Goal: Task Accomplishment & Management: Manage account settings

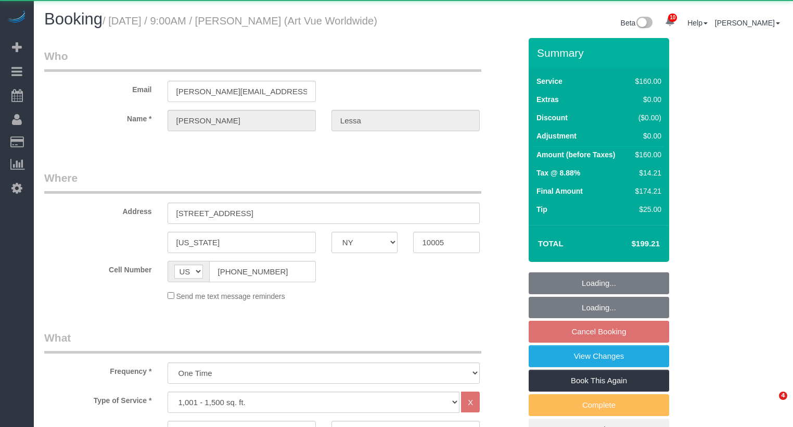
select select "NY"
select select "number:89"
select select "number:90"
select select "number:15"
select select "number:5"
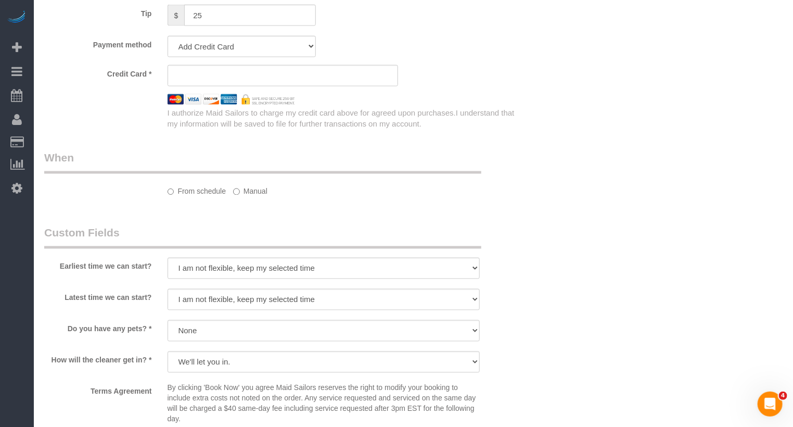
select select "string:stripe-pm_1S365Z4VGloSiKo7FAUy2Rp7"
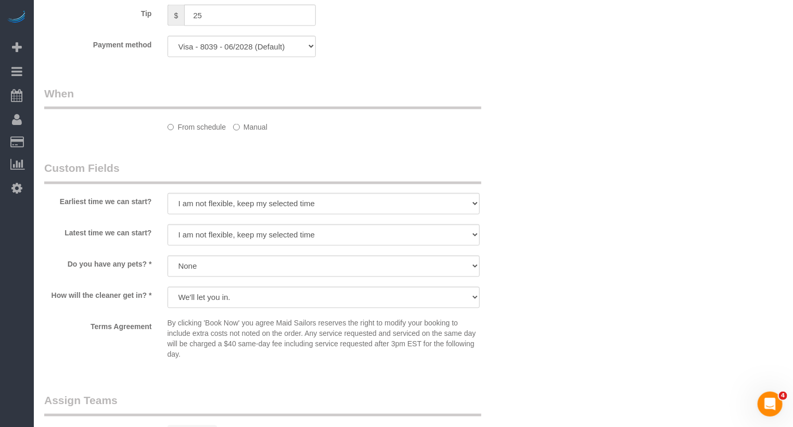
select select "object:927"
select select "spot1"
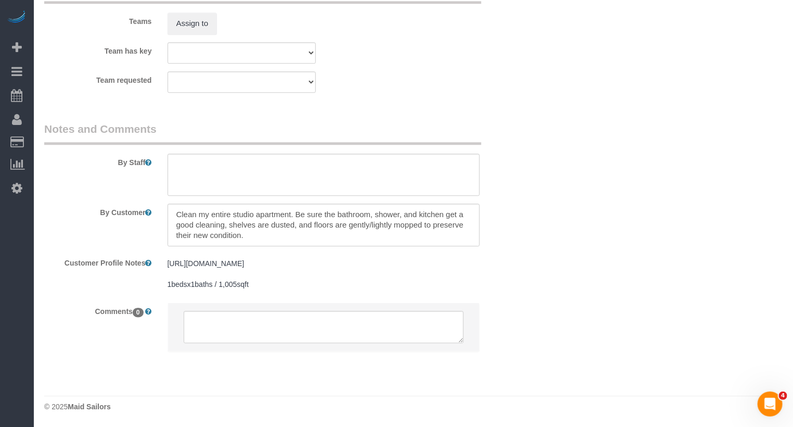
scroll to position [1121, 0]
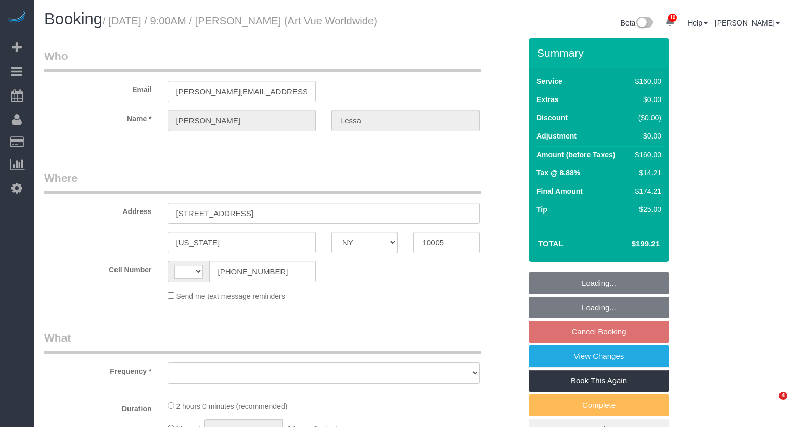
select select "NY"
select select "string:[GEOGRAPHIC_DATA]"
select select "object:782"
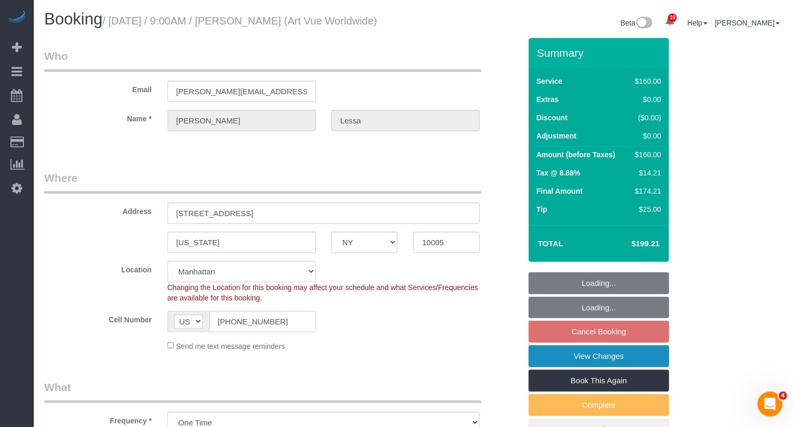
select select "string:stripe-pm_1S365Z4VGloSiKo7FAUy2Rp7"
click at [606, 367] on link "View Changes" at bounding box center [598, 356] width 140 height 22
select select "spot1"
select select "number:89"
select select "number:90"
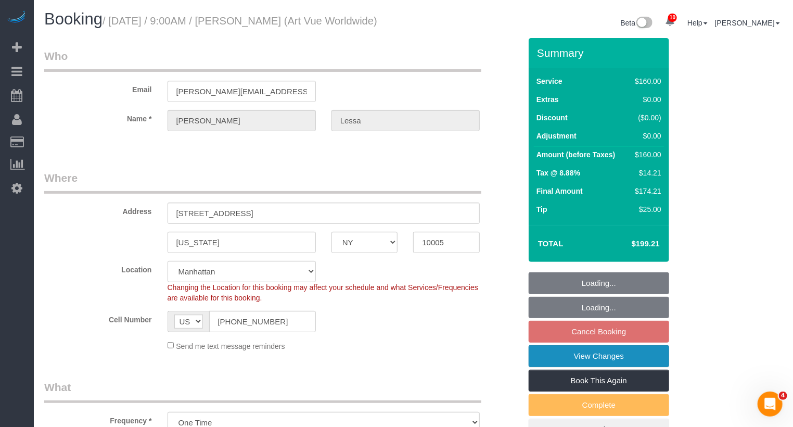
select select "number:15"
select select "number:5"
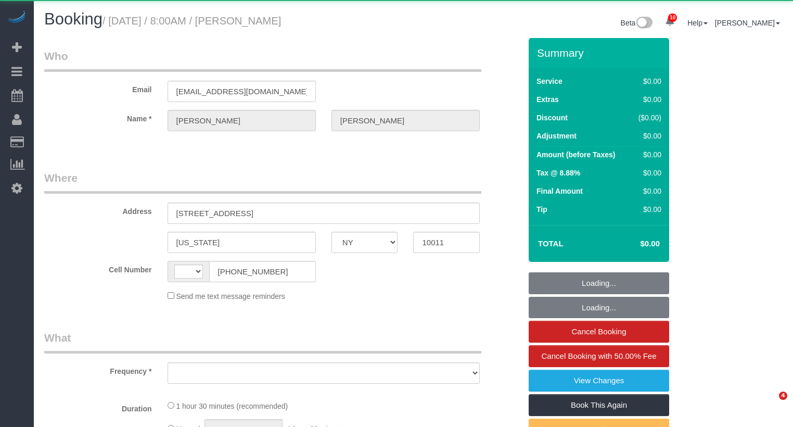
select select "NY"
select select "string:[GEOGRAPHIC_DATA]"
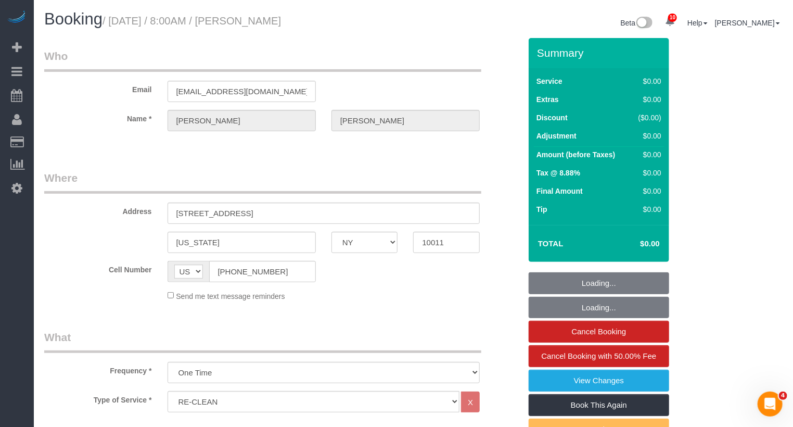
select select "object:3002"
select select "string:stripe-pm_1LQzKG4VGloSiKo7xG3na7rl"
select select "spot1"
select select "number:89"
select select "number:90"
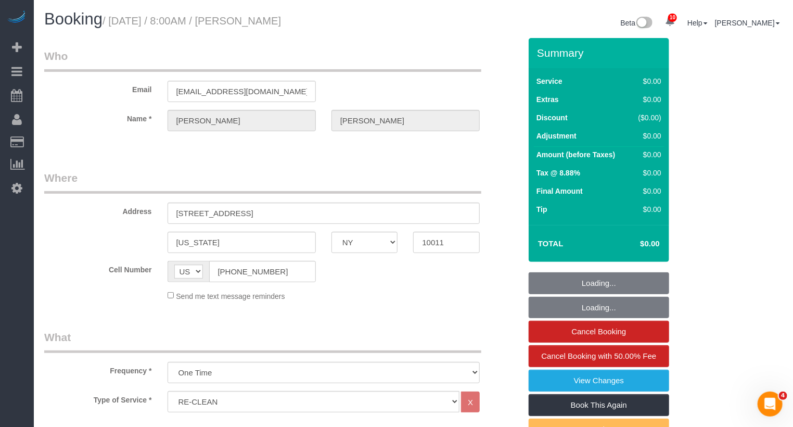
select select "number:15"
select select "number:5"
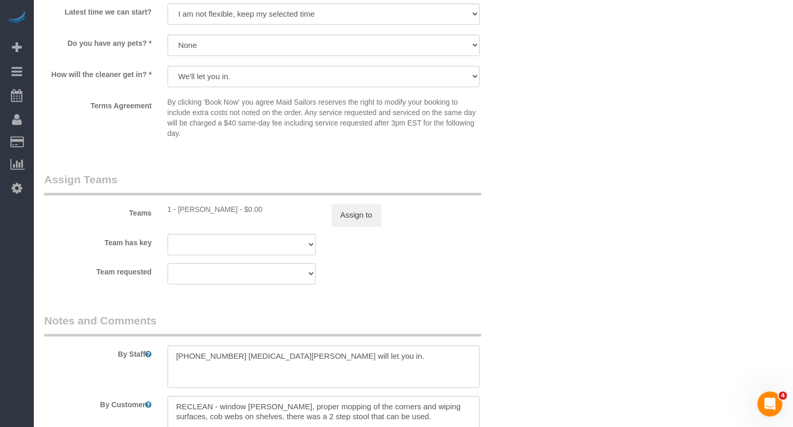
scroll to position [1106, 0]
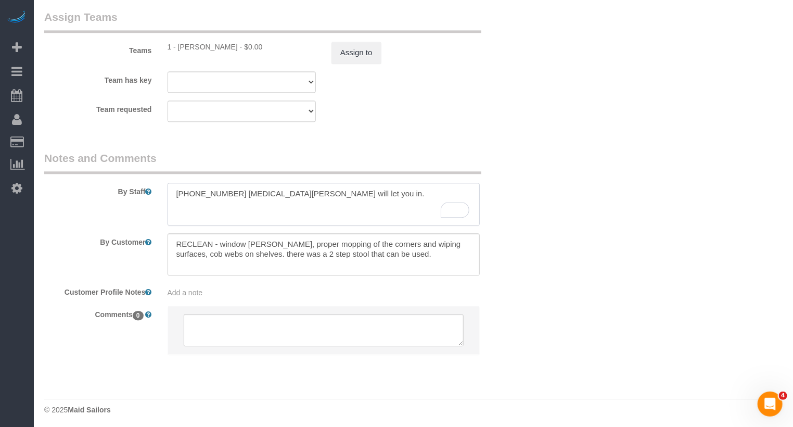
drag, startPoint x: 204, startPoint y: 194, endPoint x: 184, endPoint y: 189, distance: 21.4
click at [184, 189] on textarea "To enrich screen reader interactions, please activate Accessibility in Grammarl…" at bounding box center [323, 204] width 313 height 43
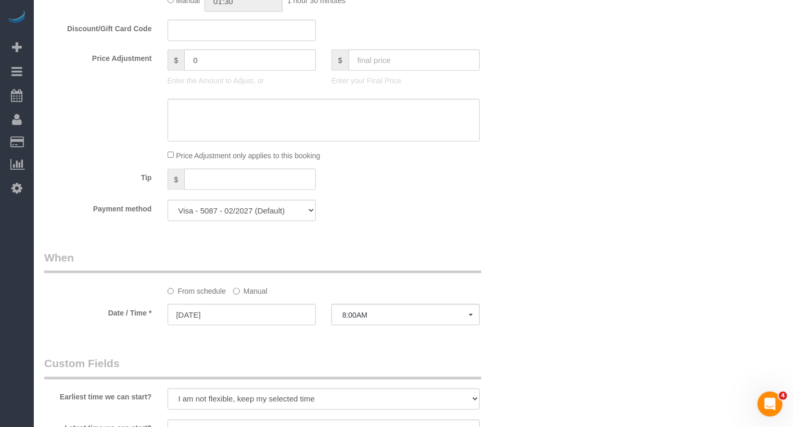
scroll to position [0, 0]
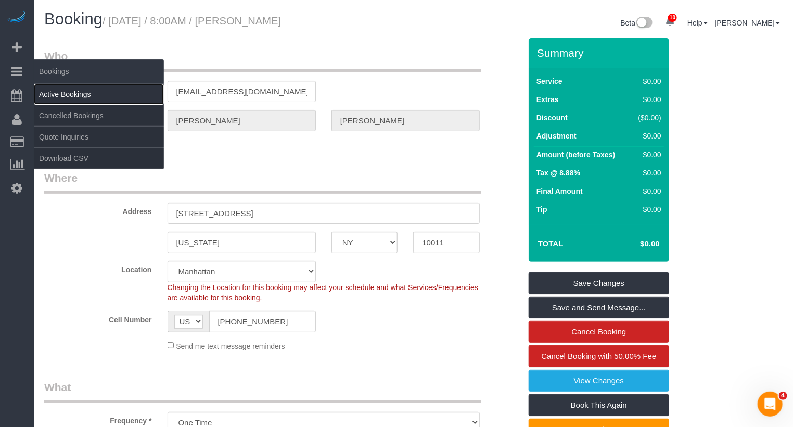
drag, startPoint x: 57, startPoint y: 94, endPoint x: 77, endPoint y: 92, distance: 19.8
click at [58, 94] on link "Active Bookings" at bounding box center [99, 94] width 130 height 21
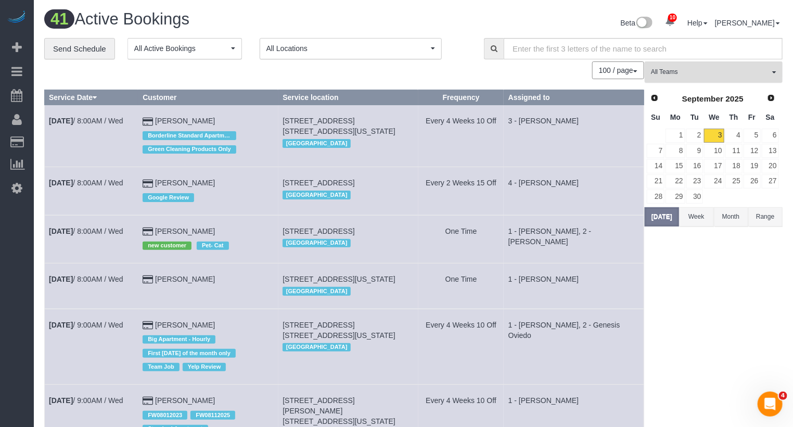
click at [694, 71] on span "All Teams" at bounding box center [710, 72] width 119 height 9
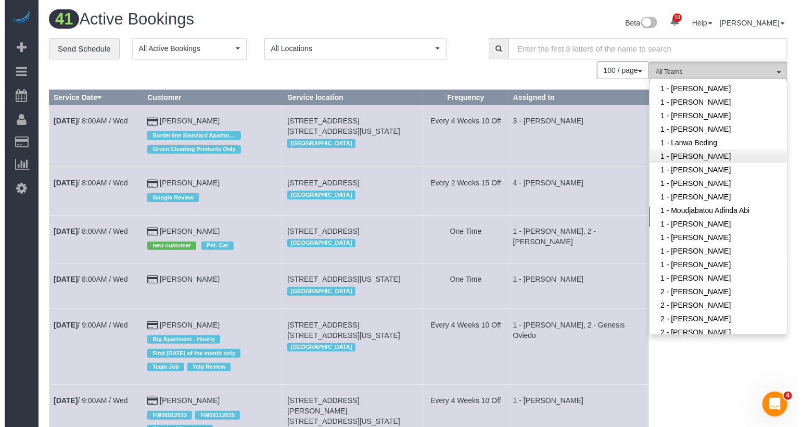
scroll to position [312, 0]
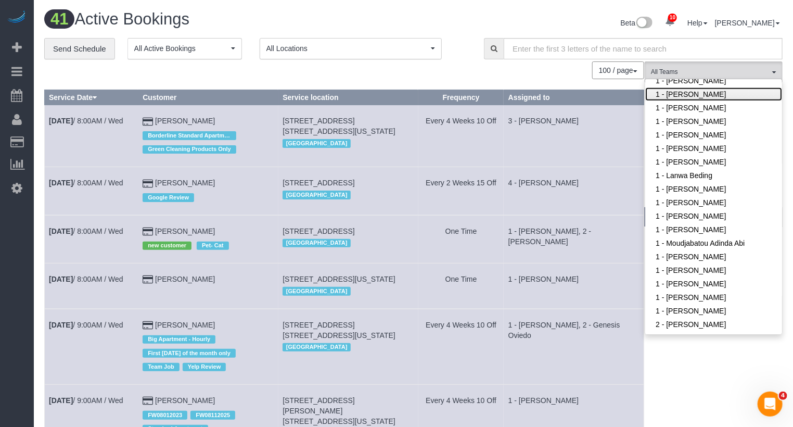
click at [716, 94] on link "1 - Ingrid Malasi" at bounding box center [713, 94] width 137 height 14
click at [562, 162] on td "3 - [PERSON_NAME]" at bounding box center [574, 136] width 140 height 62
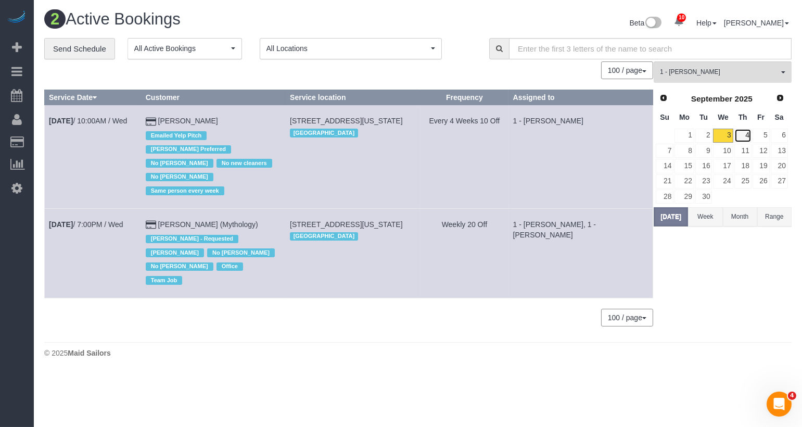
click at [740, 134] on link "4" at bounding box center [742, 135] width 17 height 14
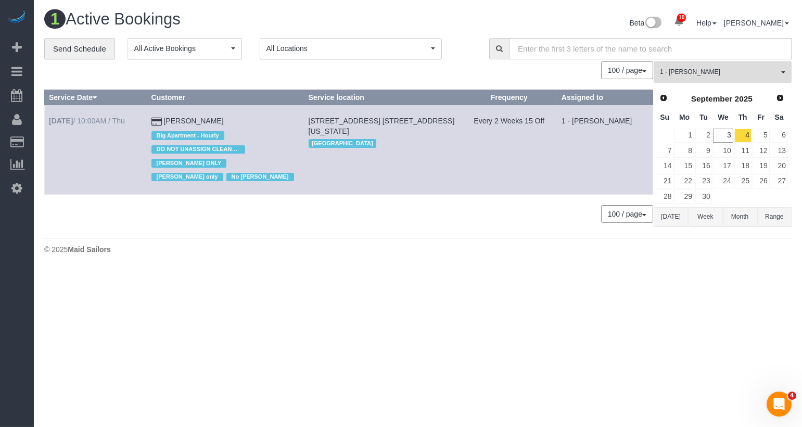
drag, startPoint x: 59, startPoint y: 133, endPoint x: 49, endPoint y: 119, distance: 17.2
click at [49, 119] on td "Sep 4th / 10:00AM / Thu" at bounding box center [96, 149] width 102 height 89
copy link "Sep 4th / 10:00AM / Thu"
drag, startPoint x: 243, startPoint y: 118, endPoint x: 169, endPoint y: 117, distance: 74.4
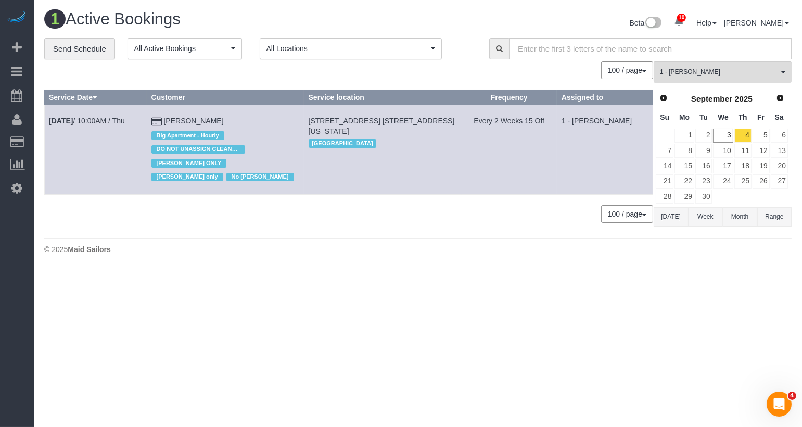
click at [169, 117] on td "Cheryl-Rose Cruz Big Apartment - Hourly DO NOT UNASSIGN CLEANERS Ingrid Malasi …" at bounding box center [225, 149] width 157 height 89
copy td "Cheryl-Rose Cruz"
click at [761, 133] on link "5" at bounding box center [760, 135] width 17 height 14
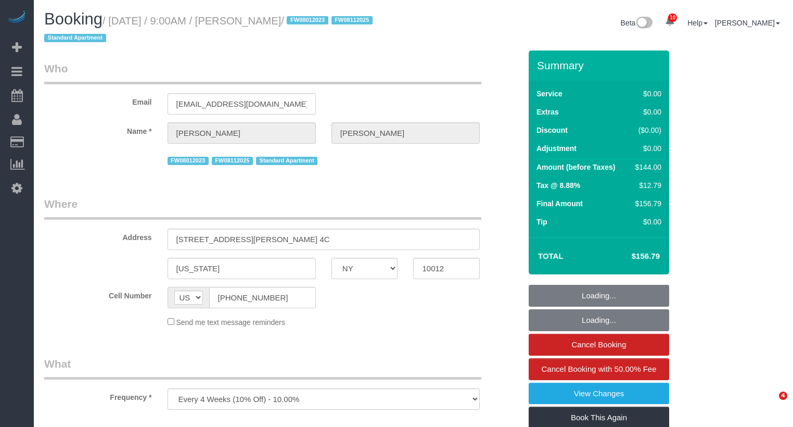
select select "NY"
select select "string:stripe-pm_1MBfeC4VGloSiKo7EVmAEJdi"
select select "1"
select select "number:89"
select select "number:90"
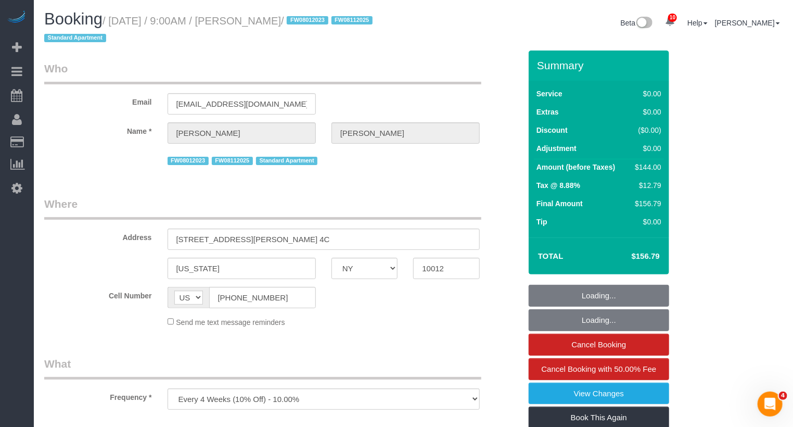
select select "number:15"
select select "number:5"
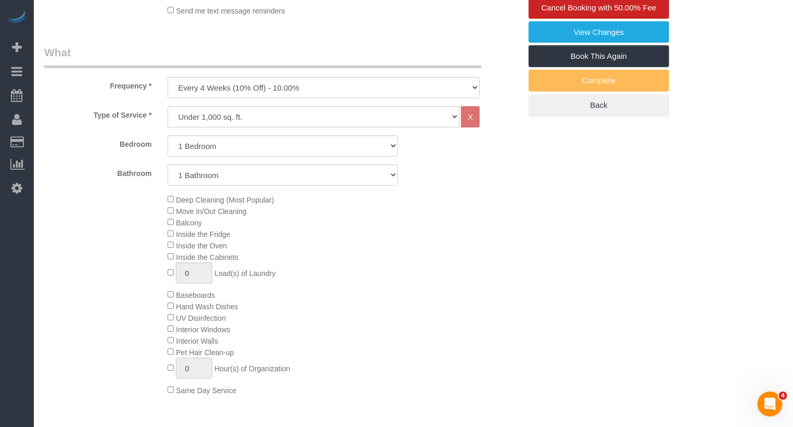
select select "object:980"
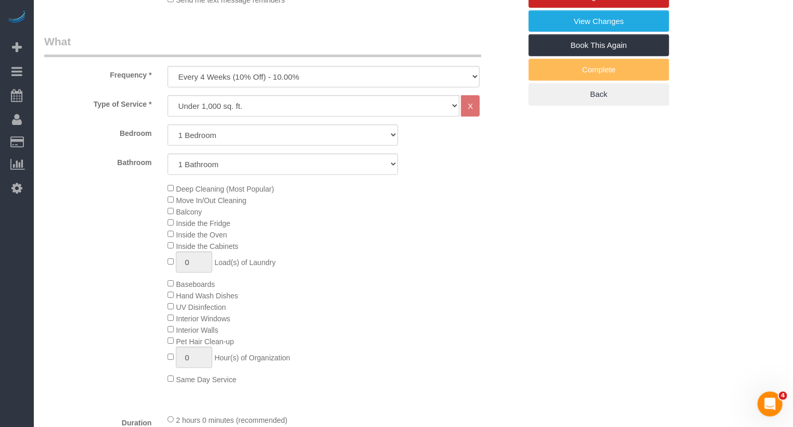
select select "1"
select select "spot1"
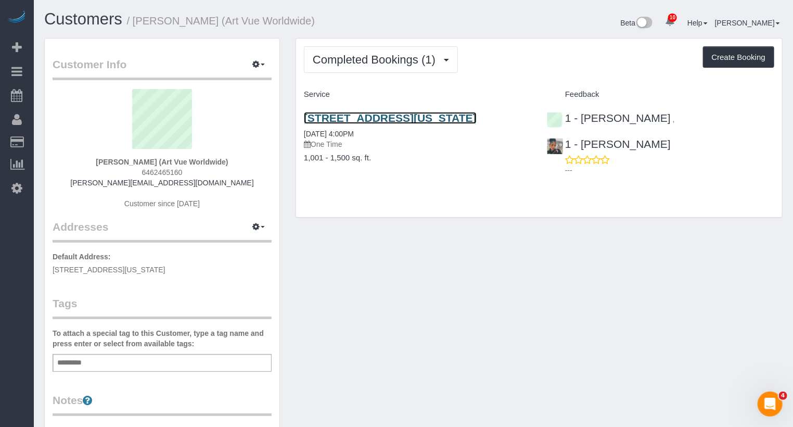
click at [385, 118] on link "20 Pine Street, Apt. 1201, New York, NY 10005" at bounding box center [390, 118] width 173 height 12
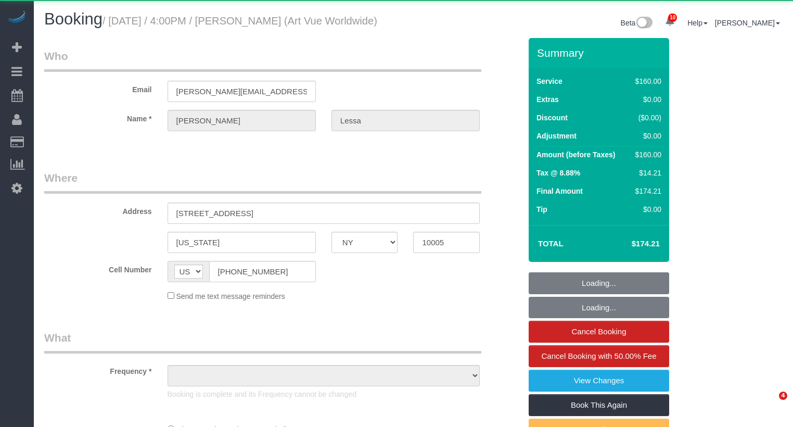
select select "NY"
select select "object:801"
select select "number:89"
select select "number:90"
select select "number:15"
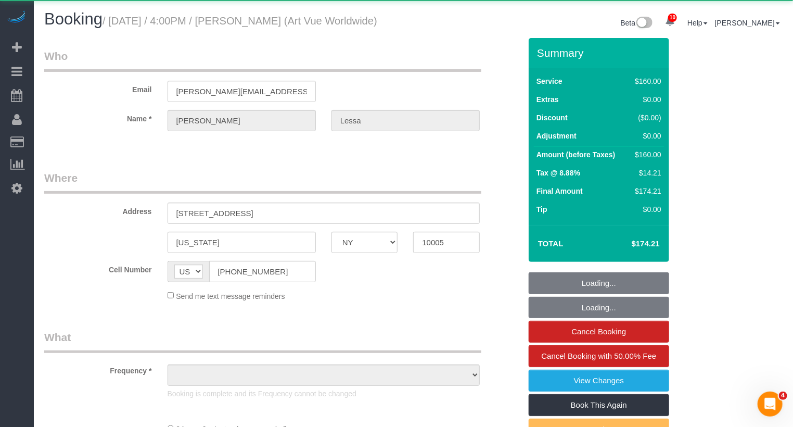
select select "number:5"
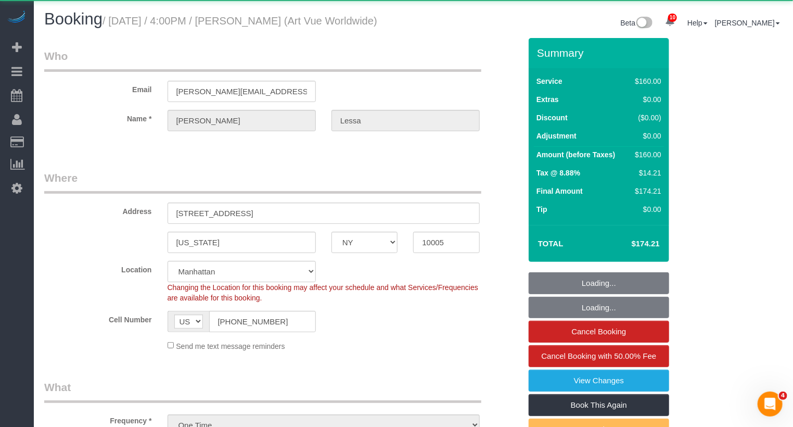
select select "string:stripe-pm_1PMDxS4VGloSiKo7B83DcHDY"
select select "spot1"
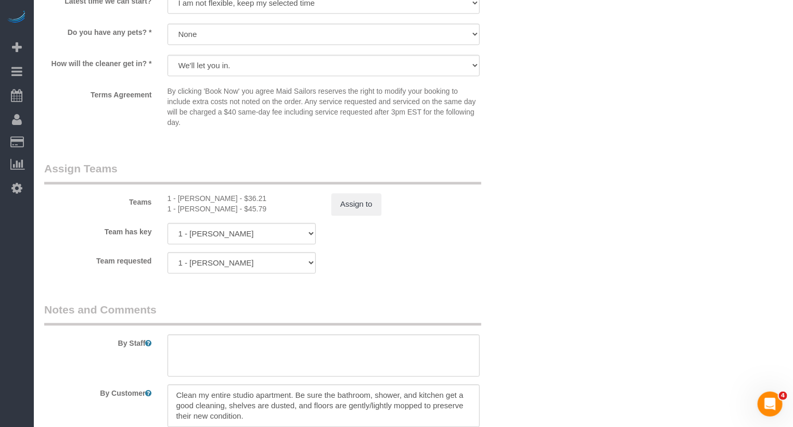
scroll to position [1236, 0]
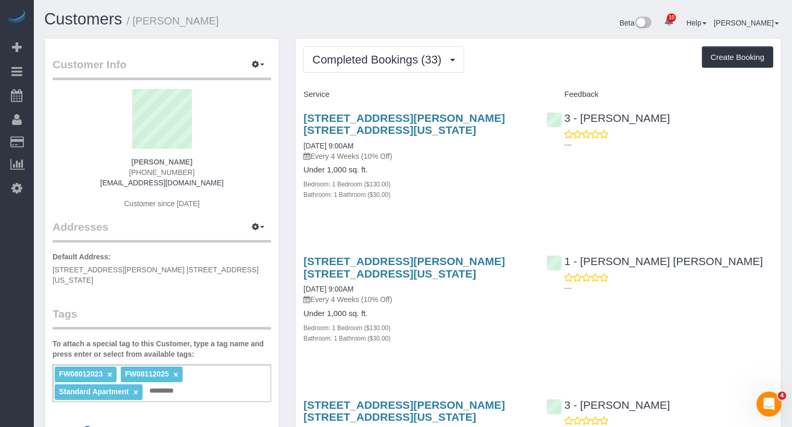
click at [110, 370] on link "×" at bounding box center [109, 374] width 5 height 9
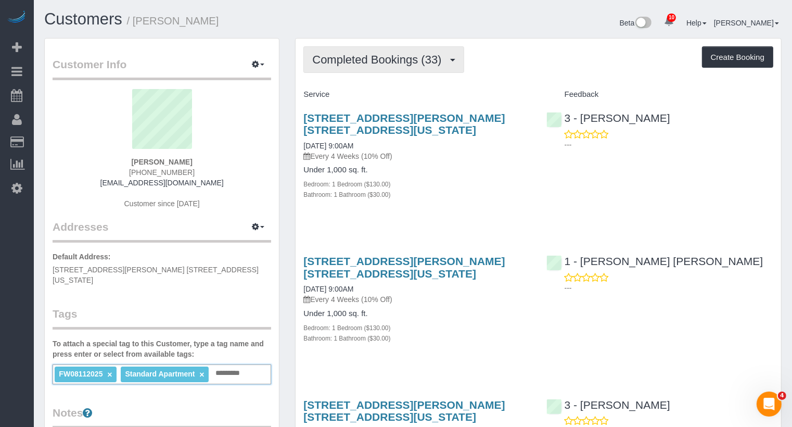
click at [396, 55] on span "Completed Bookings (33)" at bounding box center [379, 59] width 134 height 13
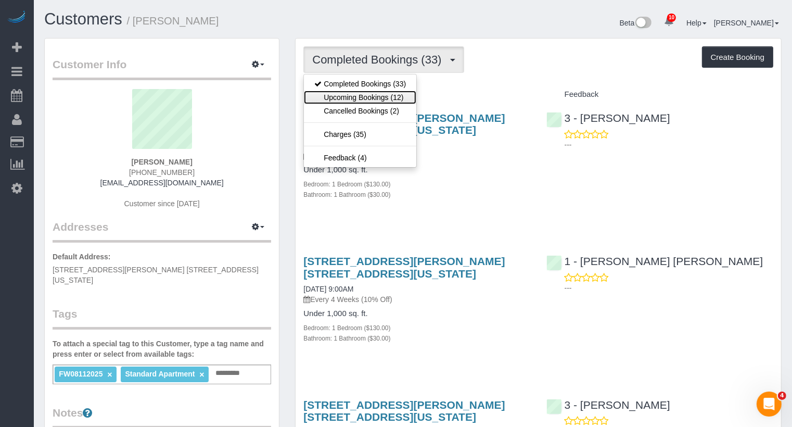
click at [390, 97] on link "Upcoming Bookings (12)" at bounding box center [360, 98] width 112 height 14
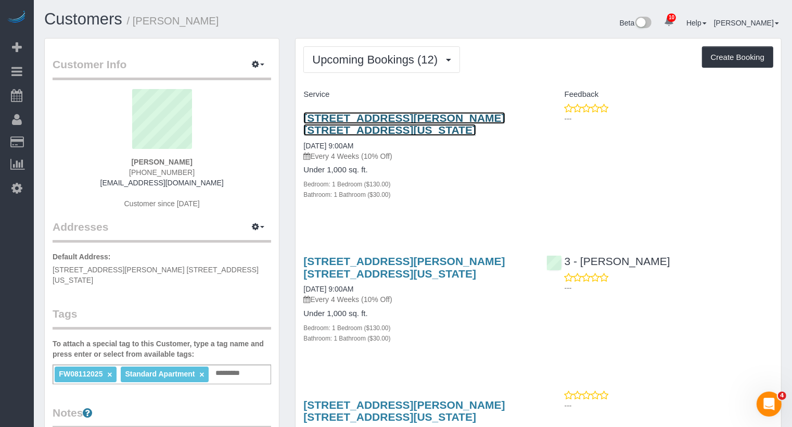
click at [378, 119] on link "25 Minetta Lane, Apt. 4c, New York, NY 10012" at bounding box center [403, 124] width 201 height 24
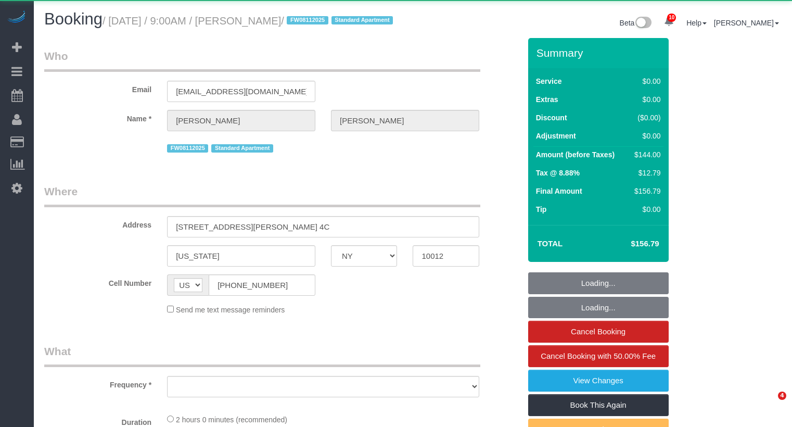
select select "NY"
select select "object:966"
select select "1"
select select "spot1"
select select "number:89"
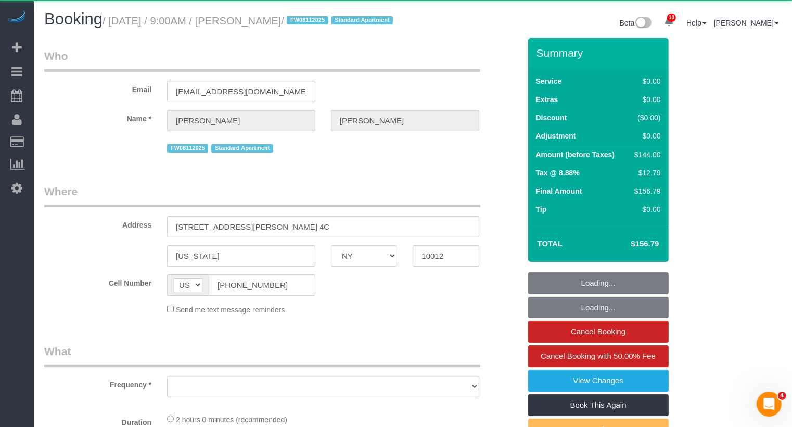
select select "number:90"
select select "number:15"
select select "number:5"
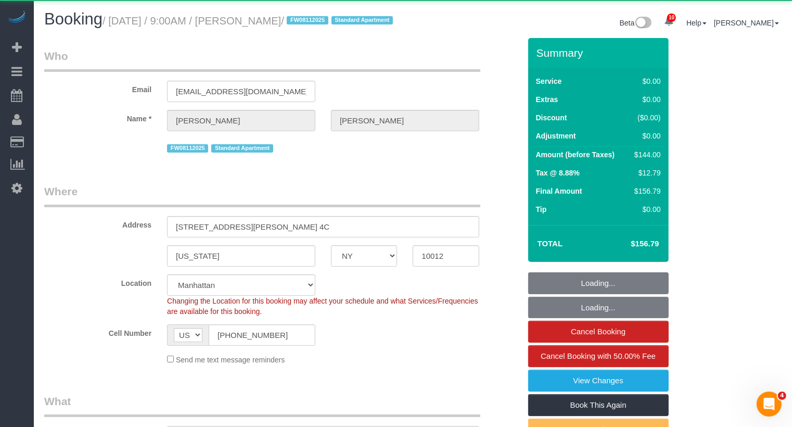
select select "string:stripe-pm_1MBfeC4VGloSiKo7EVmAEJdi"
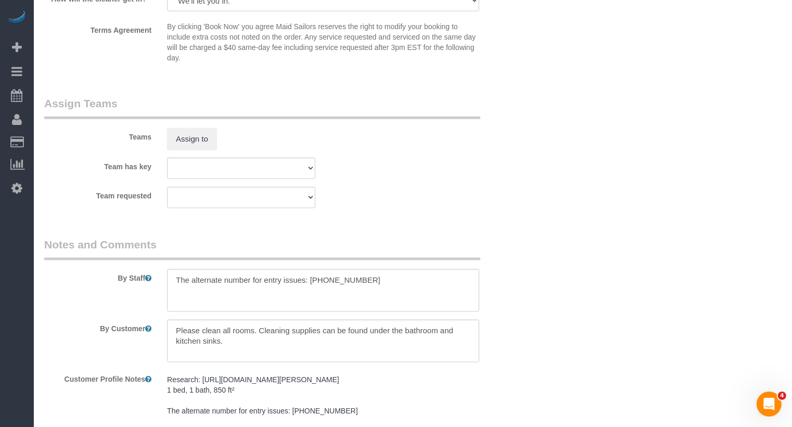
scroll to position [1298, 0]
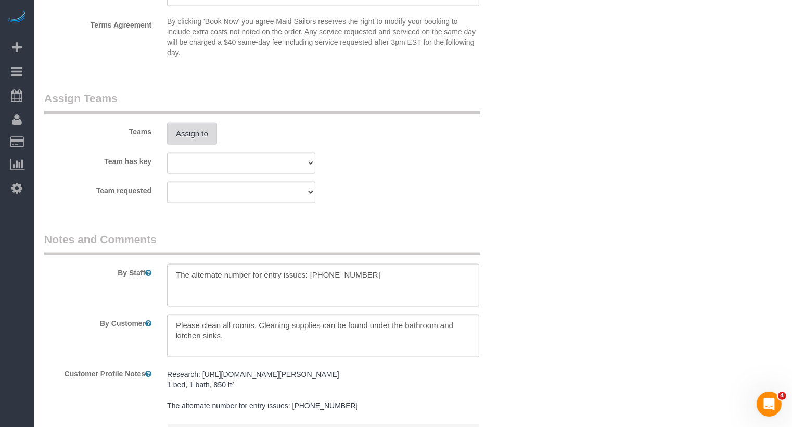
click at [204, 145] on button "Assign to" at bounding box center [192, 134] width 50 height 22
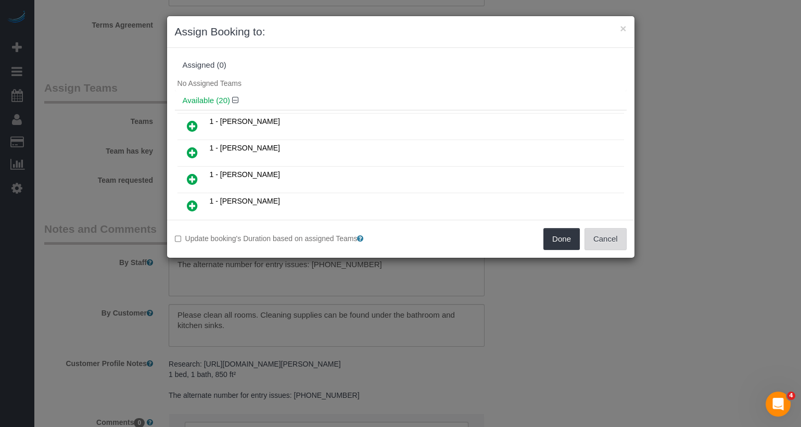
click at [600, 237] on button "Cancel" at bounding box center [605, 239] width 42 height 22
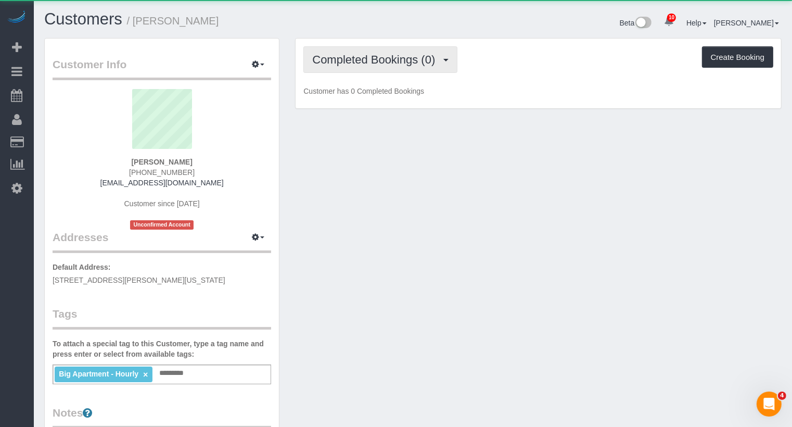
click at [366, 60] on span "Completed Bookings (0)" at bounding box center [376, 59] width 128 height 13
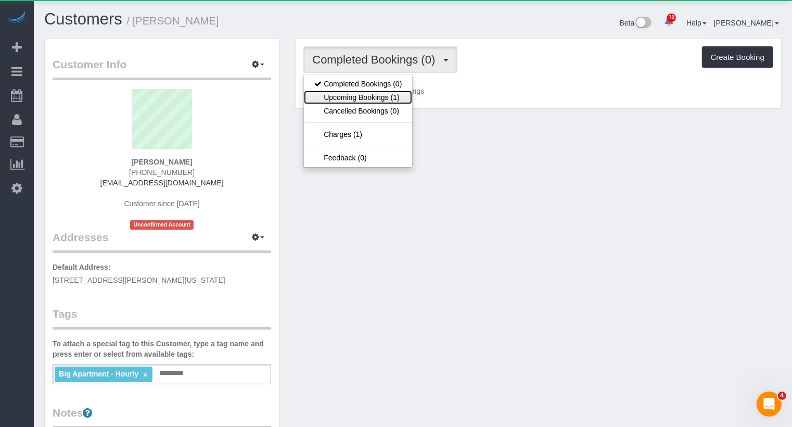
click at [362, 98] on link "Upcoming Bookings (1)" at bounding box center [358, 98] width 108 height 14
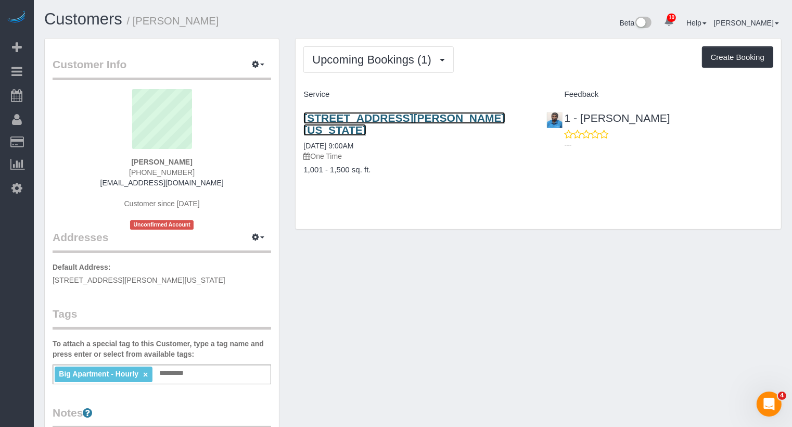
click at [364, 117] on link "[STREET_ADDRESS][PERSON_NAME][US_STATE]" at bounding box center [403, 124] width 201 height 24
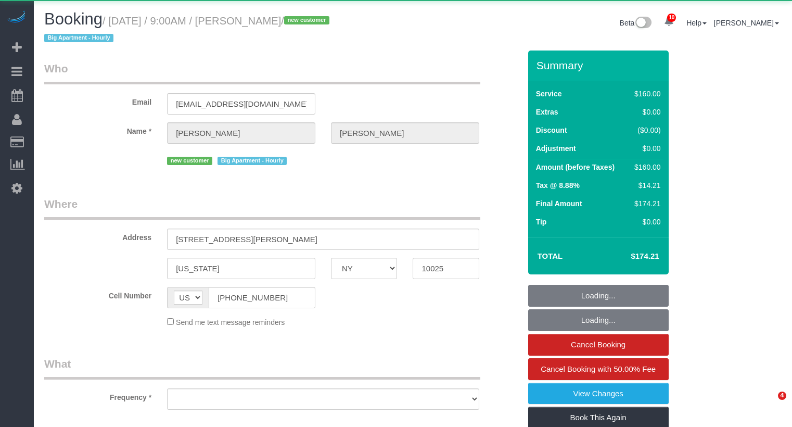
select select "NY"
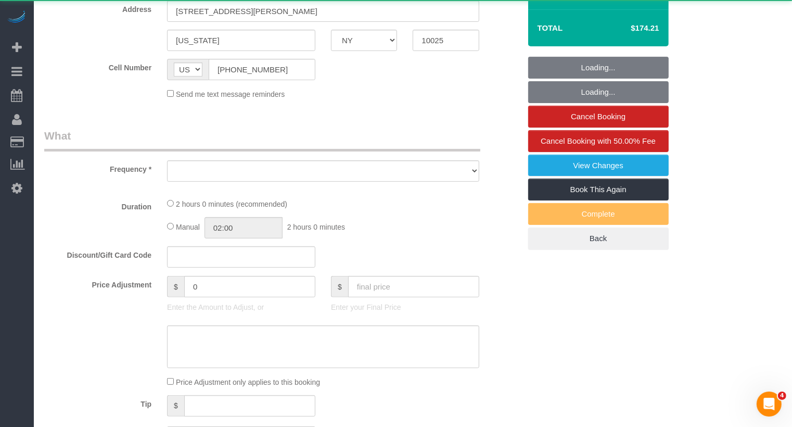
select select "object:718"
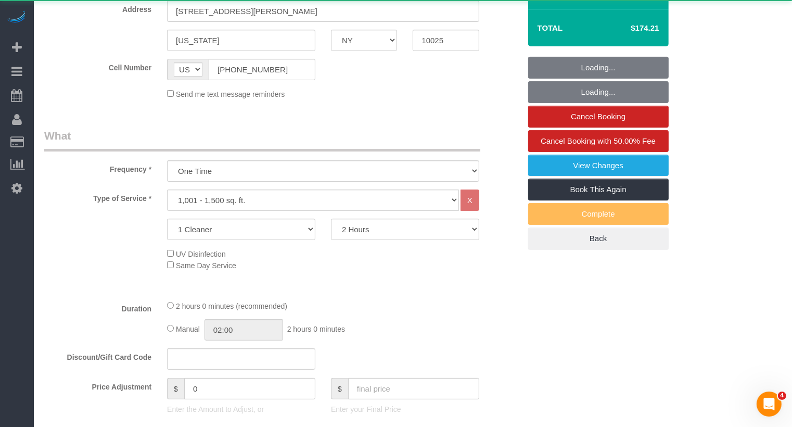
select select "string:stripe-pm_1S2ST74VGloSiKo7dR9T7CF6"
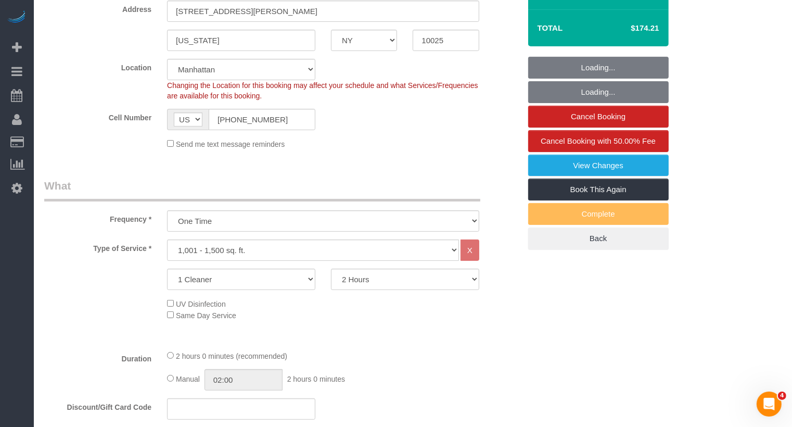
select select "object:805"
select select "spot1"
select select "number:89"
select select "number:70"
select select "number:15"
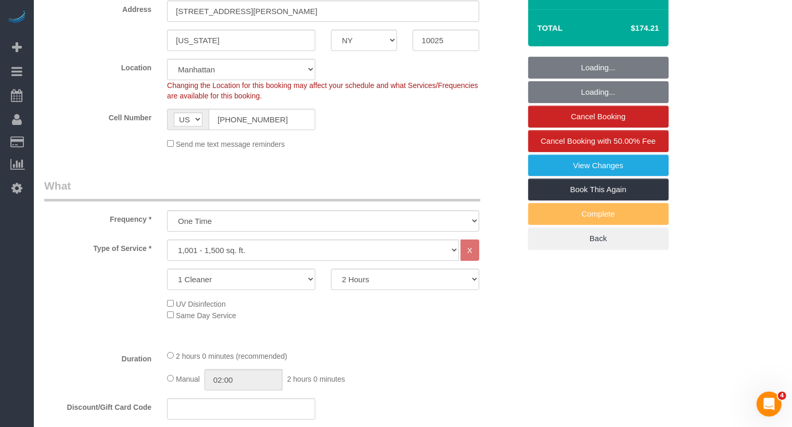
select select "number:5"
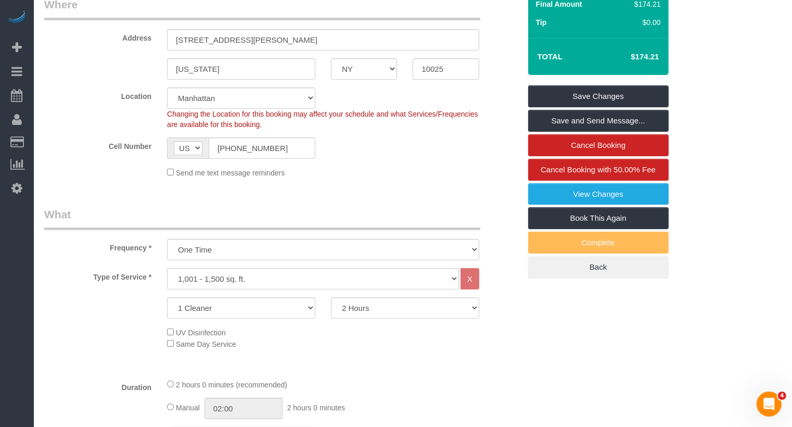
scroll to position [13, 0]
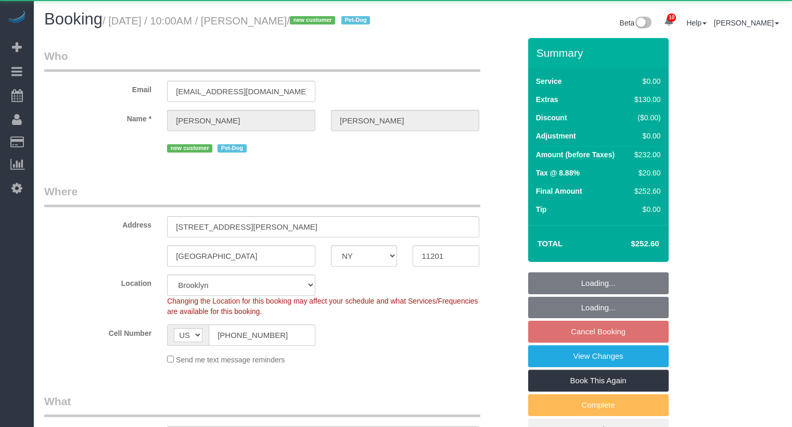
select select "NY"
select select "1"
select select "spot1"
select select "object:824"
select select "string:stripe-pm_1S02QL4VGloSiKo7KLPVd55P"
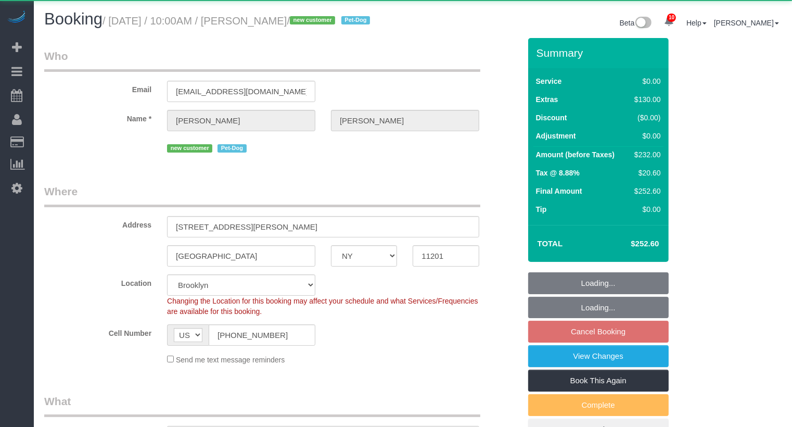
select select "1"
select select "object:1009"
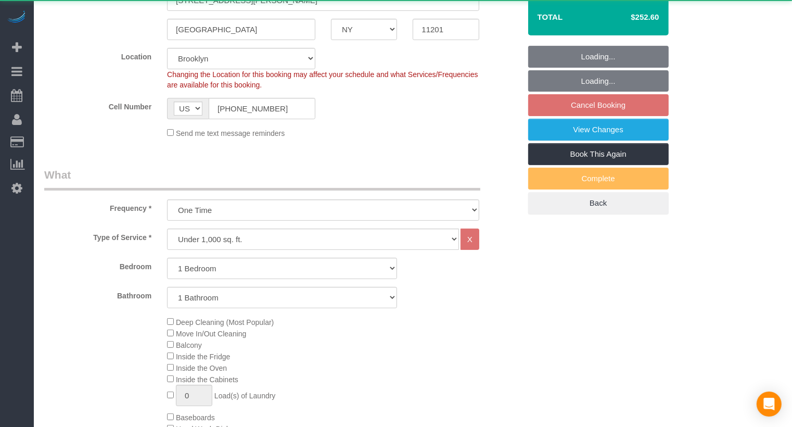
select select "number:57"
select select "number:75"
select select "number:13"
select select "number:7"
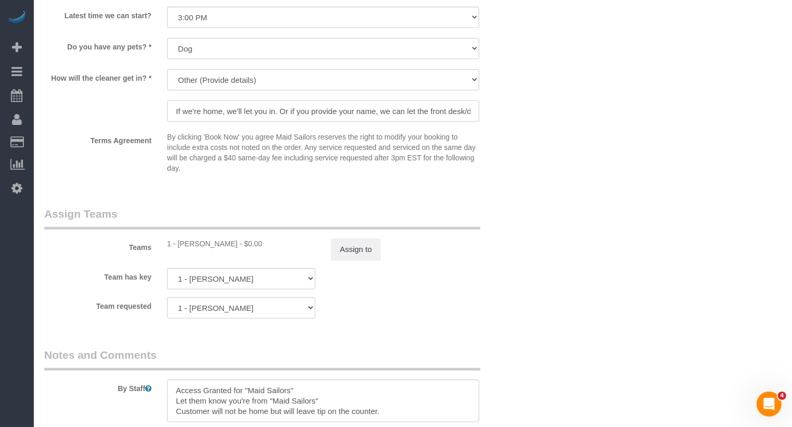
click at [366, 121] on input "If we're home, we'll let you in. Or if you provide your name, we can let the fr…" at bounding box center [323, 110] width 312 height 21
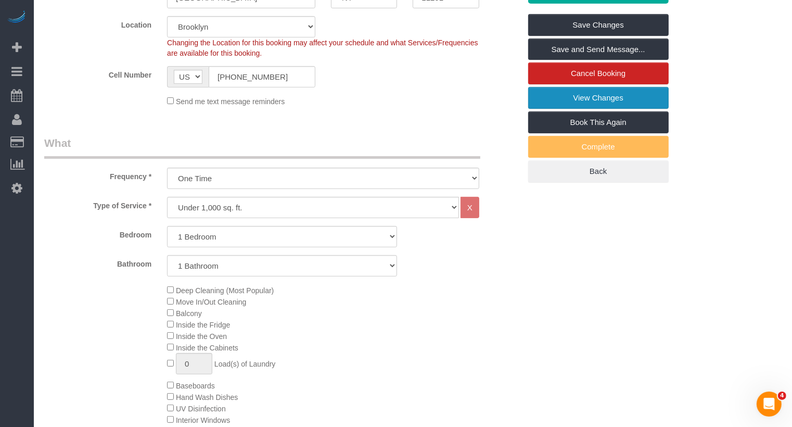
click at [597, 109] on link "View Changes" at bounding box center [598, 98] width 140 height 22
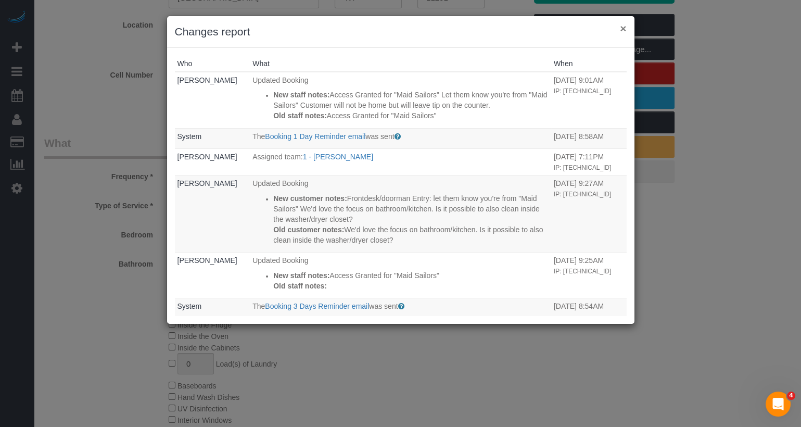
click at [623, 31] on button "×" at bounding box center [623, 28] width 6 height 11
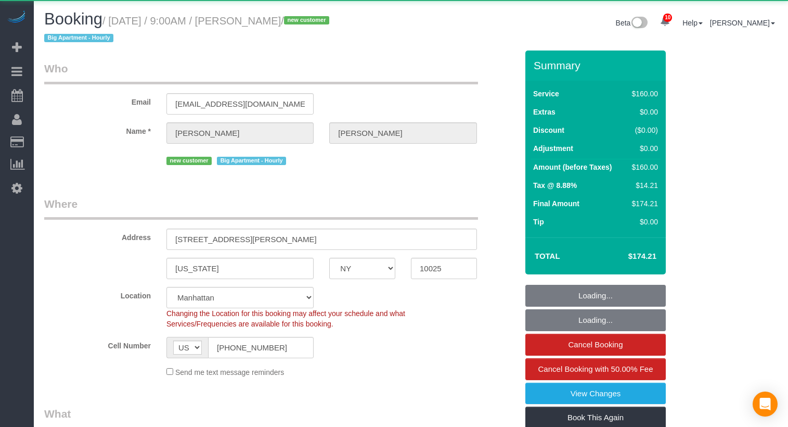
select select "NY"
select select "string:stripe-pm_1S2ST74VGloSiKo7dR9T7CF6"
select select "object:805"
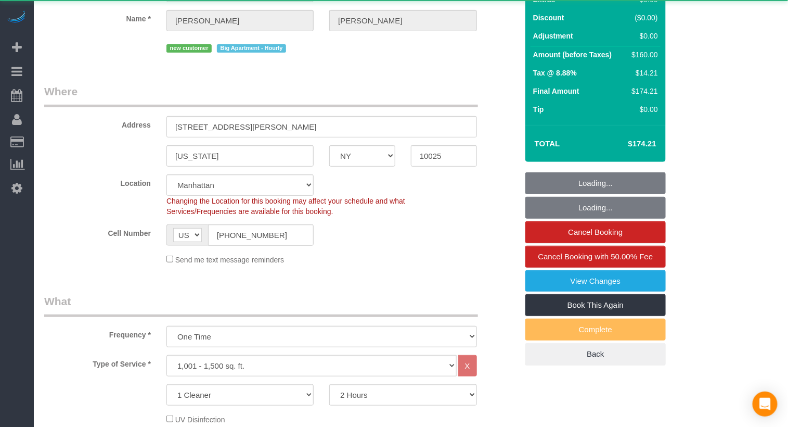
scroll to position [382, 0]
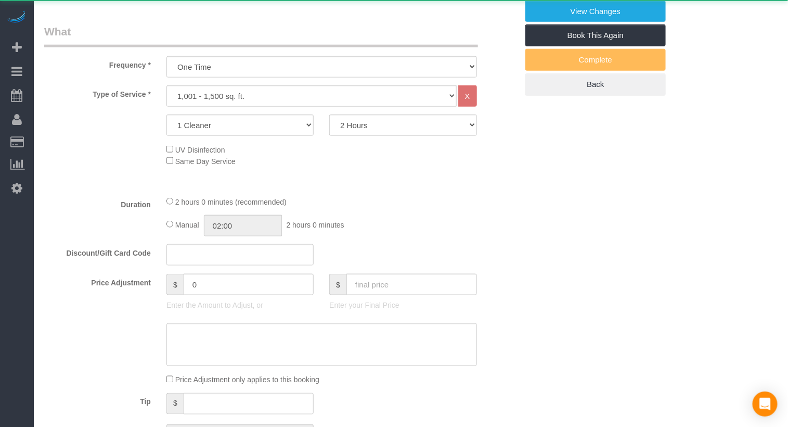
select select "spot1"
select select "number:89"
select select "number:70"
select select "number:15"
select select "number:5"
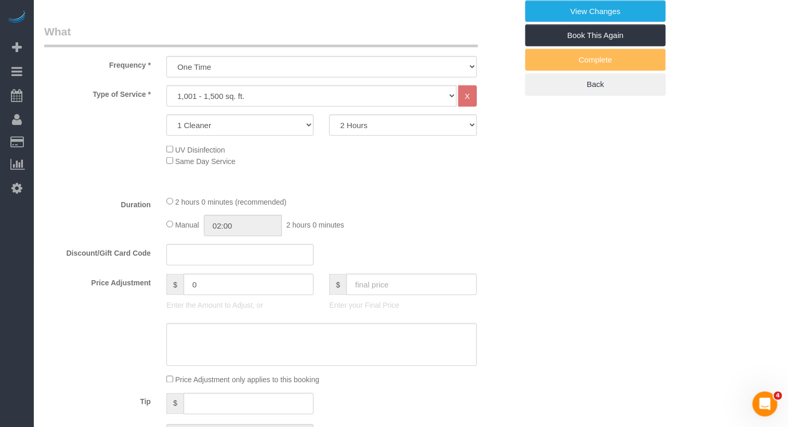
scroll to position [0, 0]
click at [344, 124] on select "2 Hours 2.5 Hours 3 Hours 3.5 Hours 4 Hours 4.5 Hours 5 Hours 5.5 Hours 6 Hours…" at bounding box center [402, 124] width 147 height 21
select select "240"
click at [329, 114] on select "2 Hours 2.5 Hours 3 Hours 3.5 Hours 4 Hours 4.5 Hours 5 Hours 5.5 Hours 6 Hours…" at bounding box center [402, 124] width 147 height 21
select select "spot55"
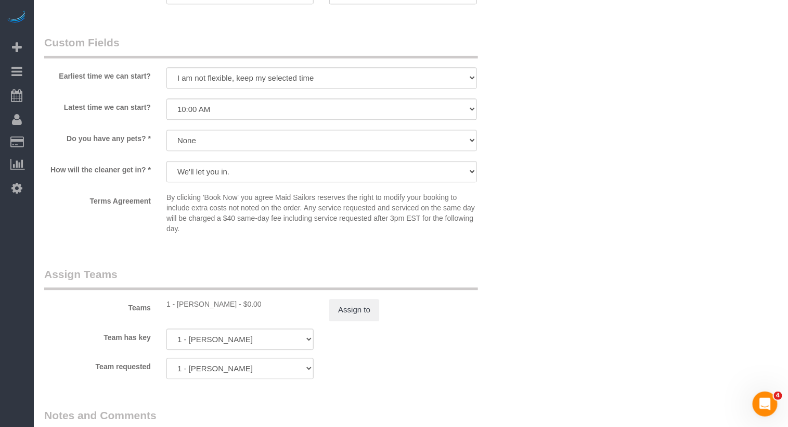
scroll to position [1200, 0]
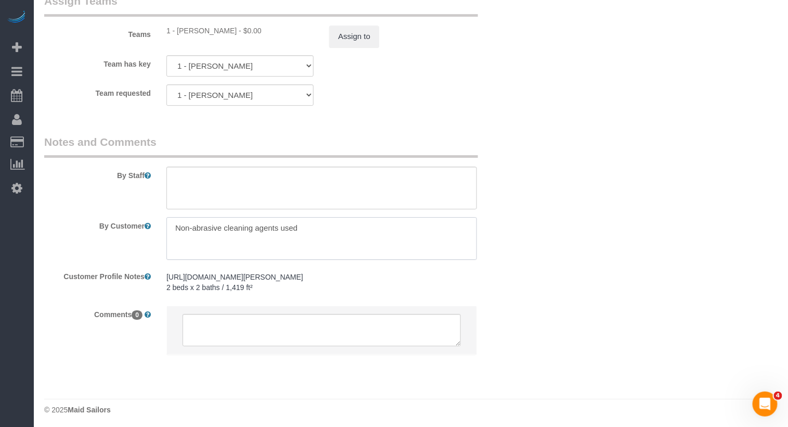
click at [315, 226] on textarea at bounding box center [321, 238] width 311 height 43
type textarea "Non-abrasive cleaning agents used 2bed/2bath standard cleaning Deep cleaning"
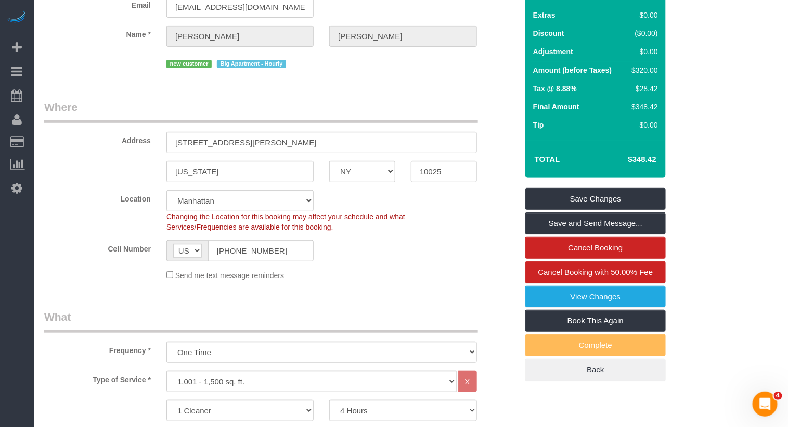
scroll to position [95, 0]
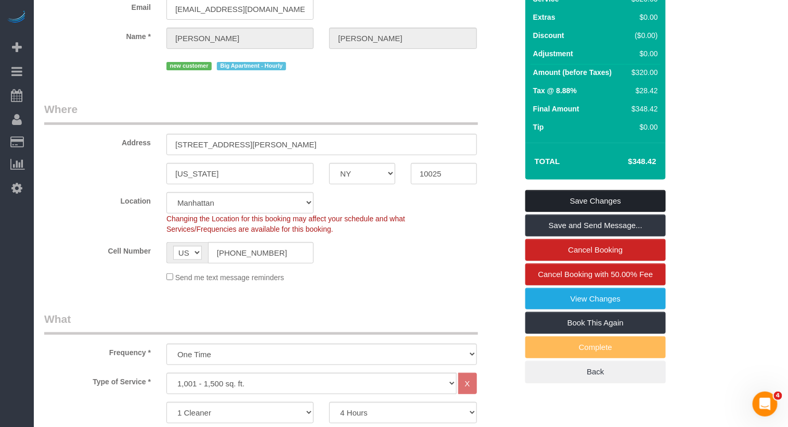
click at [617, 199] on link "Save Changes" at bounding box center [595, 201] width 140 height 22
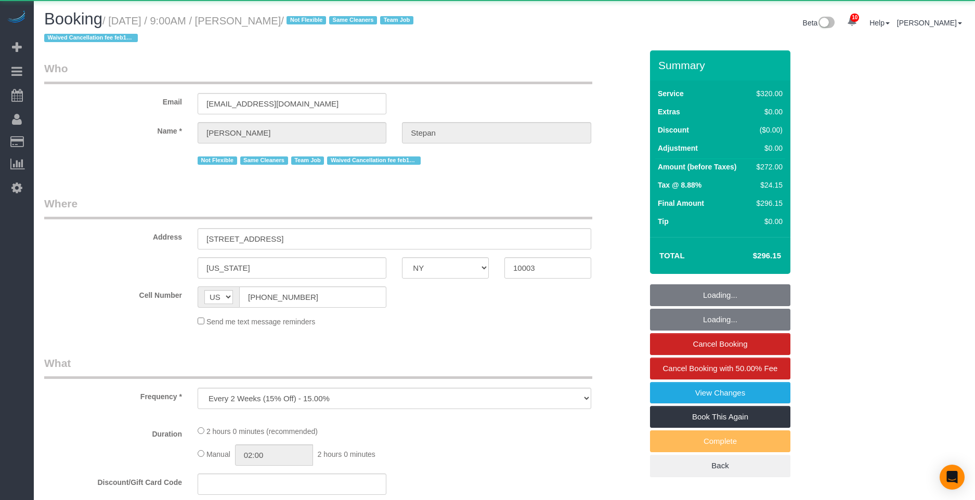
select select "NY"
select select "object:813"
select select "string:stripe-pm_1QhXsq4VGloSiKo7q9BgUkND"
select select "2"
select select "spot1"
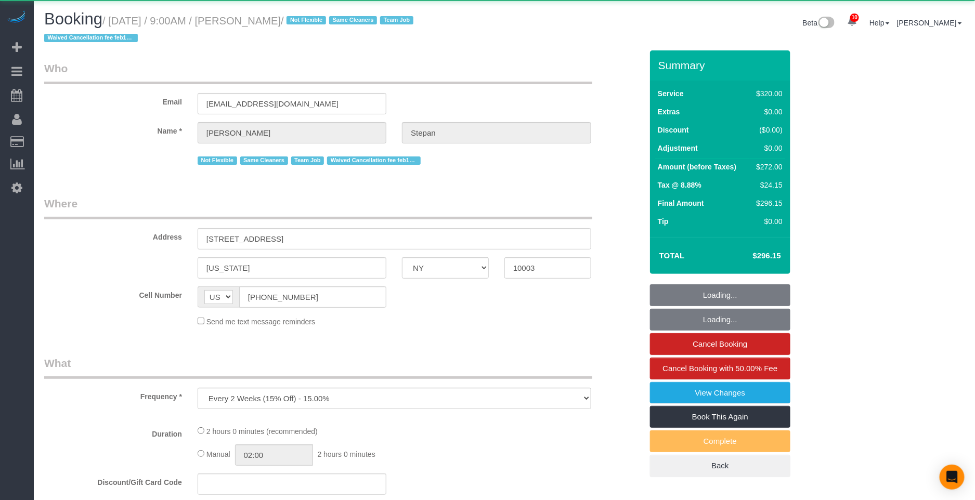
select select "number:57"
select select "number:74"
select select "number:15"
select select "number:7"
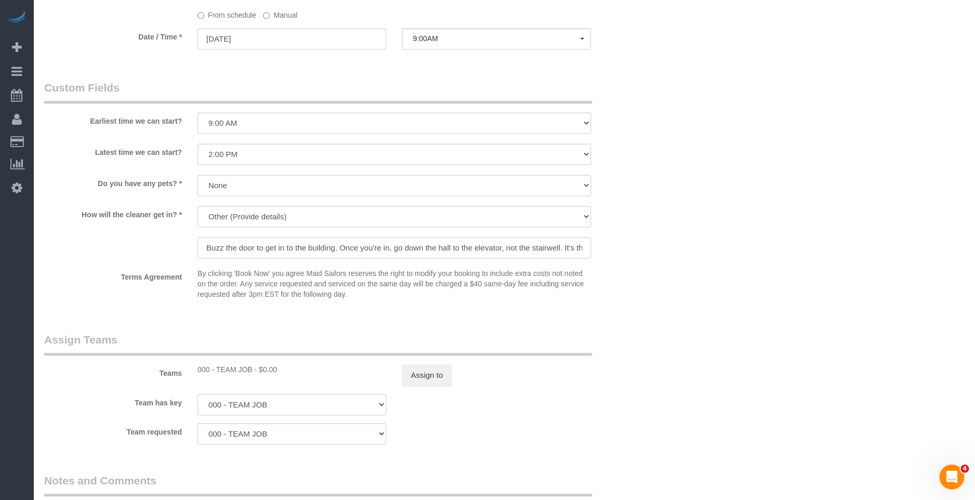
scroll to position [577, 0]
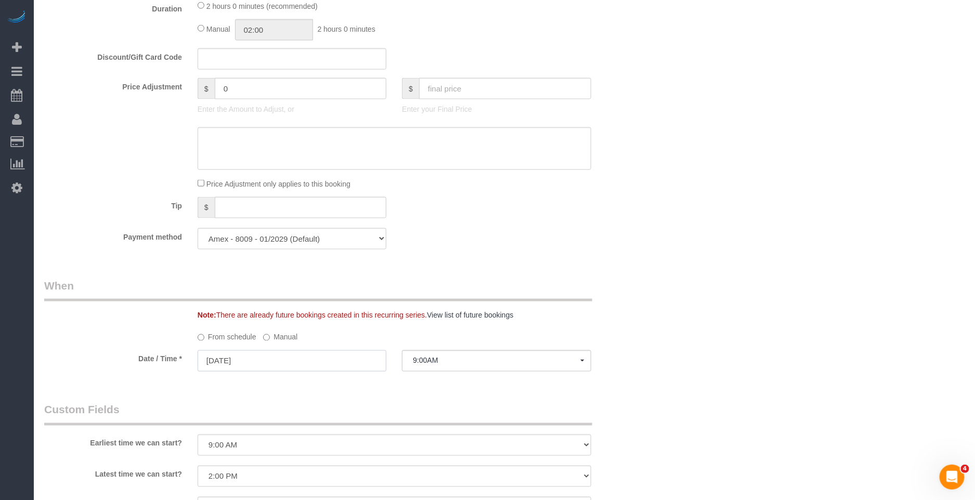
click at [275, 366] on input "09/04/2025" at bounding box center [292, 361] width 189 height 21
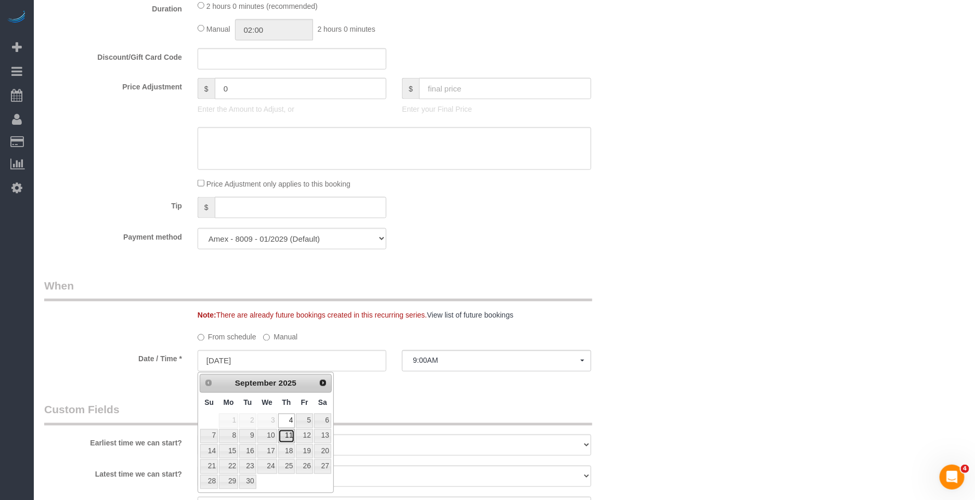
drag, startPoint x: 292, startPoint y: 436, endPoint x: 336, endPoint y: 404, distance: 54.7
click at [292, 436] on link "11" at bounding box center [286, 437] width 17 height 14
type input "09/11/2025"
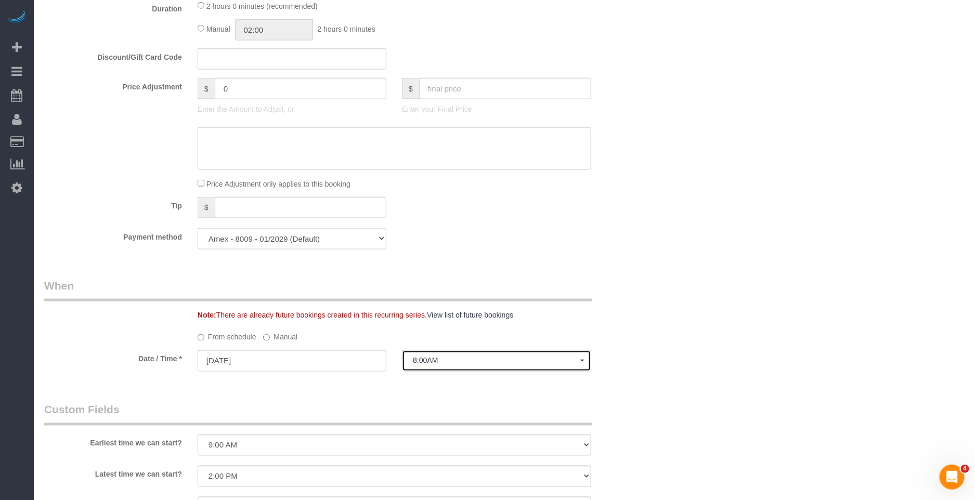
click at [421, 367] on button "8:00AM" at bounding box center [496, 361] width 189 height 21
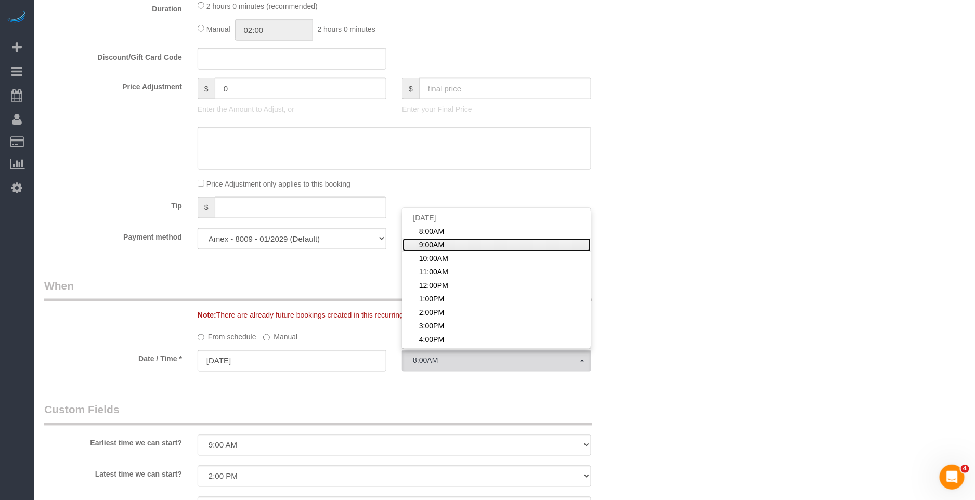
click at [460, 242] on link "9:00AM" at bounding box center [497, 245] width 188 height 14
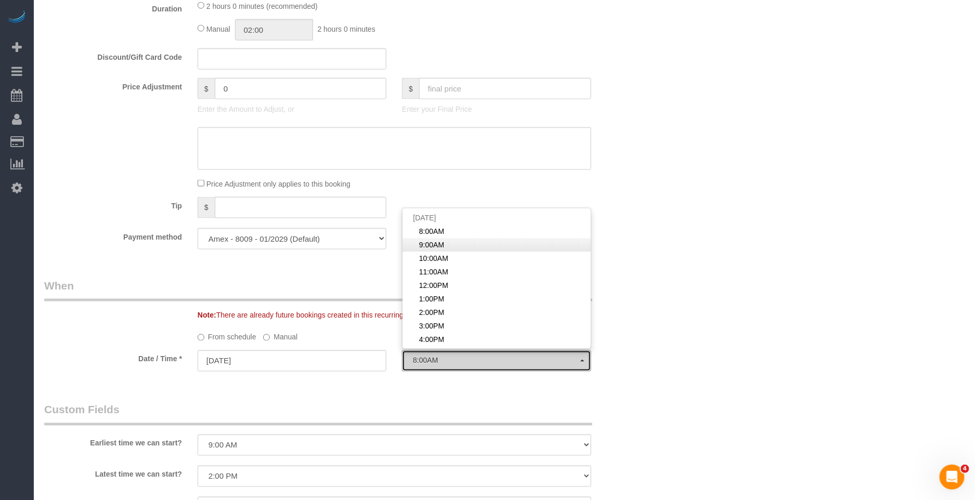
select select "spot56"
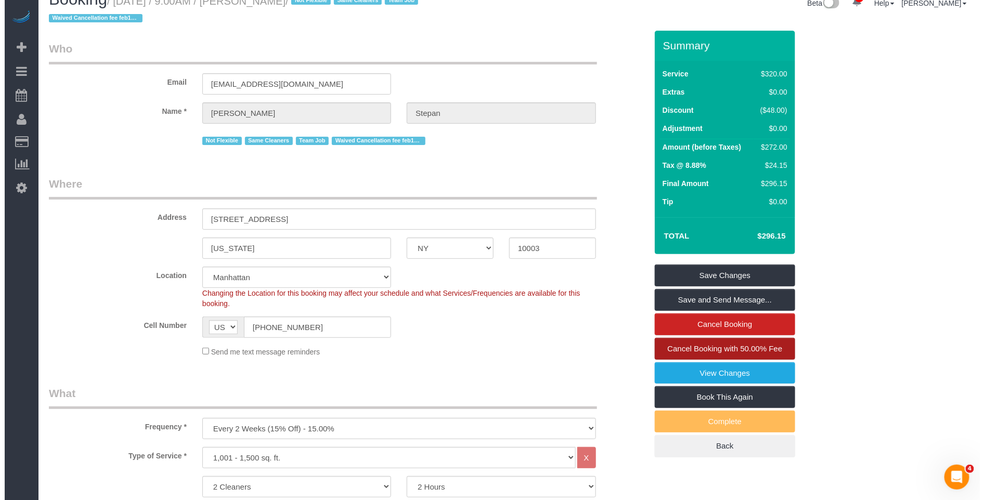
scroll to position [0, 0]
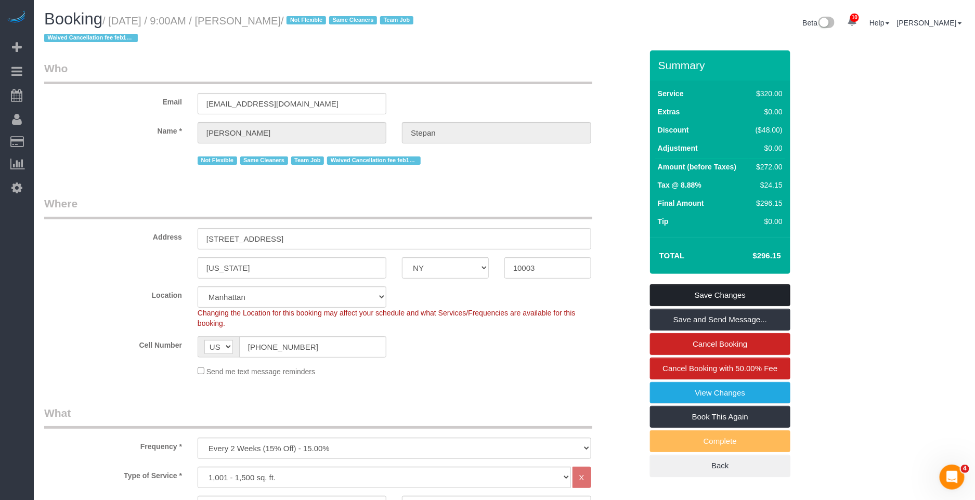
click at [740, 296] on link "Save Changes" at bounding box center [720, 296] width 140 height 22
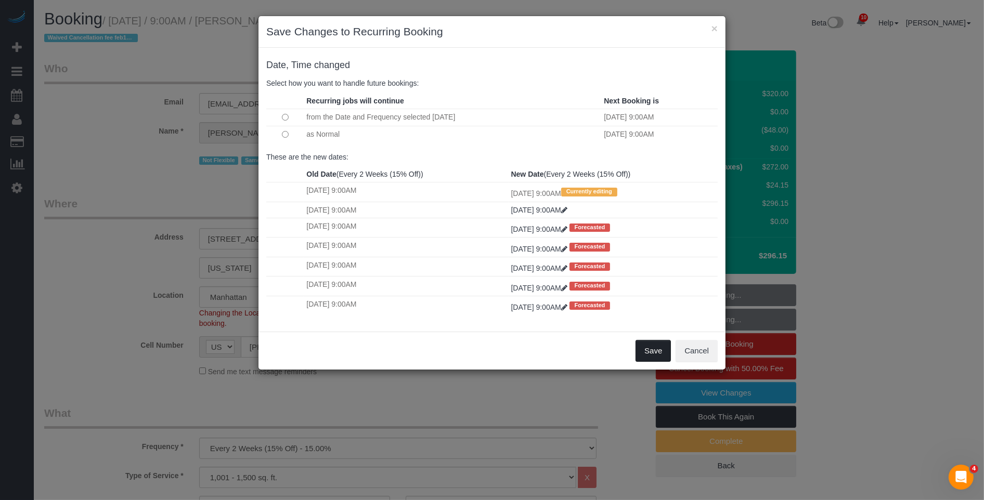
click at [660, 355] on button "Save" at bounding box center [653, 351] width 35 height 22
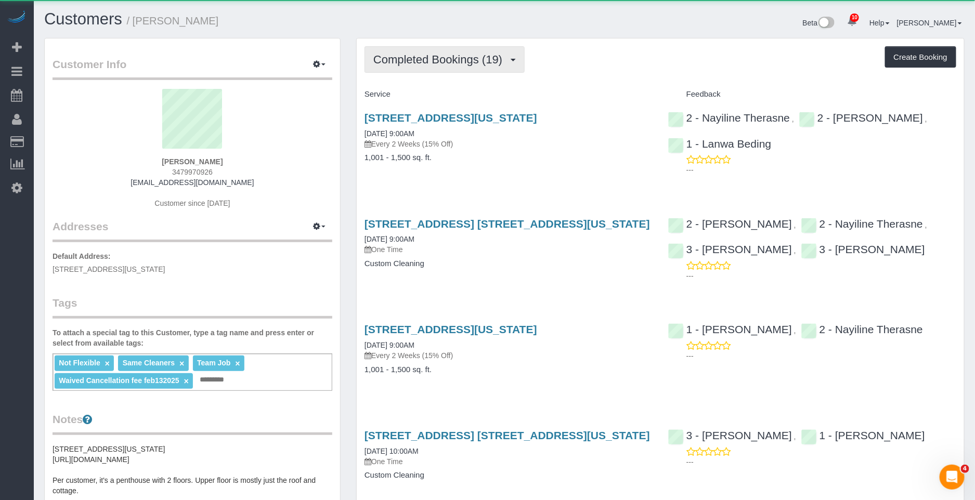
click at [419, 62] on span "Completed Bookings (19)" at bounding box center [440, 59] width 134 height 13
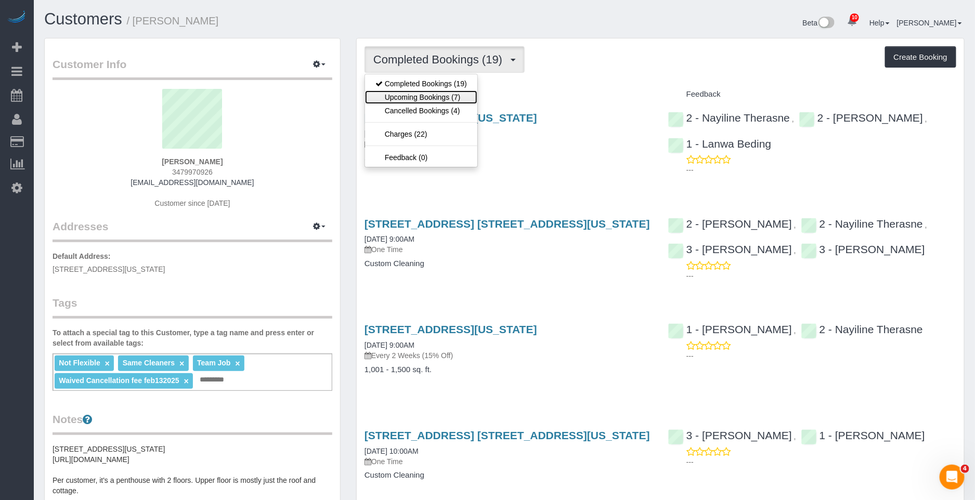
click at [424, 102] on link "Upcoming Bookings (7)" at bounding box center [421, 98] width 112 height 14
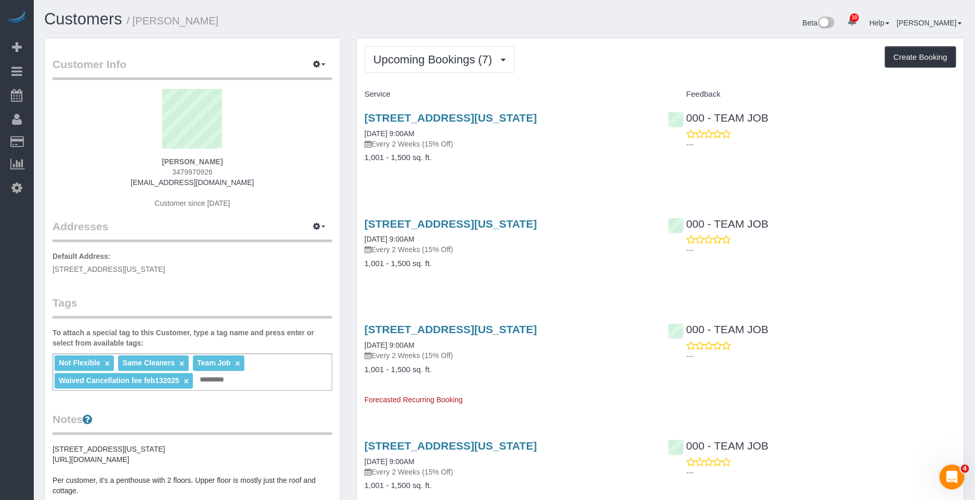
click at [589, 63] on div "Upcoming Bookings (7) Completed Bookings (19) Upcoming Bookings (7) Cancelled B…" at bounding box center [661, 59] width 592 height 27
click at [421, 121] on link "124 East 13th Street, Apt.5, New York, NY 10003" at bounding box center [451, 118] width 173 height 12
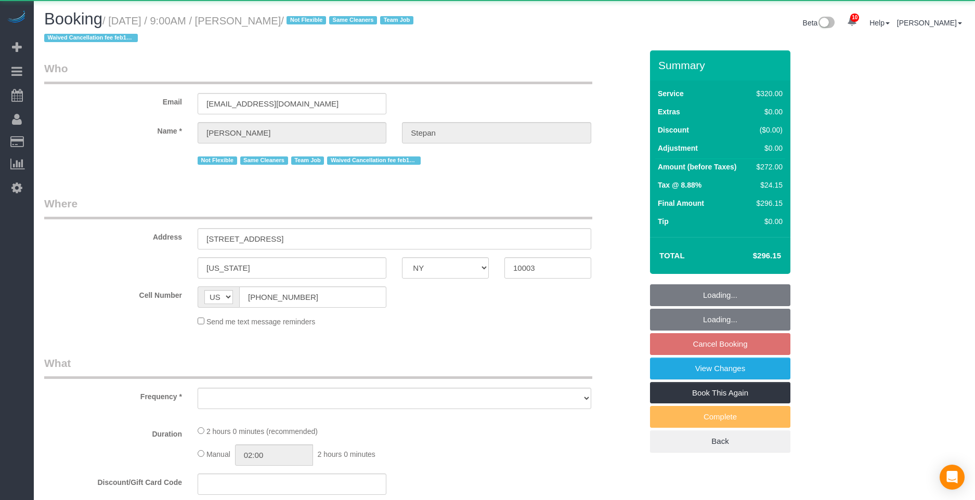
select select "NY"
select select "object:954"
select select "2"
select select "spot2"
select select "number:57"
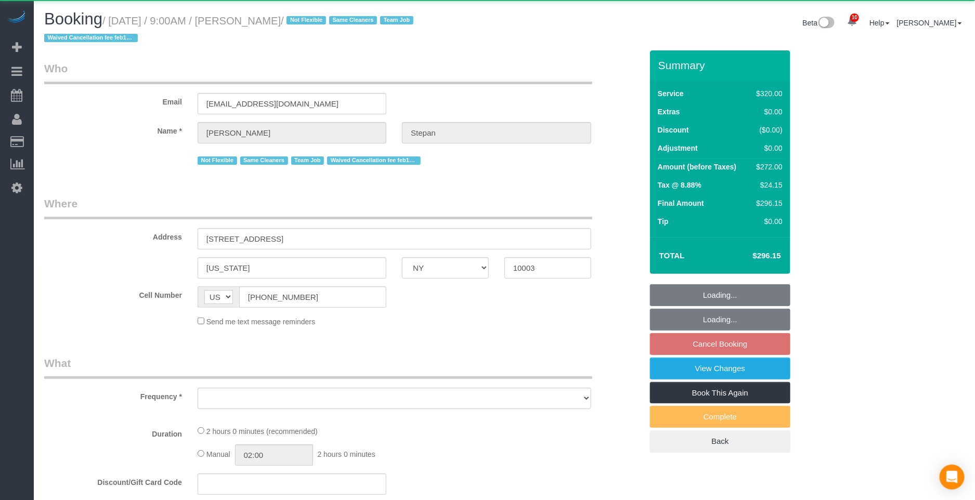
select select "number:74"
select select "number:15"
select select "number:7"
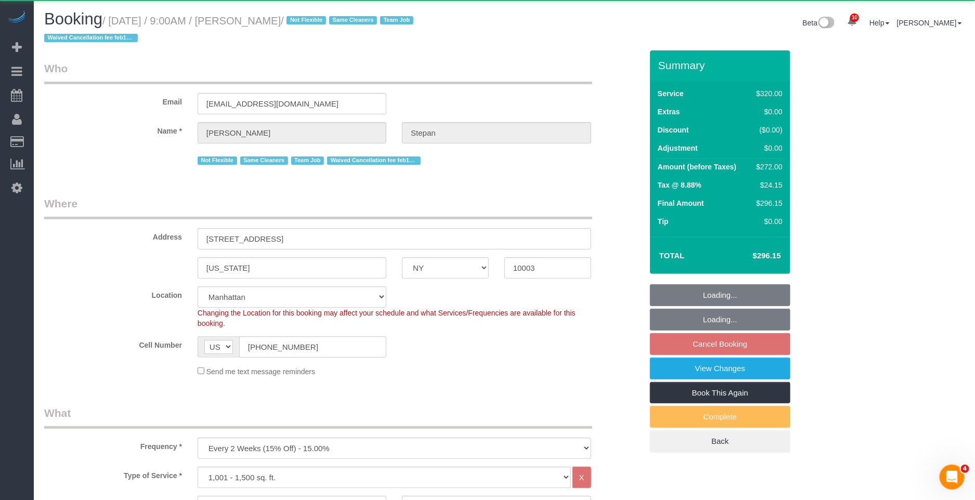
select select "string:stripe-pm_1QhXsq4VGloSiKo7q9BgUkND"
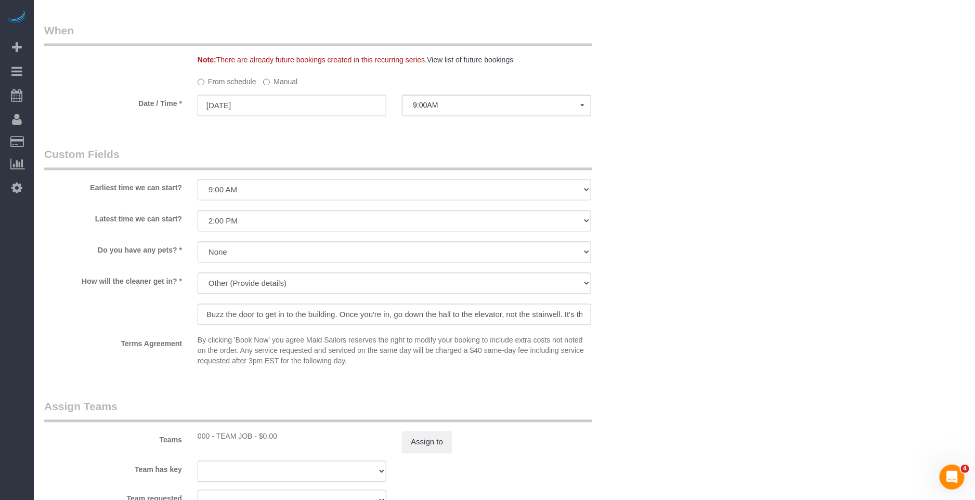
scroll to position [859, 0]
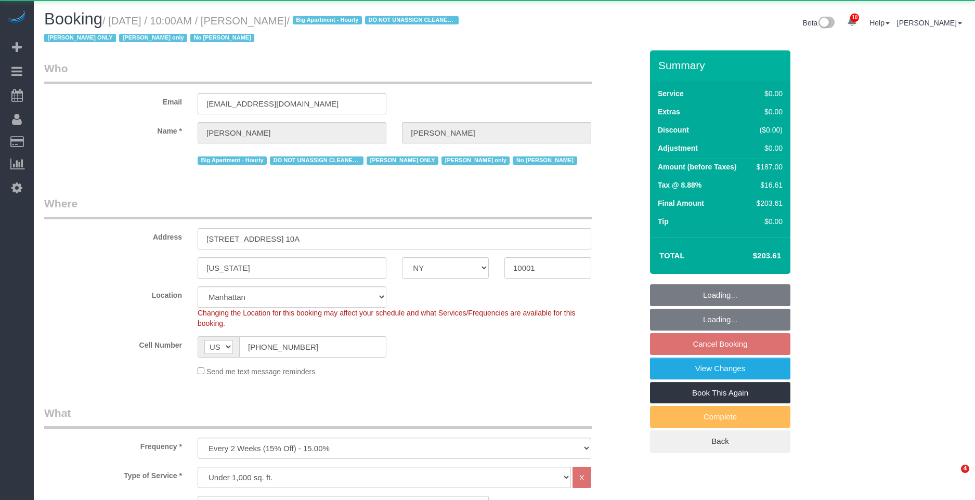
select select "NY"
select select "2"
select select "object:2601"
select select "string:stripe-pm_1RRmor4VGloSiKo75q03orw4"
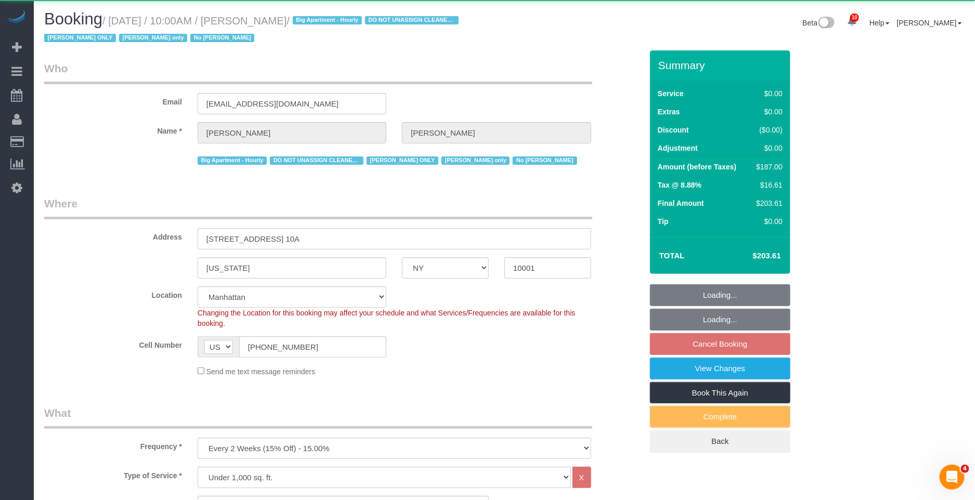
select select "2"
select select "spot1"
select select "number:89"
select select "number:73"
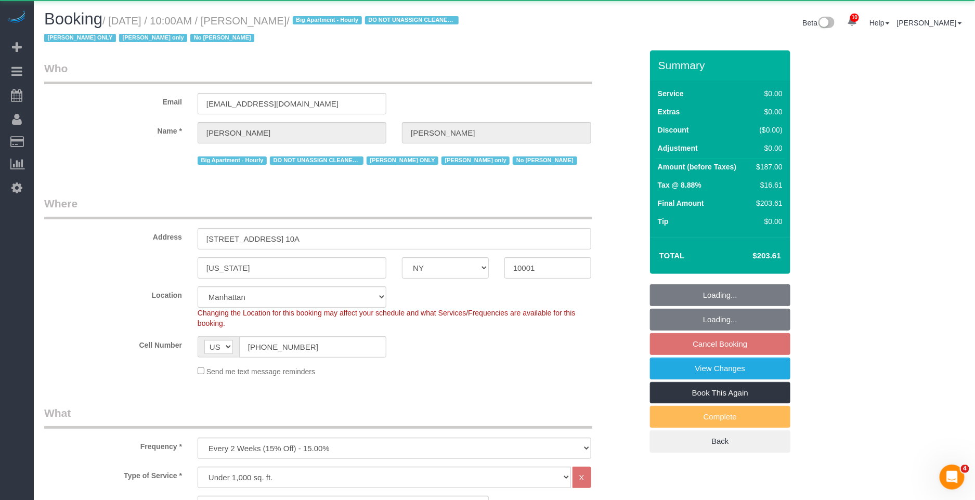
select select "number:15"
select select "number:5"
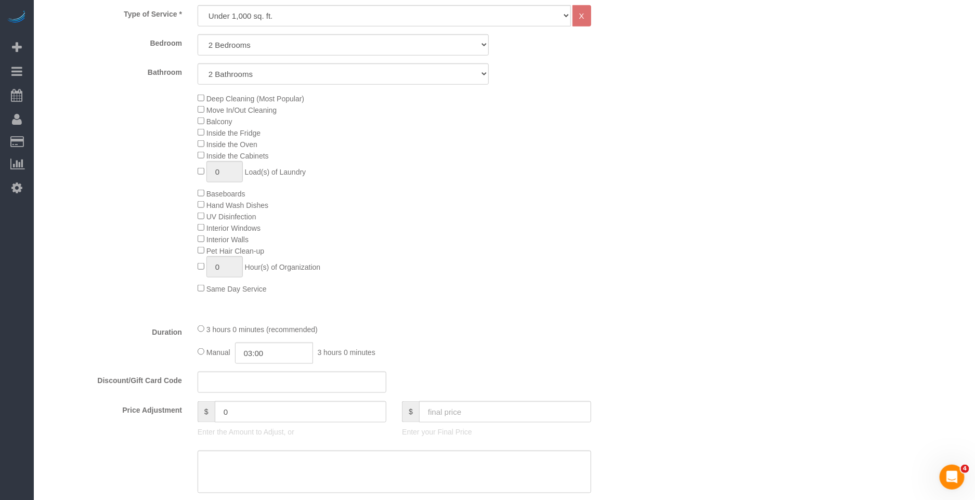
scroll to position [470, 0]
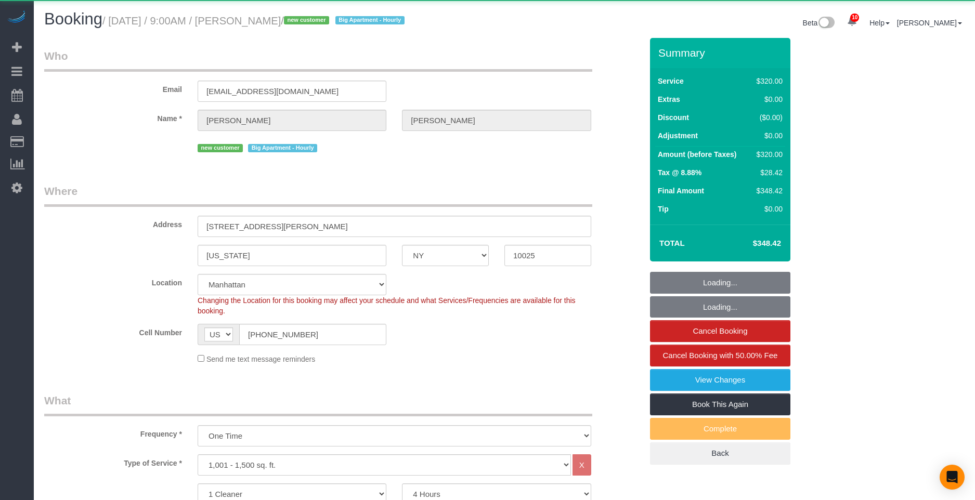
select select "NY"
select select "240"
select select "object:955"
select select "string:stripe-pm_1S2ST74VGloSiKo7dR9T7CF6"
select select "spot1"
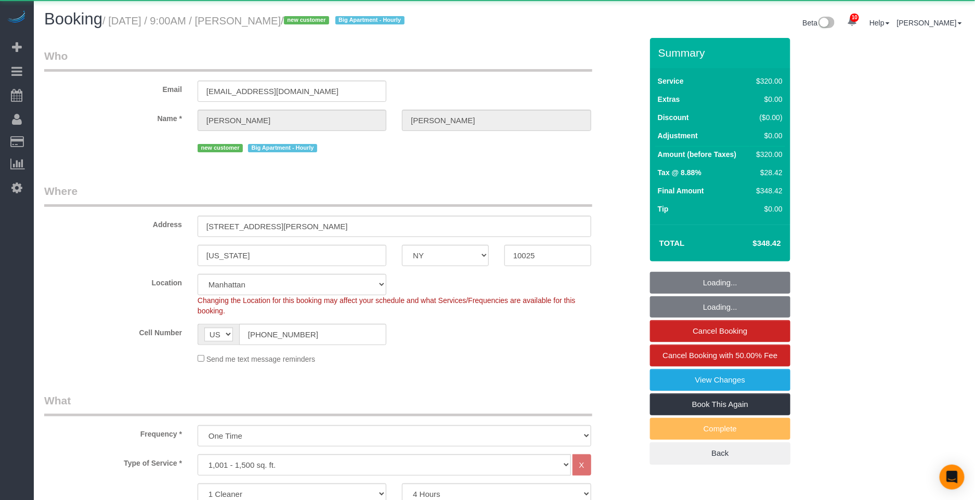
select select "number:89"
select select "number:70"
select select "number:15"
select select "number:5"
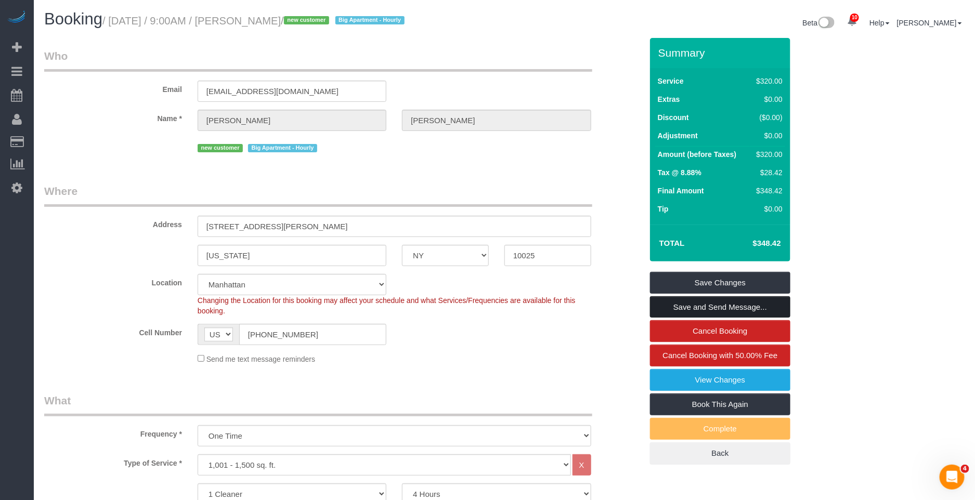
click at [671, 308] on link "Save and Send Message..." at bounding box center [720, 307] width 140 height 22
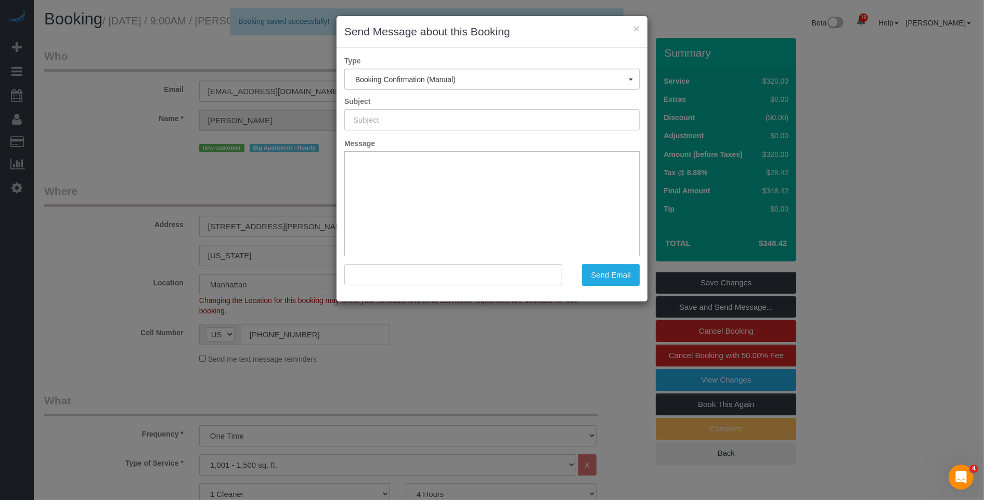
type input "Cleaning Confirmed for 09/04/2025 at 9:00am"
type input ""Katherine Radvany" <ktrnyc@gmail.com>"
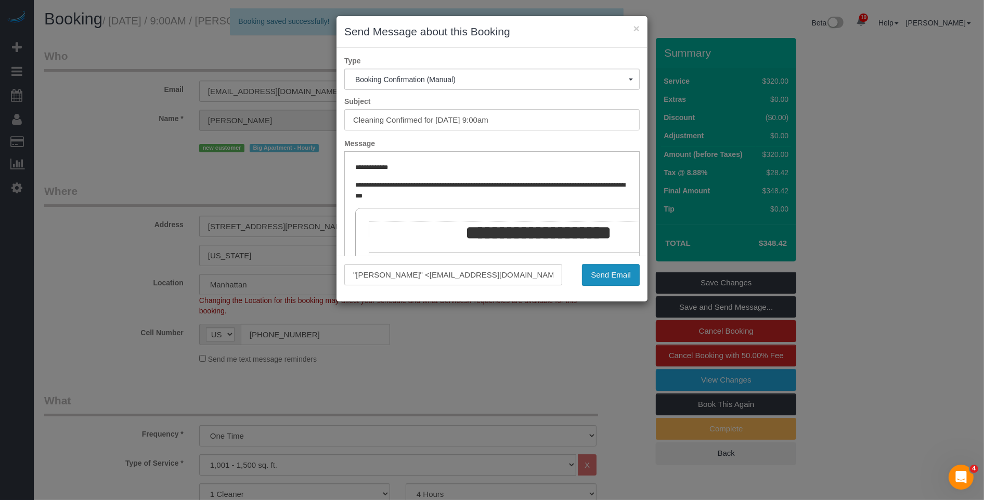
click at [635, 272] on button "Send Email" at bounding box center [611, 275] width 58 height 22
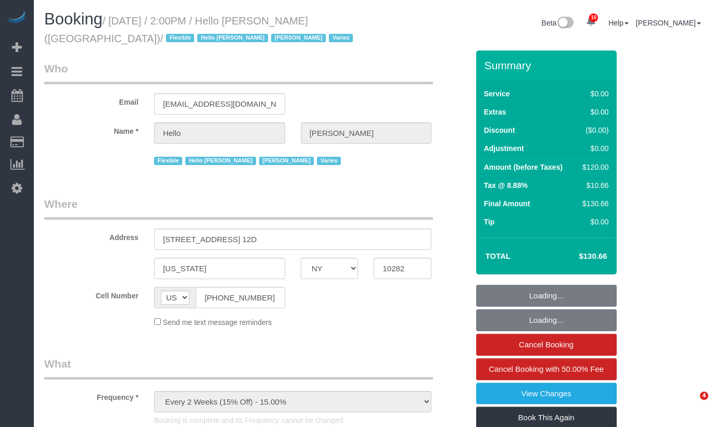
select select "NY"
select select "1"
select select "spot1"
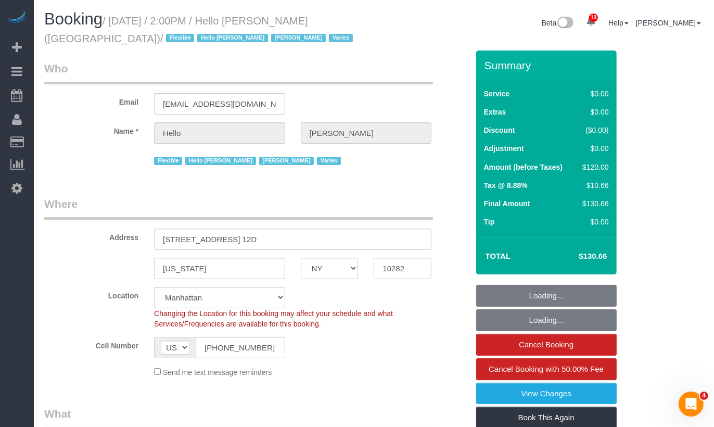
select select "object:826"
select select "1"
select select "number:89"
select select "number:90"
select select "number:15"
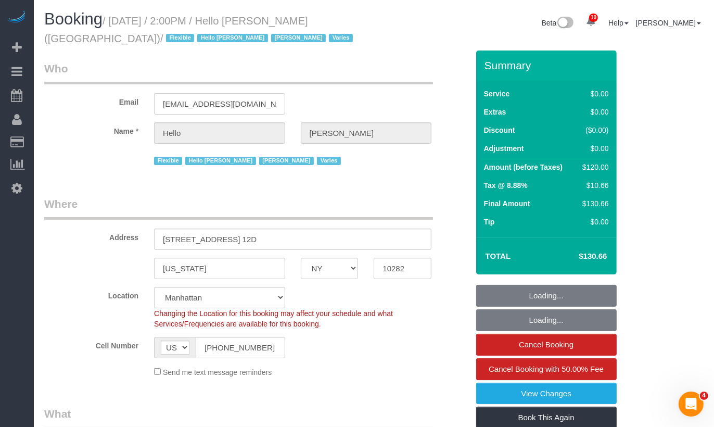
select select "number:6"
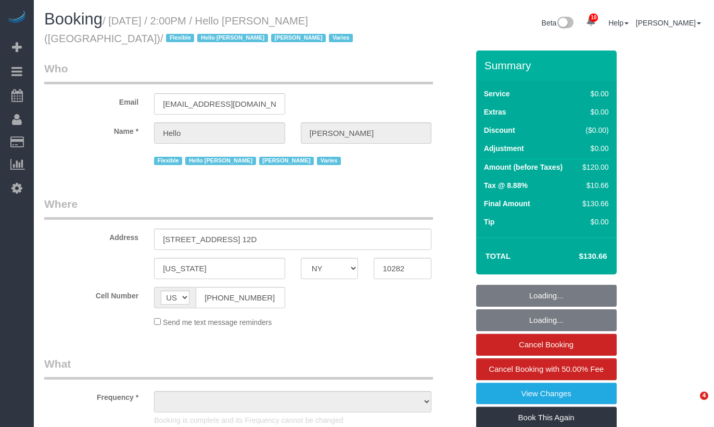
select select "NY"
select select "object:715"
select select "1"
select select "spot1"
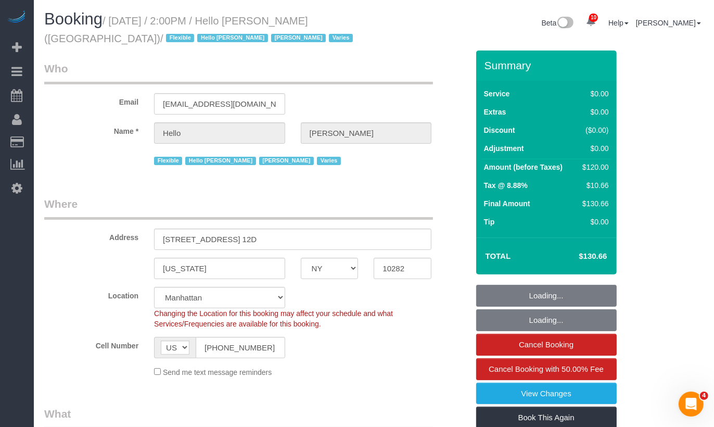
select select "object:824"
select select "1"
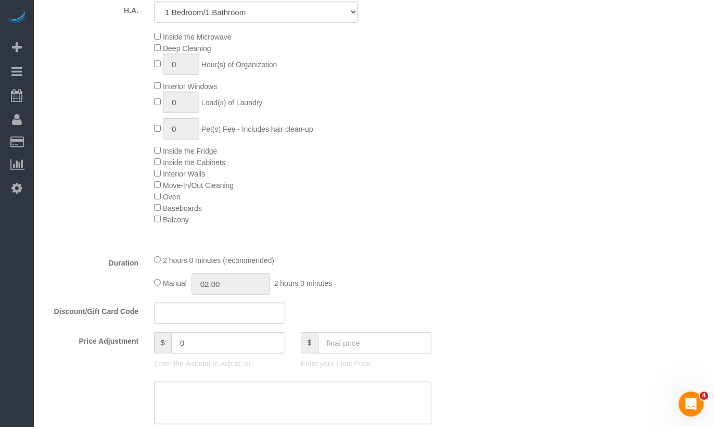
select select "number:89"
select select "number:90"
select select "number:15"
select select "number:6"
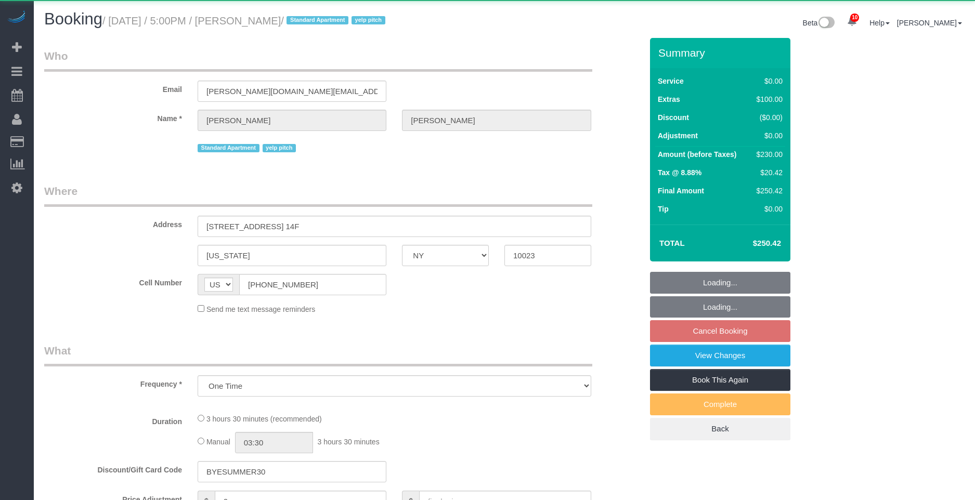
select select "NY"
select select "object:962"
select select "1"
select select "spot7"
select select "number:89"
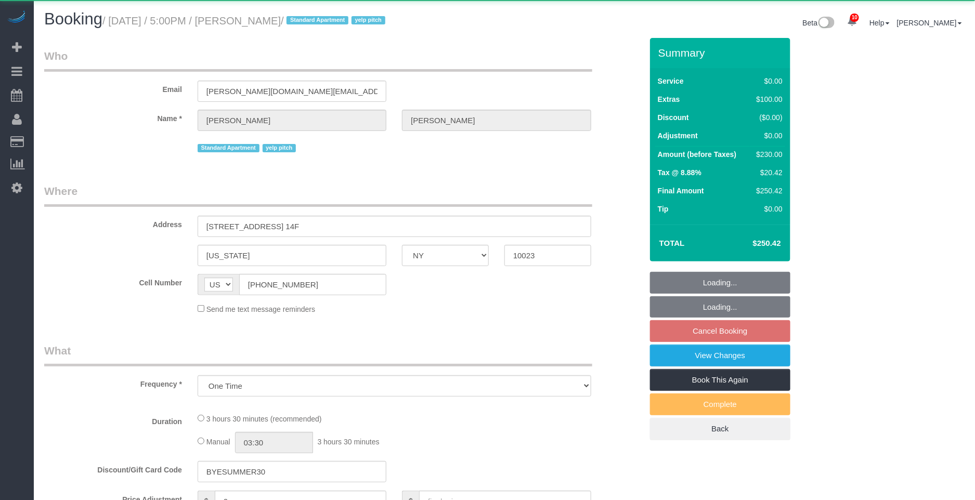
select select "number:78"
select select "number:13"
select select "number:5"
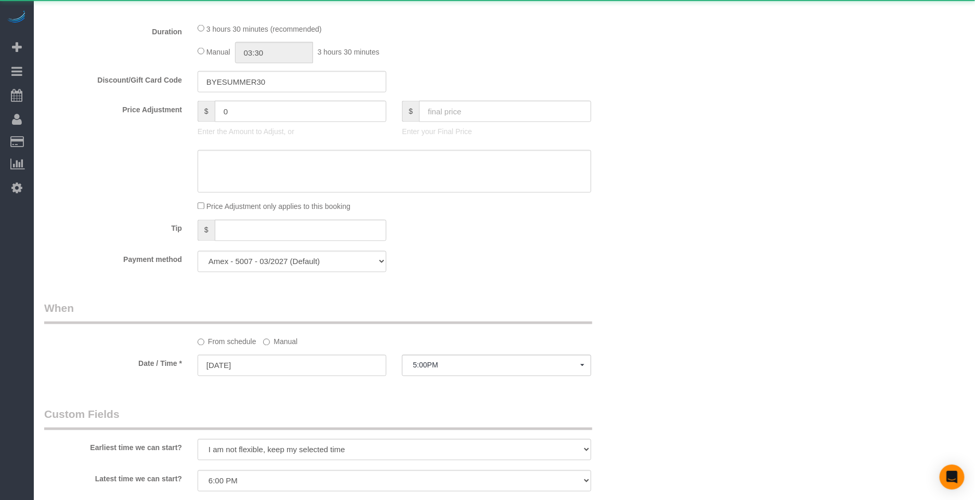
select select "string:stripe-pm_1KbQnT4VGloSiKo7F2EDWFpX"
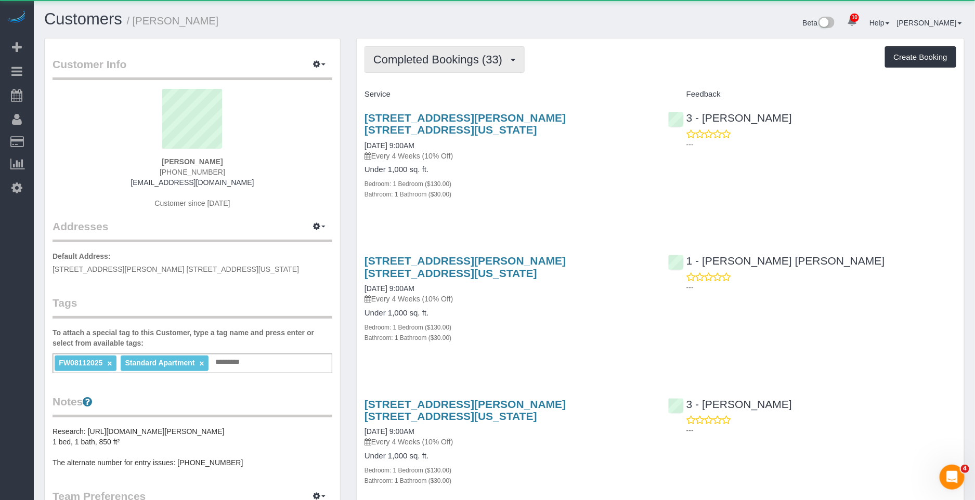
click at [446, 59] on span "Completed Bookings (33)" at bounding box center [440, 59] width 134 height 13
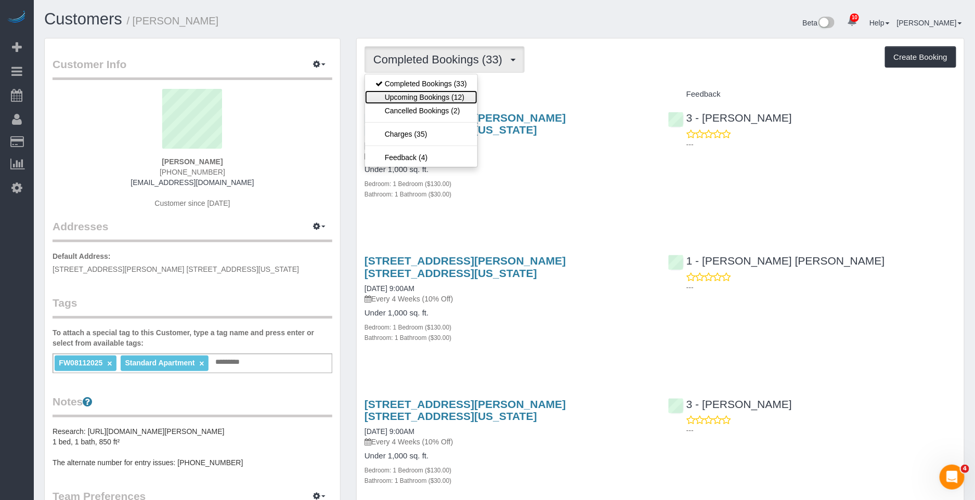
click at [446, 101] on link "Upcoming Bookings (12)" at bounding box center [421, 98] width 112 height 14
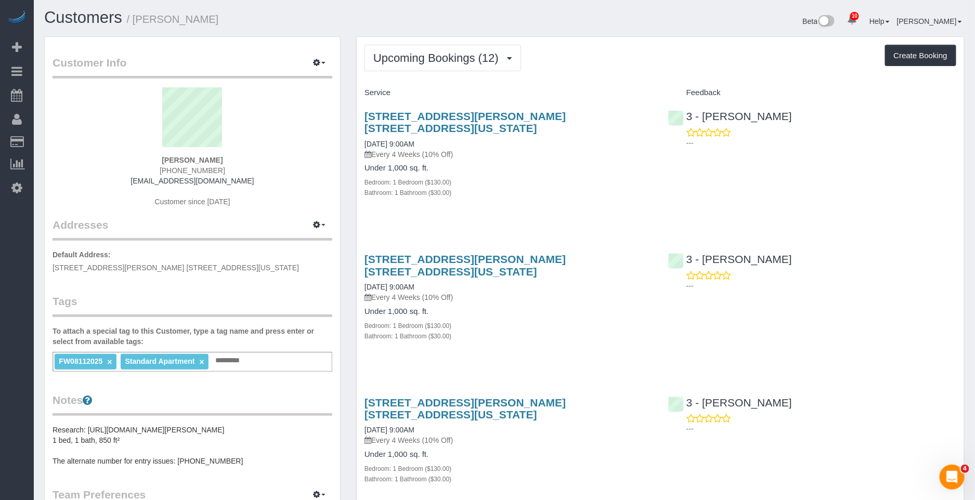
scroll to position [2, 0]
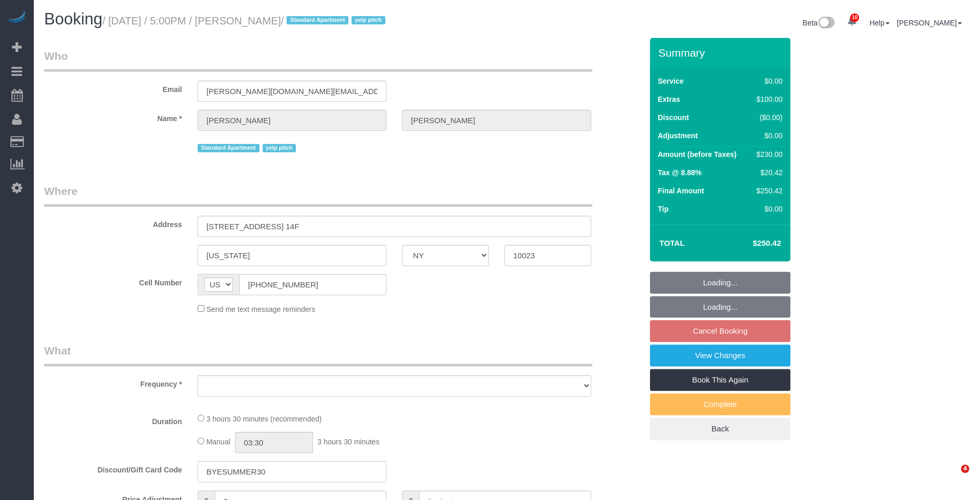
select select "NY"
select select "object:859"
select select "1"
select select "spot7"
select select "number:89"
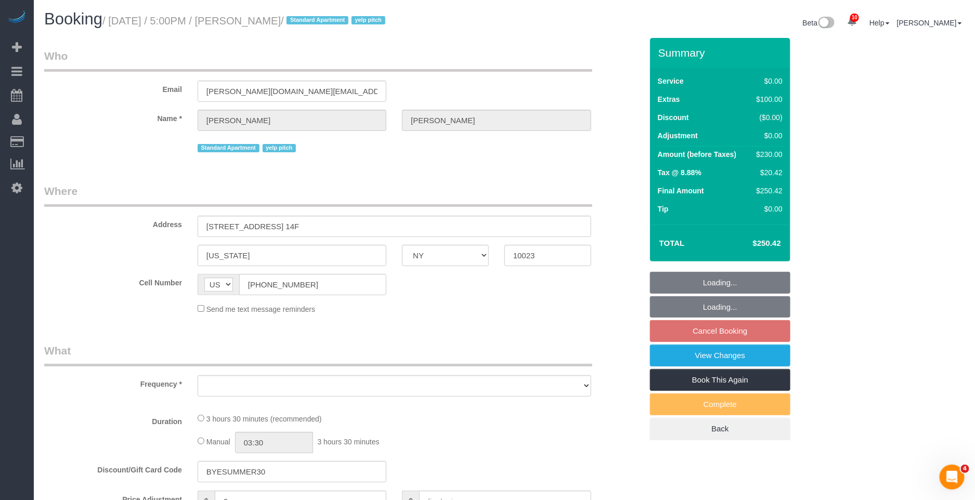
select select "number:78"
select select "number:13"
select select "number:5"
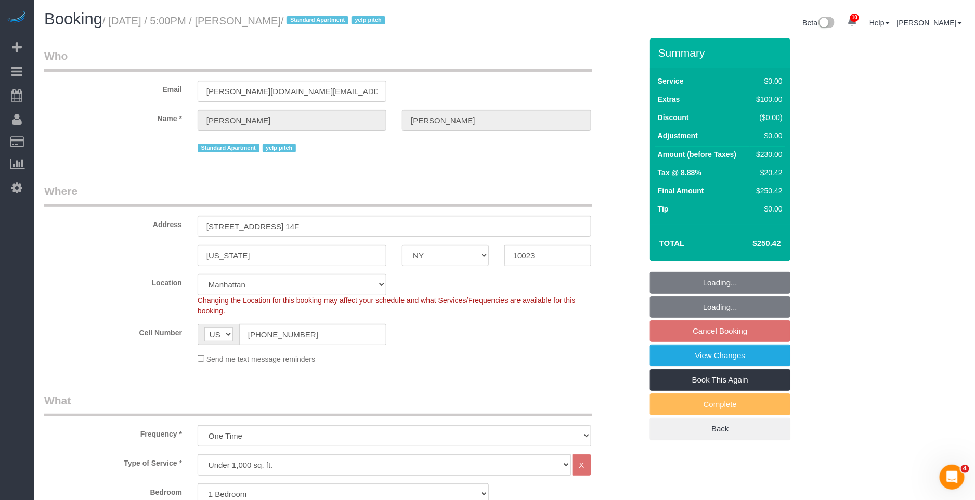
select select "string:stripe-pm_1KbQnT4VGloSiKo7F2EDWFpX"
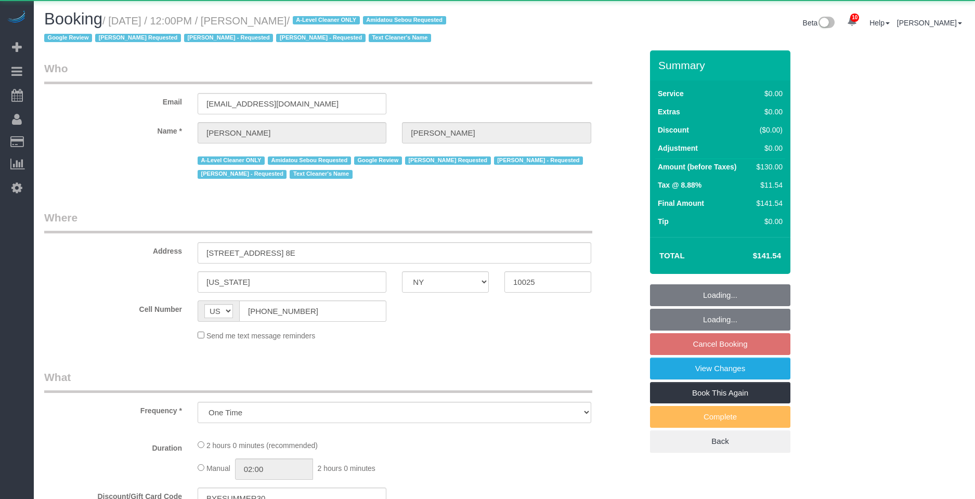
select select "NY"
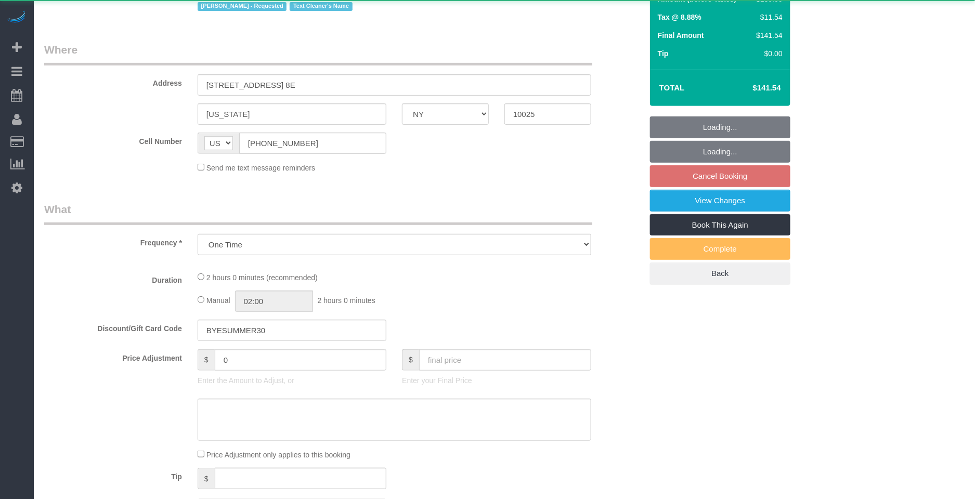
select select "1"
select select "spot2"
select select "number:60"
select select "number:76"
select select "number:15"
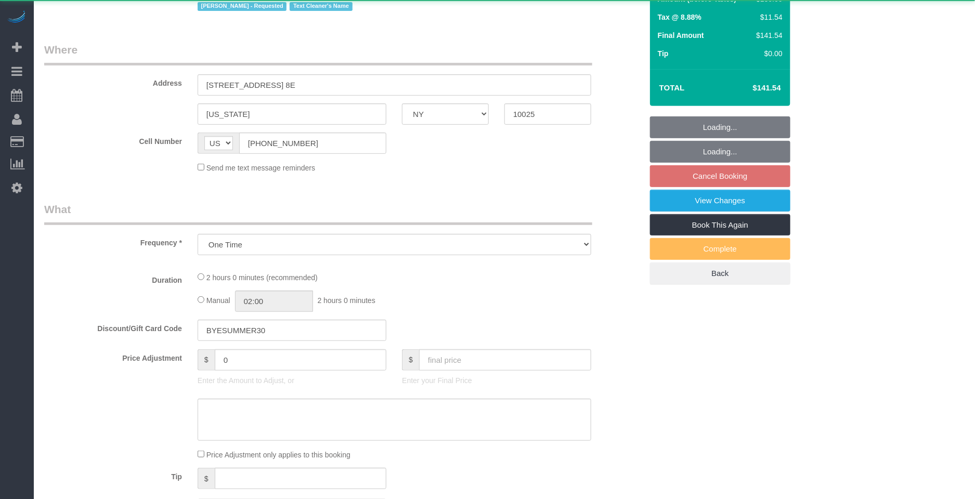
select select "number:5"
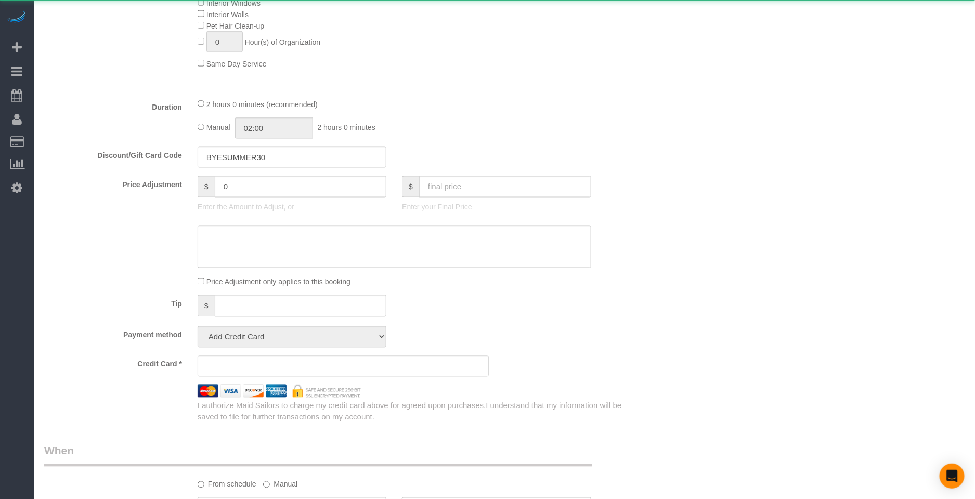
select select "object:1448"
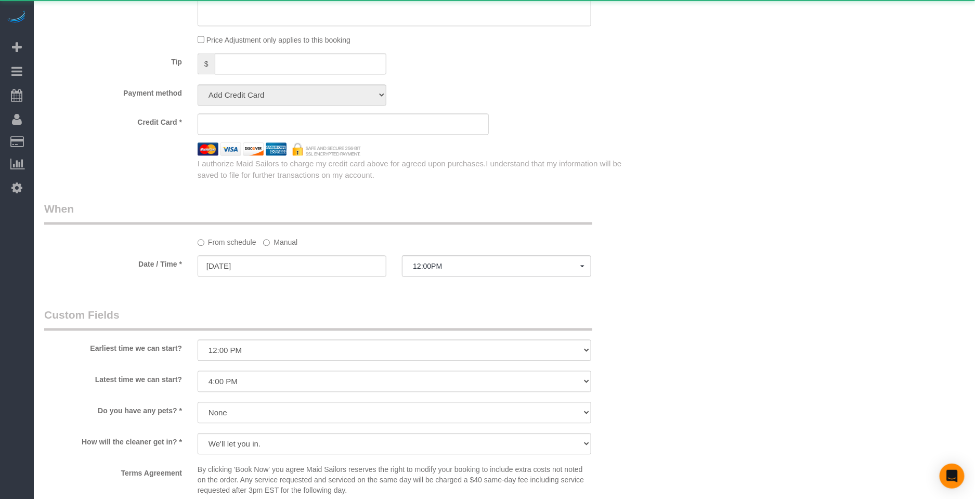
select select "string:stripe-pm_1JF24M4VGloSiKo7DyncdPd5"
select select "1"
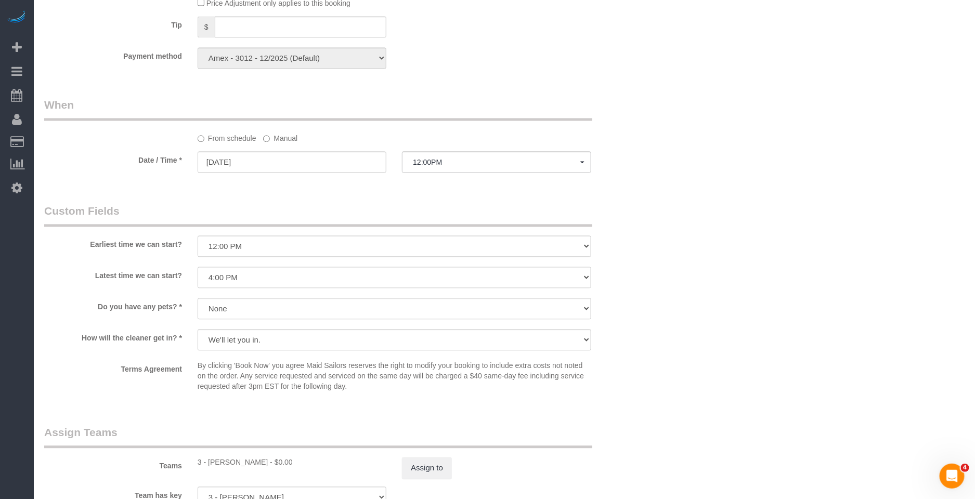
scroll to position [981, 0]
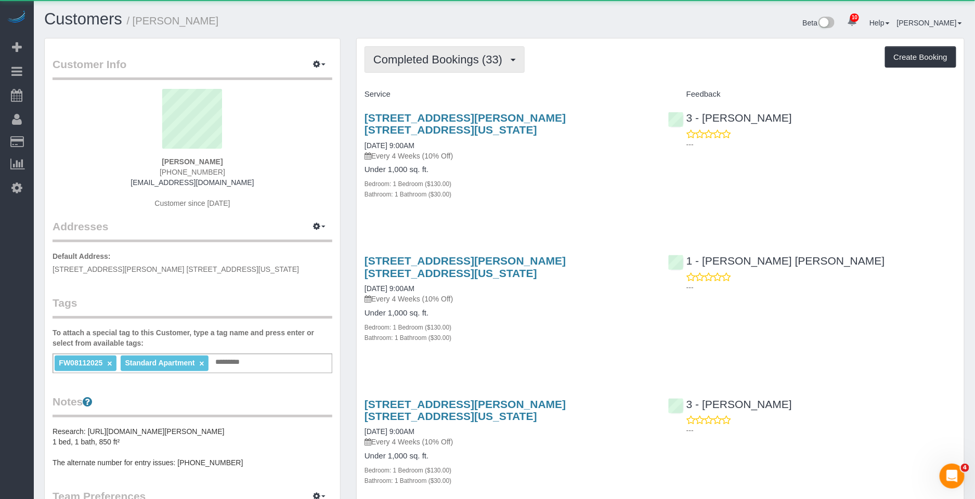
click at [473, 62] on span "Completed Bookings (33)" at bounding box center [440, 59] width 134 height 13
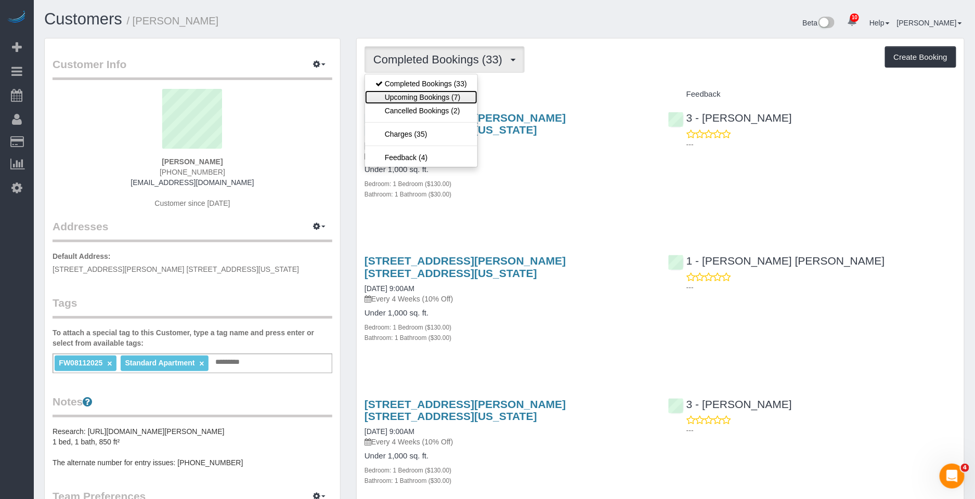
click at [460, 102] on link "Upcoming Bookings (7)" at bounding box center [421, 98] width 112 height 14
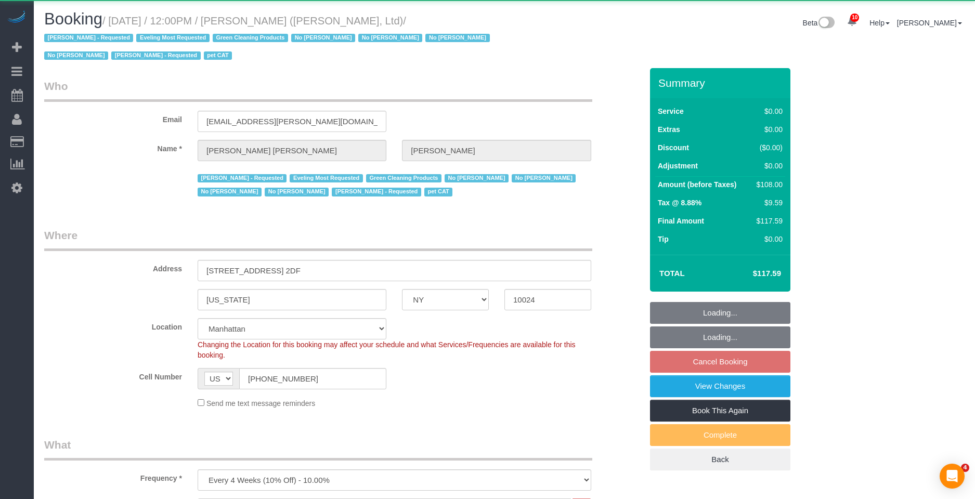
select select "NY"
select select "object:1053"
select select "string:stripe-pm_1FqQkl4VGloSiKo7nqxPTwDY"
select select "22223"
select select "1"
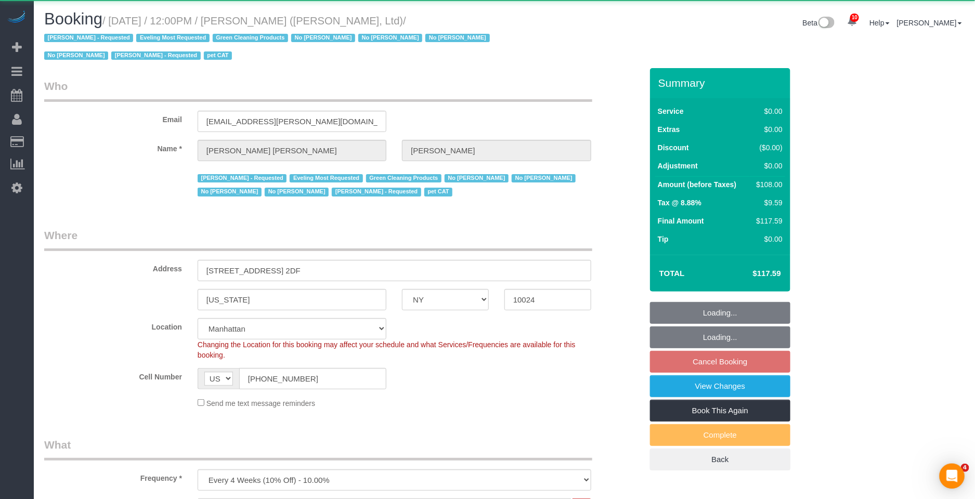
select select "spot2"
select select "number:59"
select select "number:76"
select select "number:14"
select select "number:7"
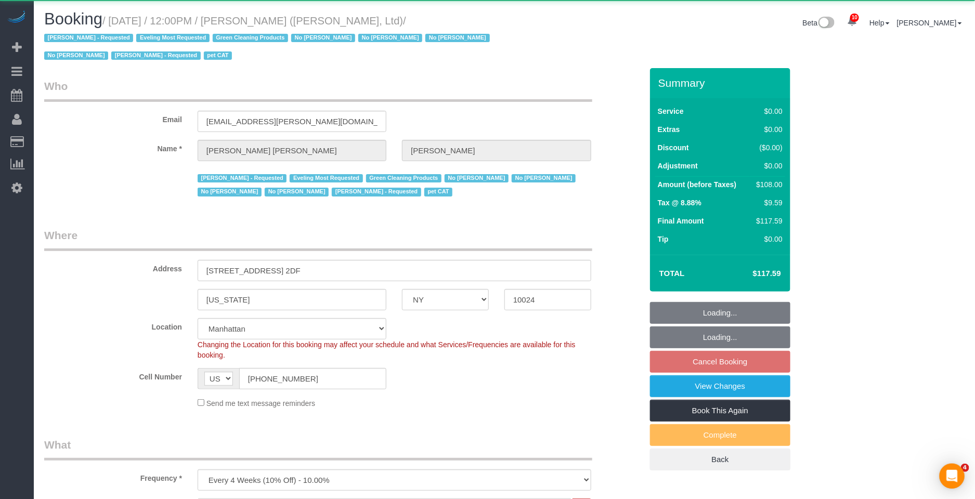
select select "number:21"
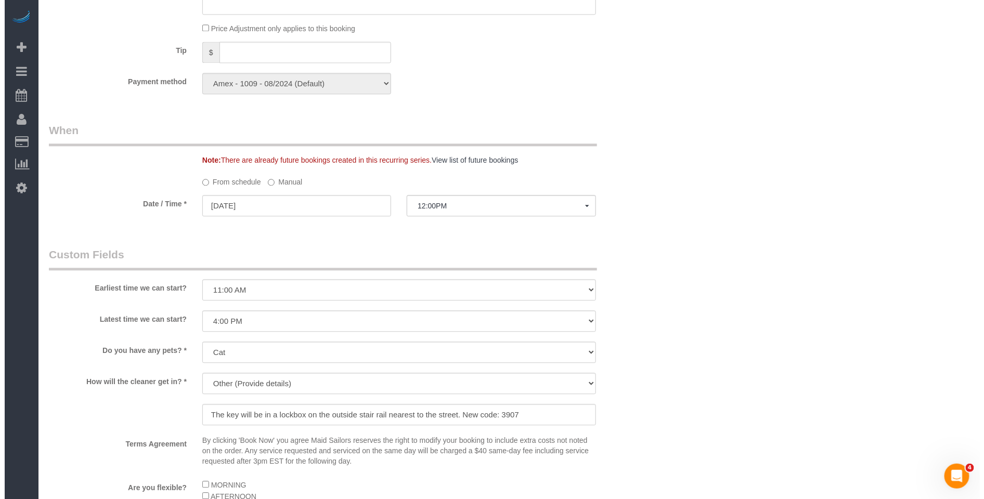
scroll to position [1143, 0]
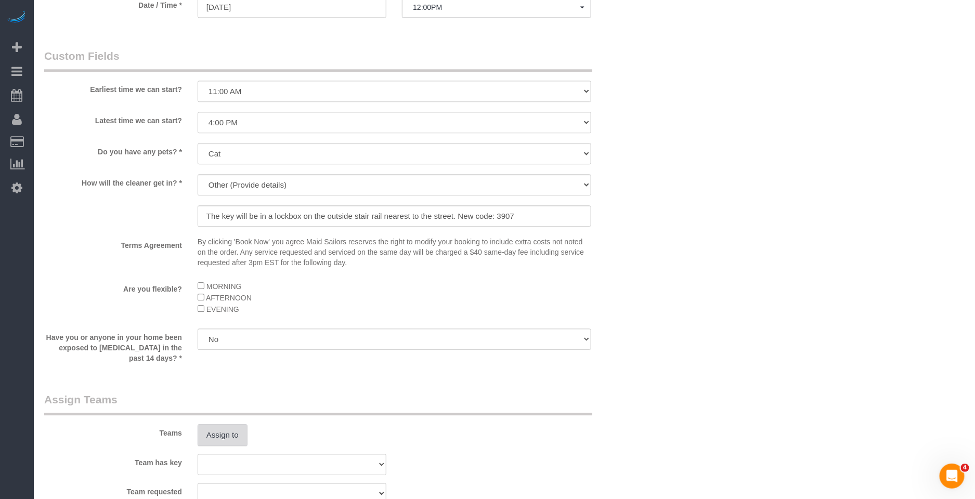
click at [220, 440] on button "Assign to" at bounding box center [223, 435] width 50 height 22
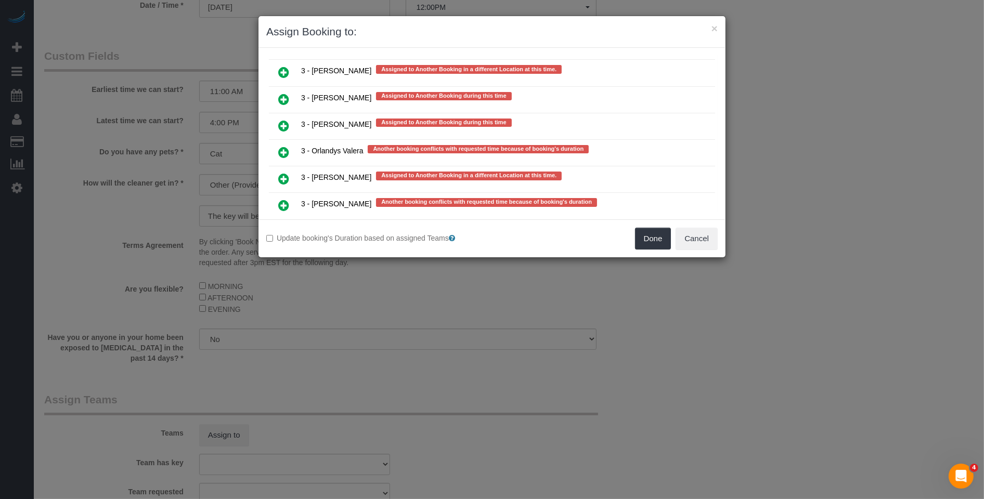
scroll to position [1984, 0]
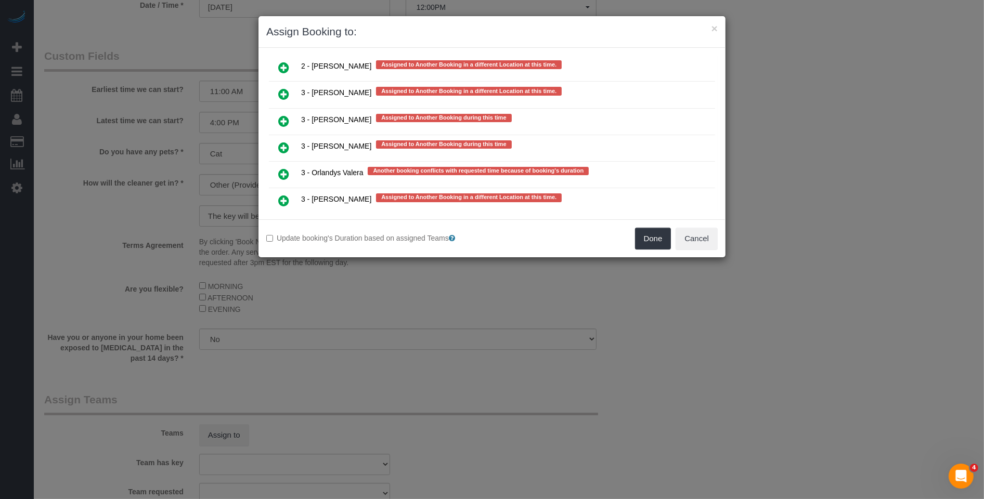
click at [279, 115] on icon at bounding box center [283, 121] width 11 height 12
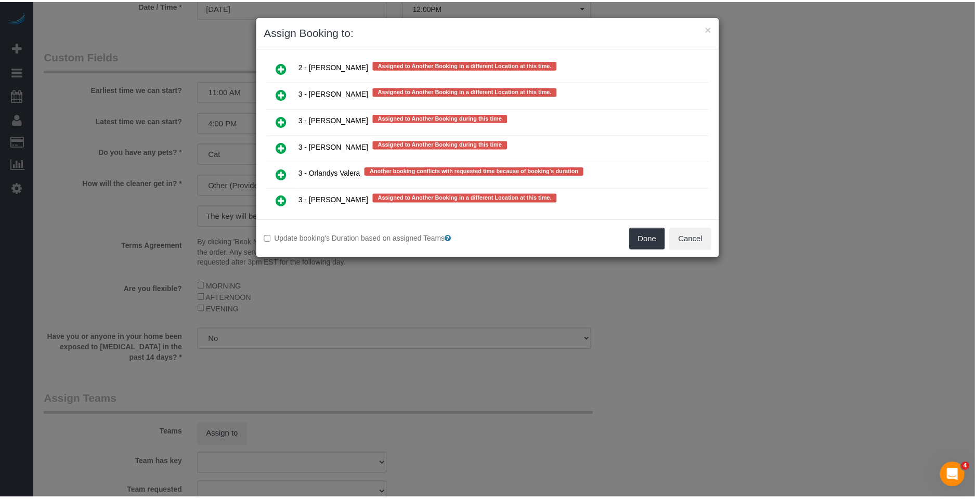
scroll to position [2008, 0]
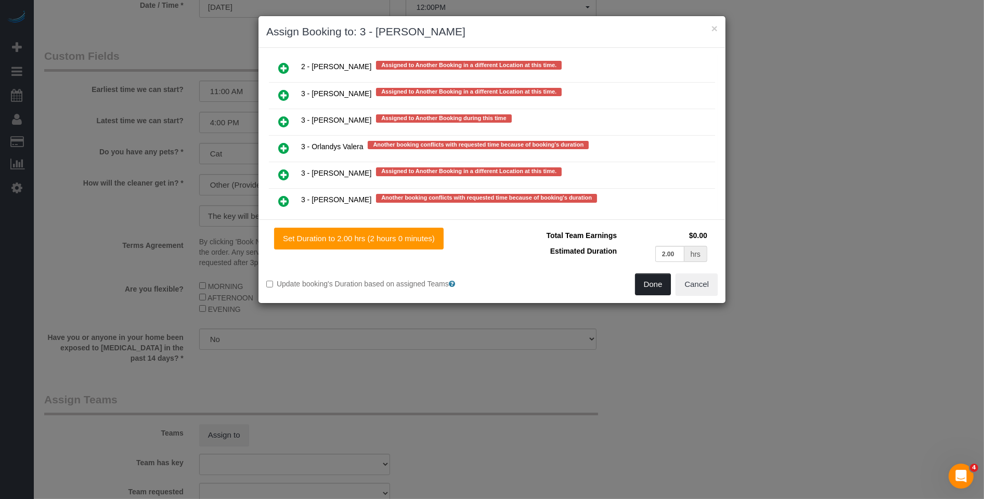
click at [654, 287] on button "Done" at bounding box center [653, 285] width 36 height 22
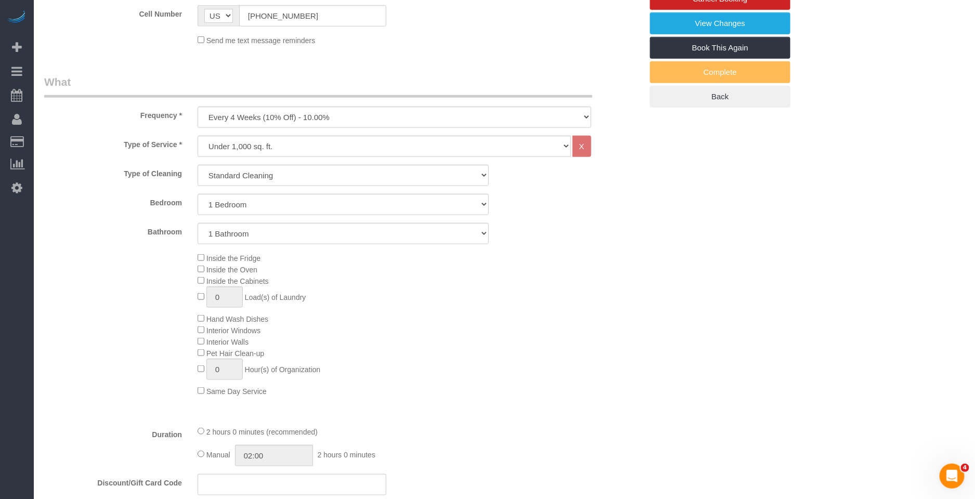
scroll to position [0, 0]
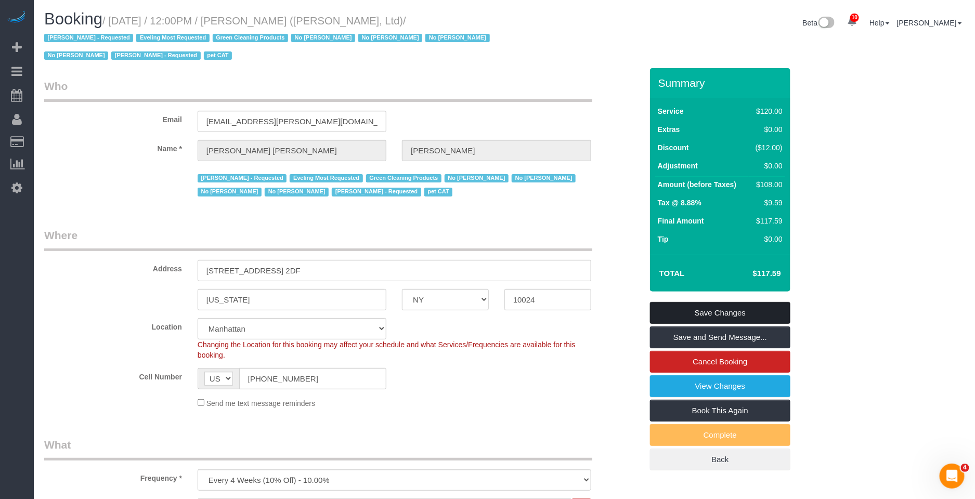
click at [720, 311] on link "Save Changes" at bounding box center [720, 313] width 140 height 22
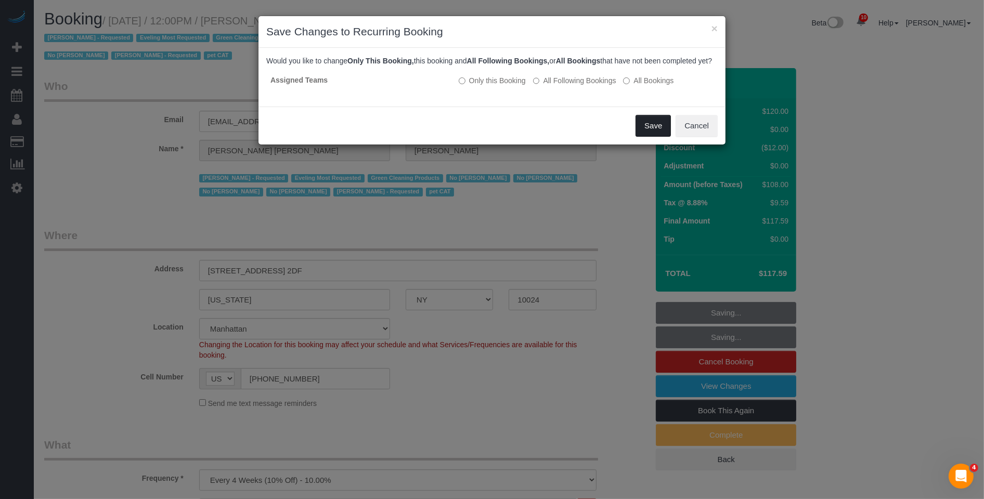
click at [660, 137] on button "Save" at bounding box center [653, 126] width 35 height 22
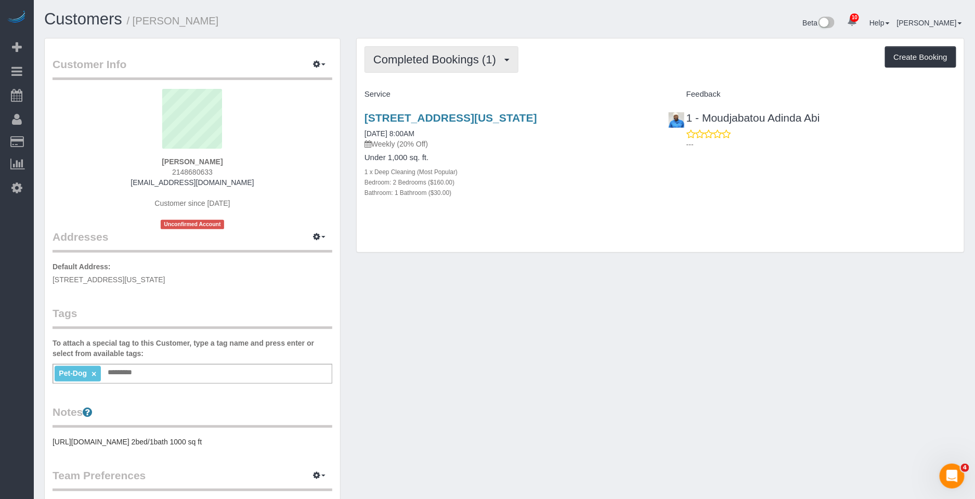
click at [398, 56] on span "Completed Bookings (1)" at bounding box center [437, 59] width 128 height 13
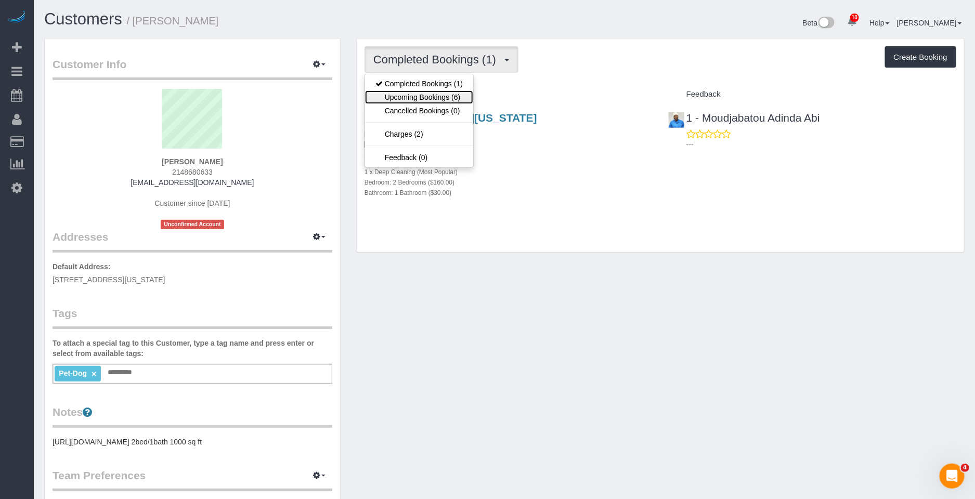
click at [412, 95] on link "Upcoming Bookings (6)" at bounding box center [419, 98] width 108 height 14
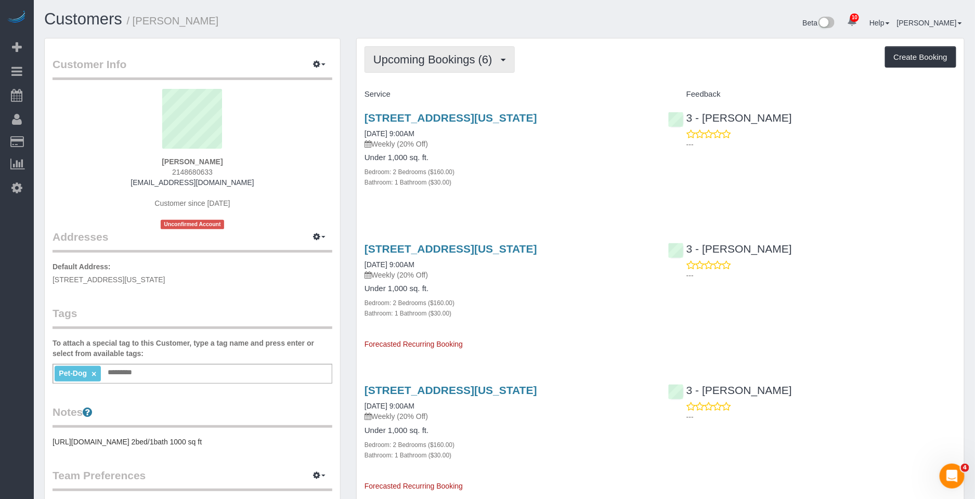
click at [435, 56] on span "Upcoming Bookings (6)" at bounding box center [435, 59] width 124 height 13
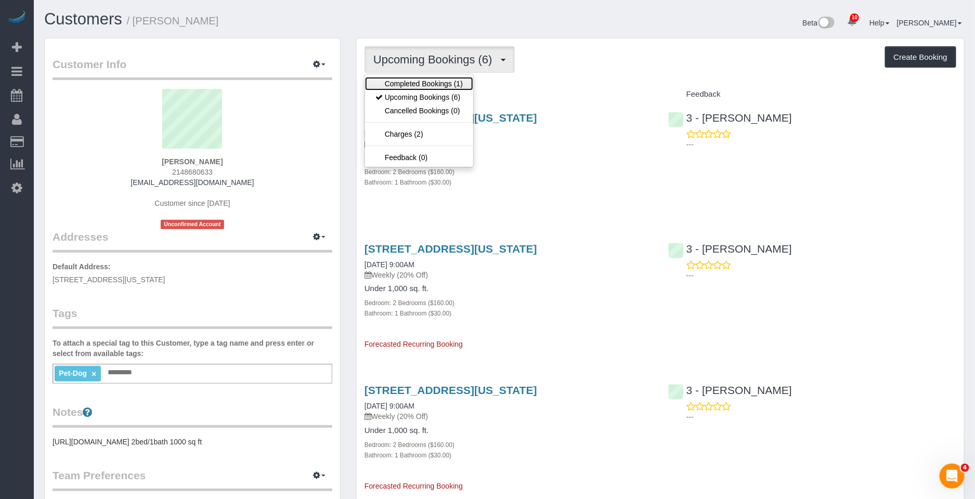
click at [432, 81] on link "Completed Bookings (1)" at bounding box center [419, 84] width 108 height 14
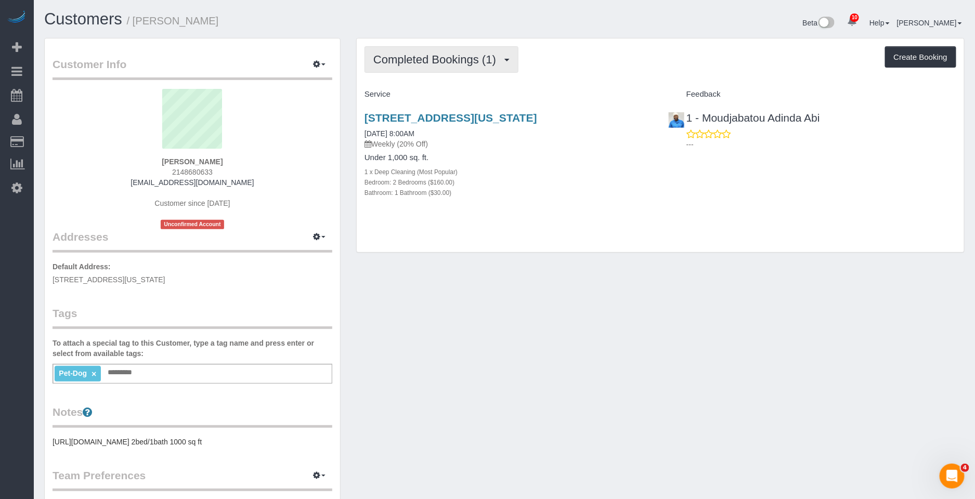
click at [437, 57] on span "Completed Bookings (1)" at bounding box center [437, 59] width 128 height 13
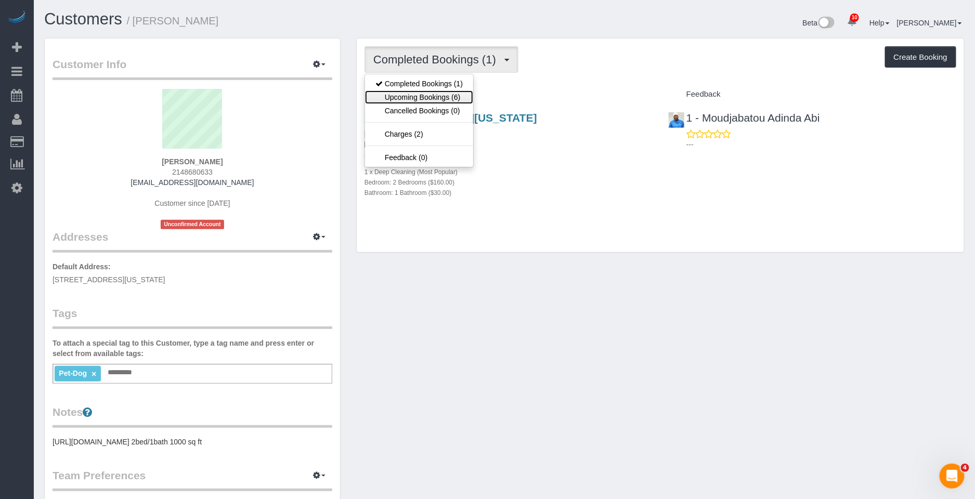
click at [430, 97] on link "Upcoming Bookings (6)" at bounding box center [419, 98] width 108 height 14
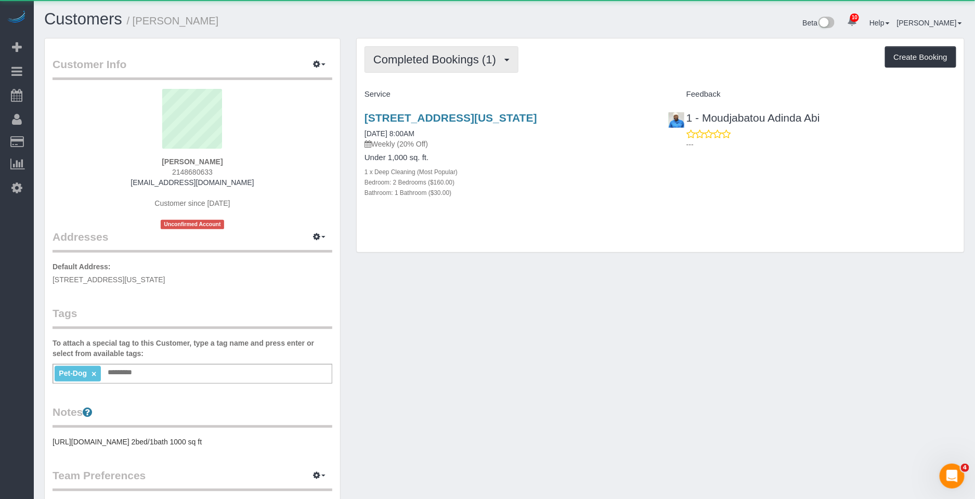
click at [447, 60] on span "Completed Bookings (1)" at bounding box center [437, 59] width 128 height 13
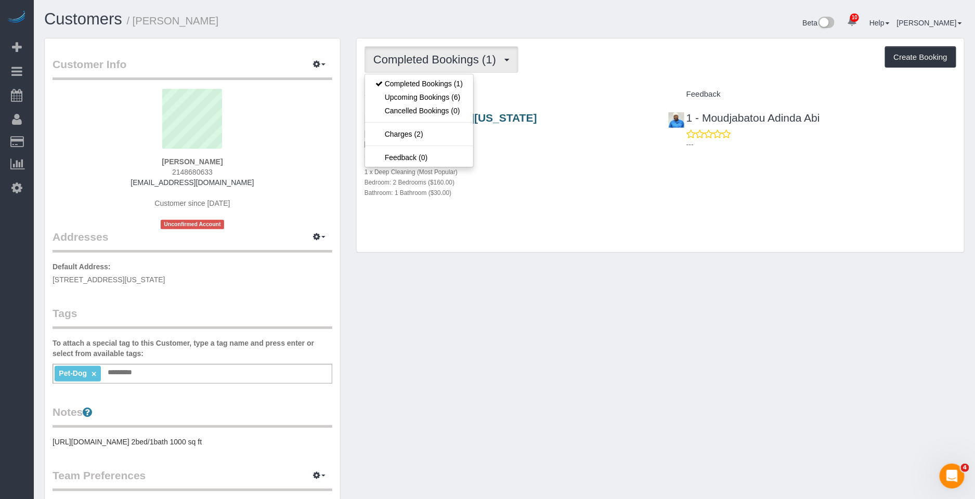
drag, startPoint x: 524, startPoint y: 86, endPoint x: 522, endPoint y: 117, distance: 30.8
click at [524, 88] on div "Service" at bounding box center [509, 95] width 304 height 18
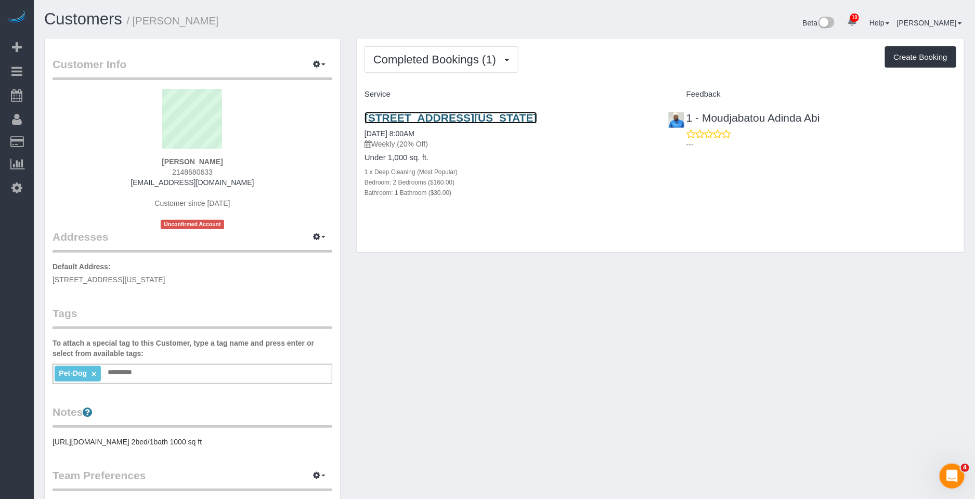
click at [521, 121] on link "145 West 79th Street, Apt.4b, New York, NY 10024" at bounding box center [451, 118] width 173 height 12
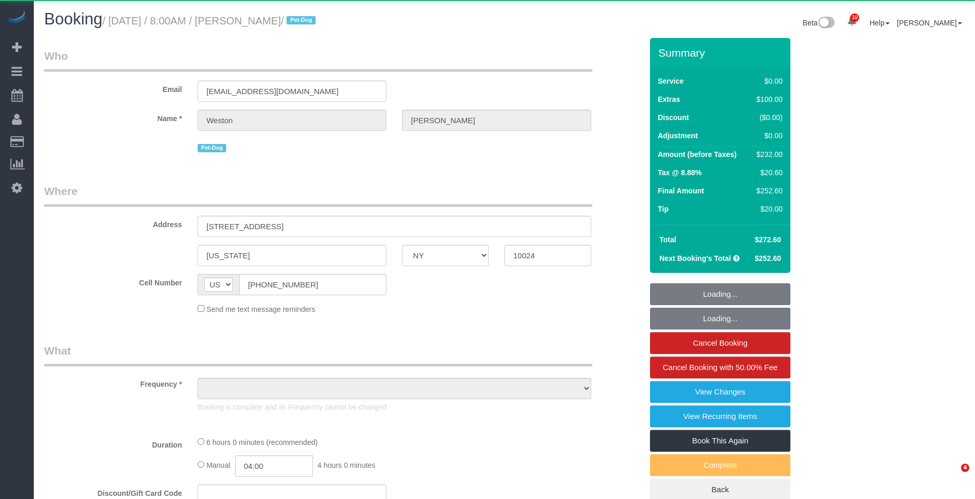
select select "NY"
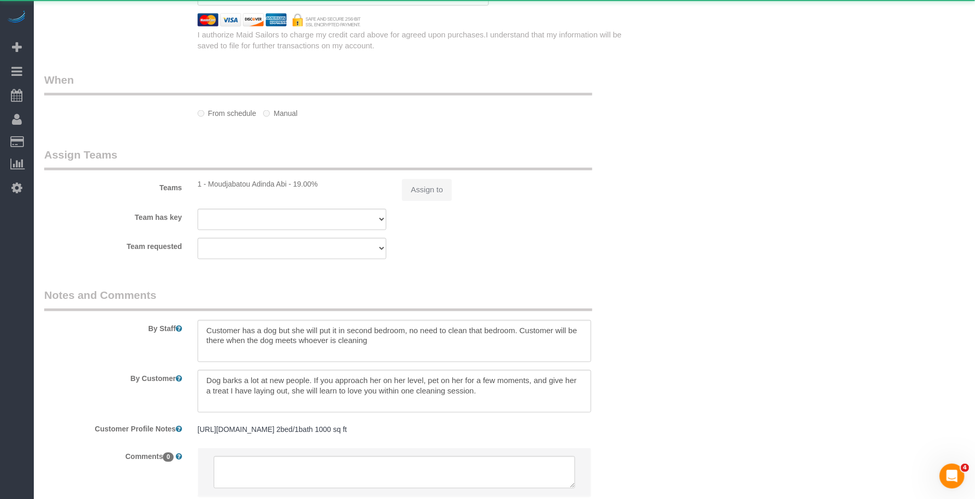
select select "object:833"
select select "2"
select select "spot1"
select select "number:57"
select select "number:72"
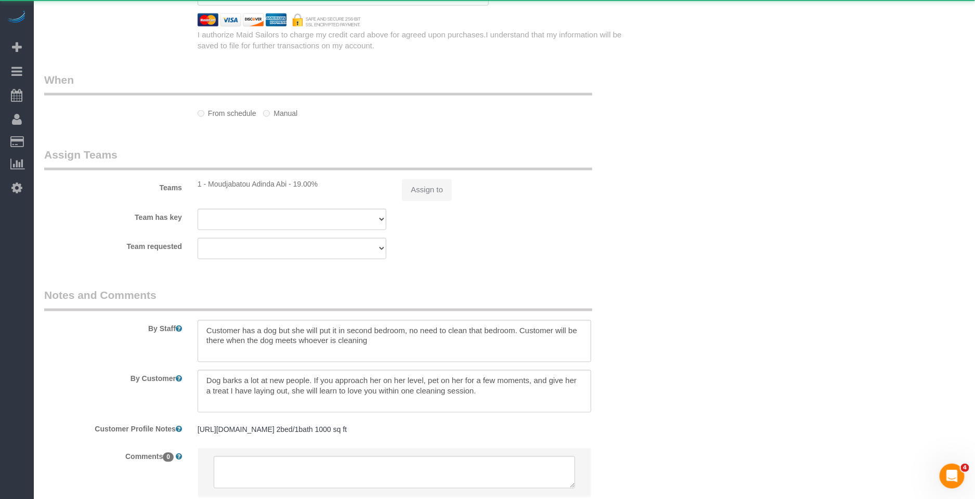
select select "number:13"
select select "number:6"
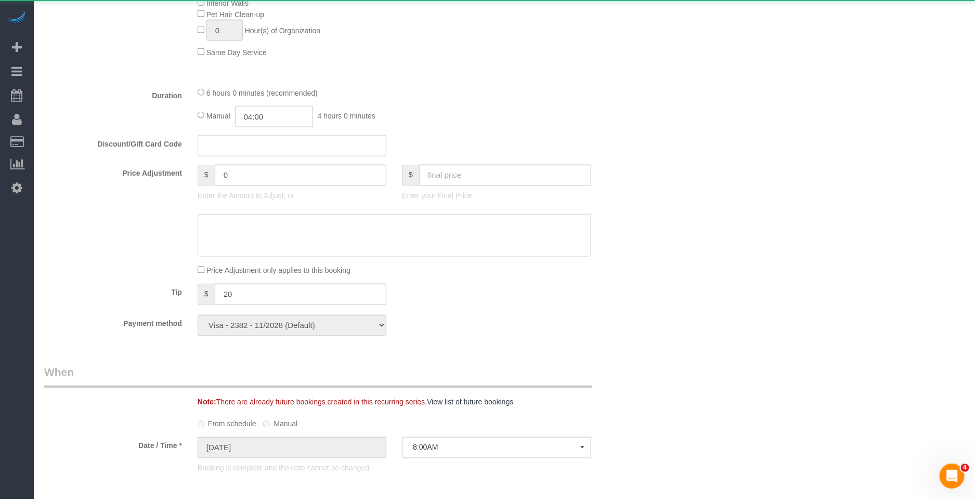
select select "string:stripe-pm_1S0kuA4VGloSiKo7TQT4BI7k"
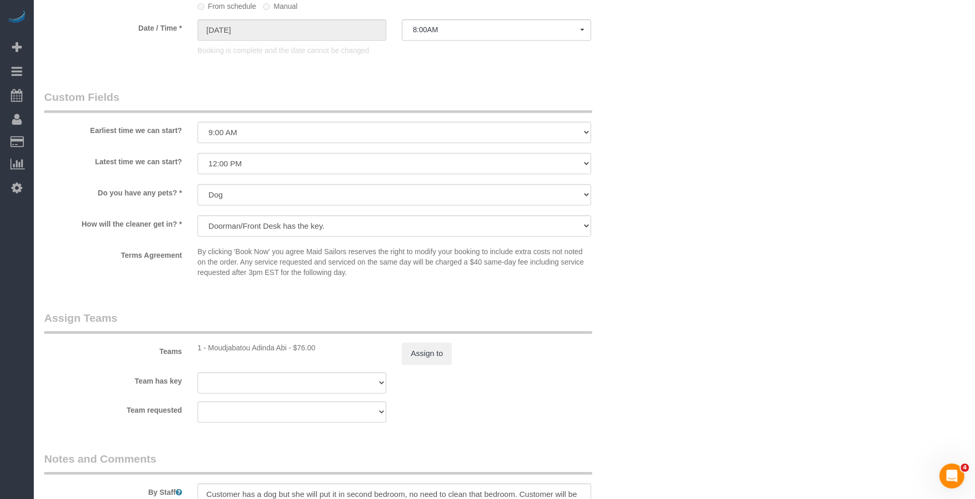
scroll to position [1314, 0]
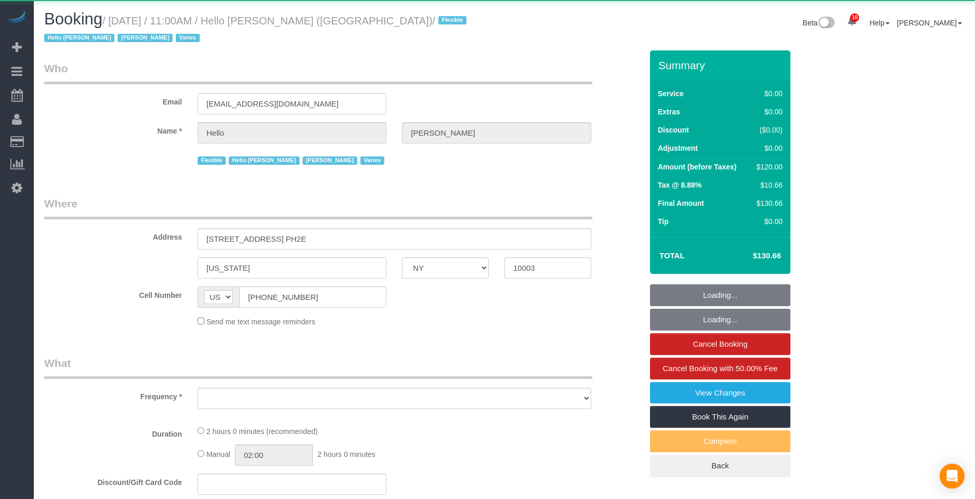
select select "NY"
select select "object:809"
select select "1"
select select "spot1"
select select "number:89"
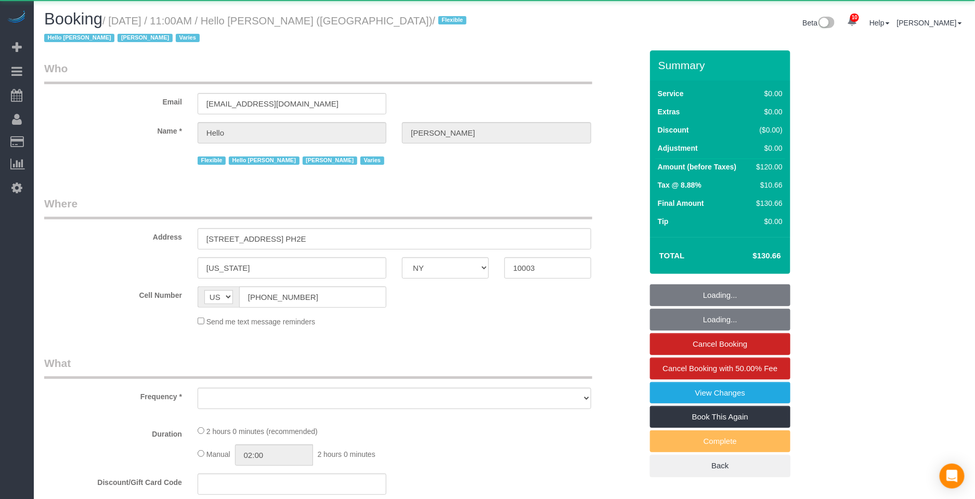
select select "number:90"
select select "number:15"
select select "number:6"
select select "number:21"
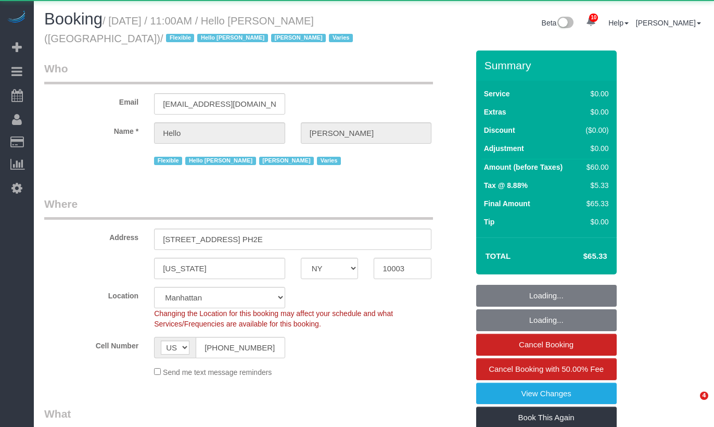
select select "NY"
select select "object:716"
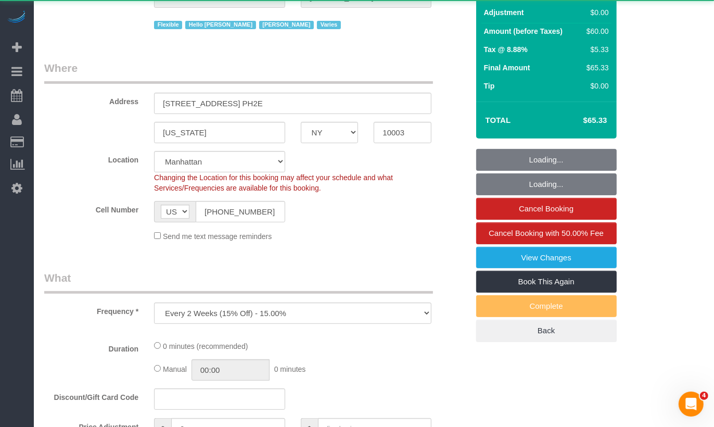
select select "6"
select select "spot1"
select select "number:89"
select select "number:90"
select select "number:15"
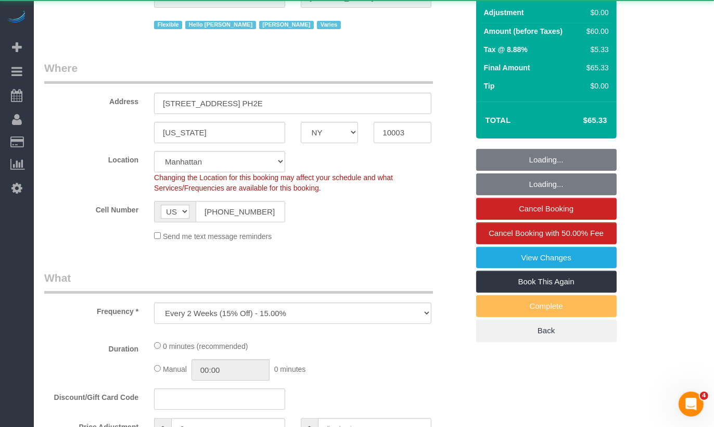
select select "number:6"
select select "number:21"
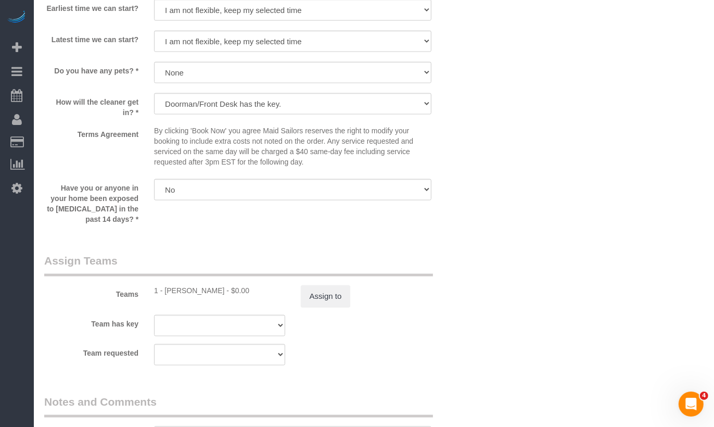
scroll to position [1450, 0]
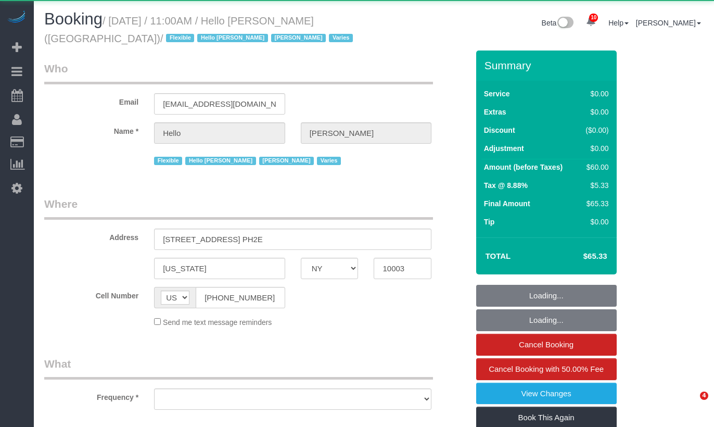
select select "NY"
select select "object:972"
select select "6"
select select "spot1"
select select "number:89"
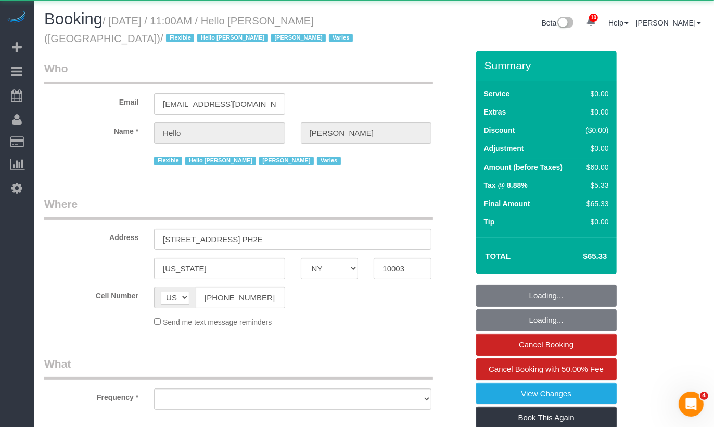
select select "number:90"
select select "number:15"
select select "number:6"
select select "number:21"
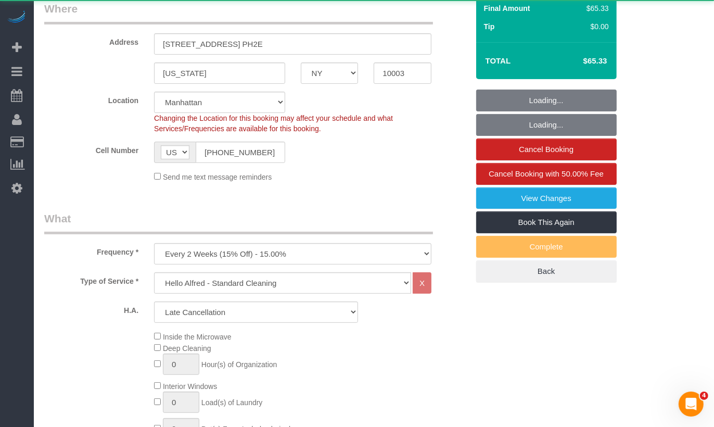
scroll to position [201, 0]
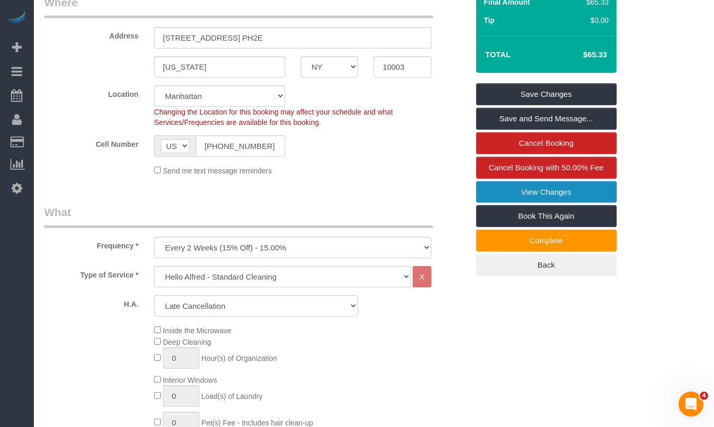
click at [538, 190] on link "View Changes" at bounding box center [546, 192] width 140 height 22
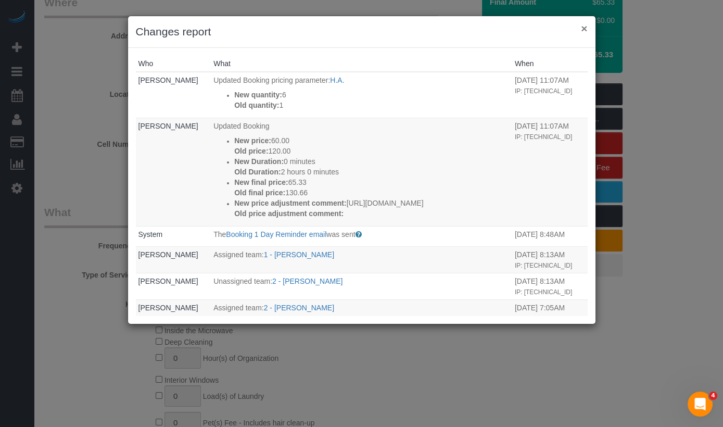
click at [582, 29] on button "×" at bounding box center [583, 28] width 6 height 11
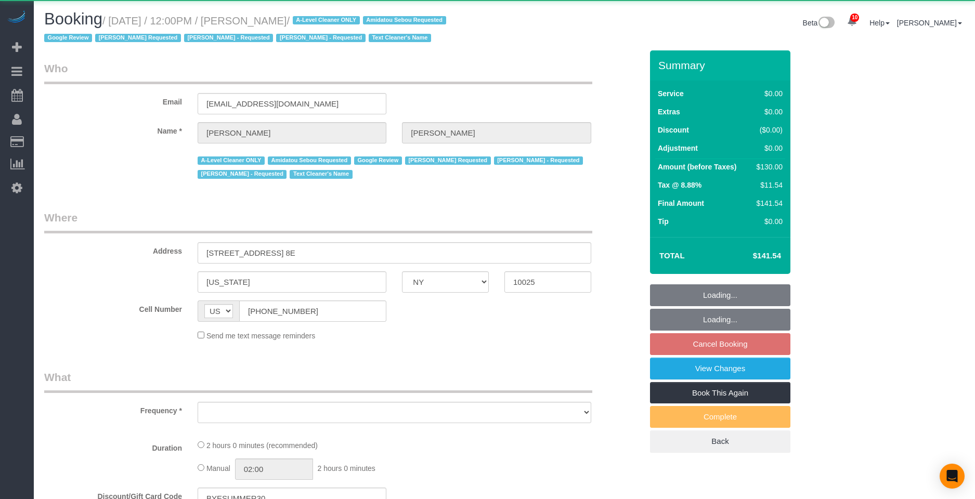
select select "NY"
select select "object:858"
select select "string:stripe-pm_1JF24M4VGloSiKo7DyncdPd5"
select select "1"
select select "spot1"
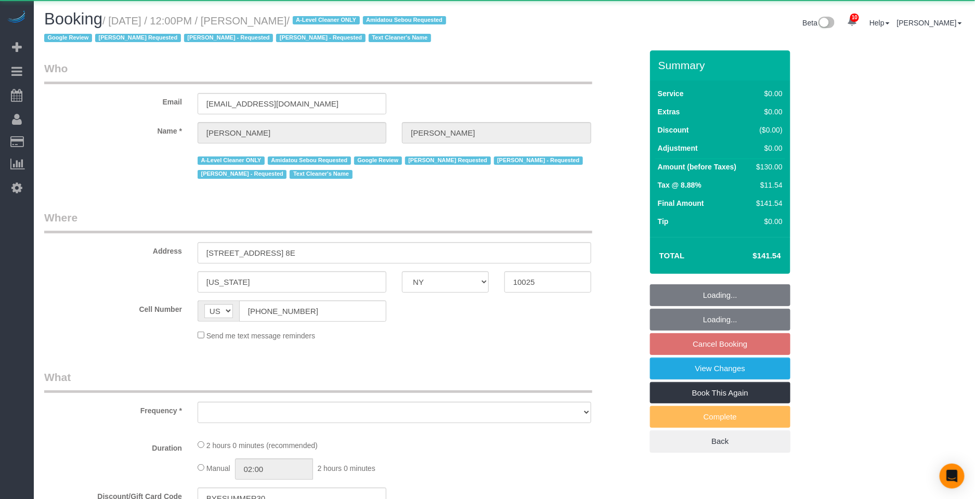
select select "number:60"
select select "number:76"
select select "number:15"
select select "number:5"
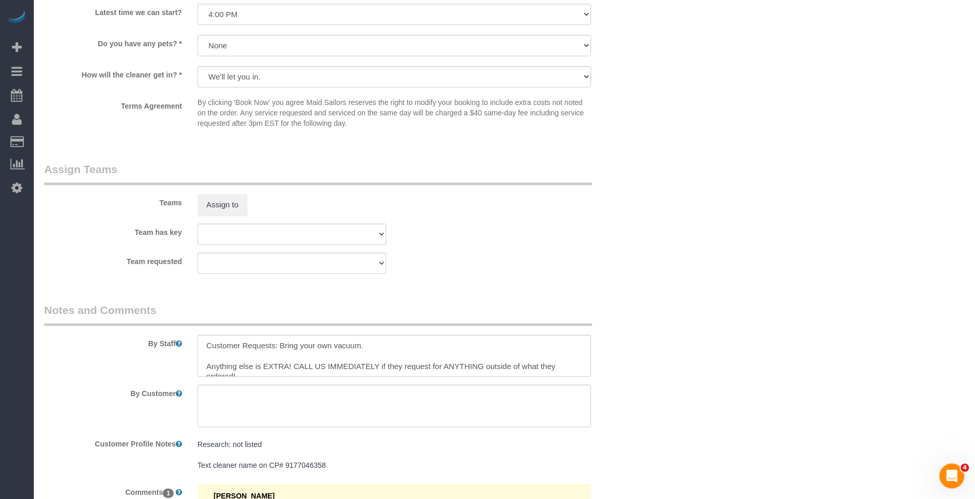
scroll to position [856, 0]
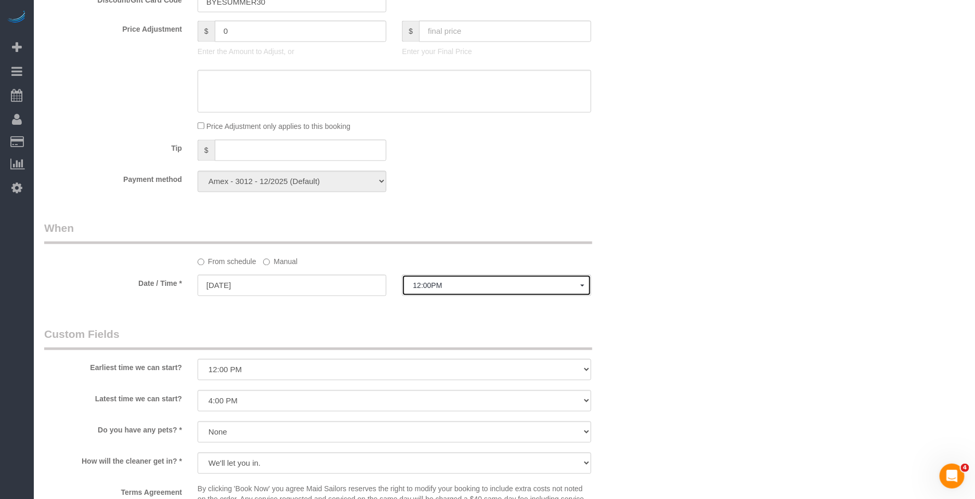
click at [416, 290] on span "12:00PM" at bounding box center [496, 286] width 167 height 8
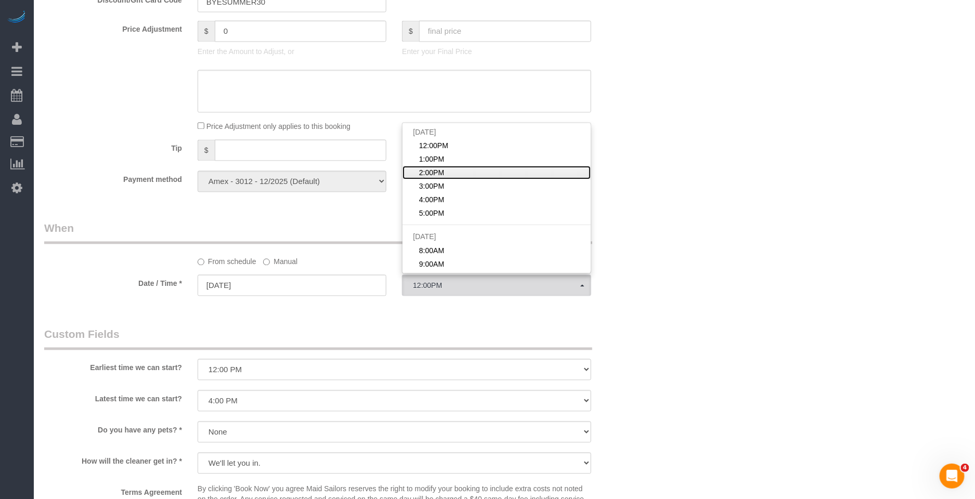
click at [446, 180] on link "2:00PM" at bounding box center [497, 173] width 188 height 14
select select "spot3"
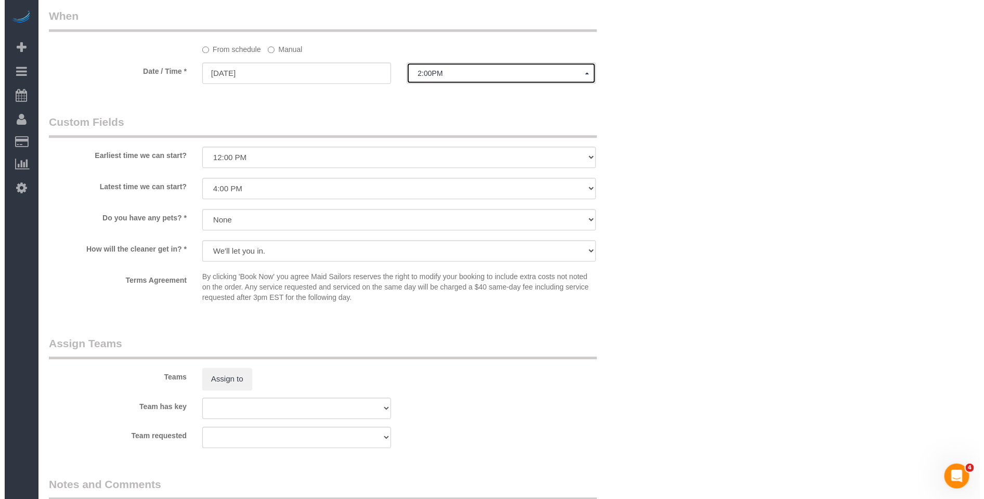
scroll to position [1265, 0]
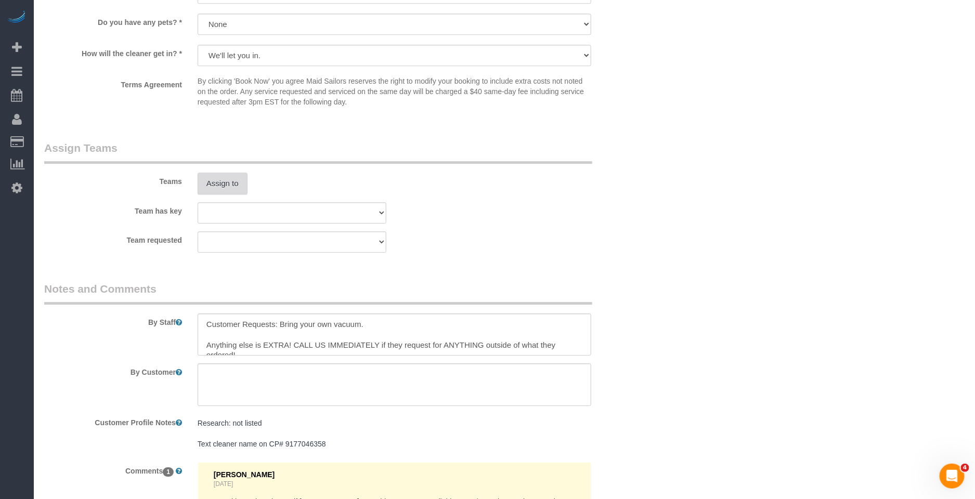
click at [236, 195] on button "Assign to" at bounding box center [223, 184] width 50 height 22
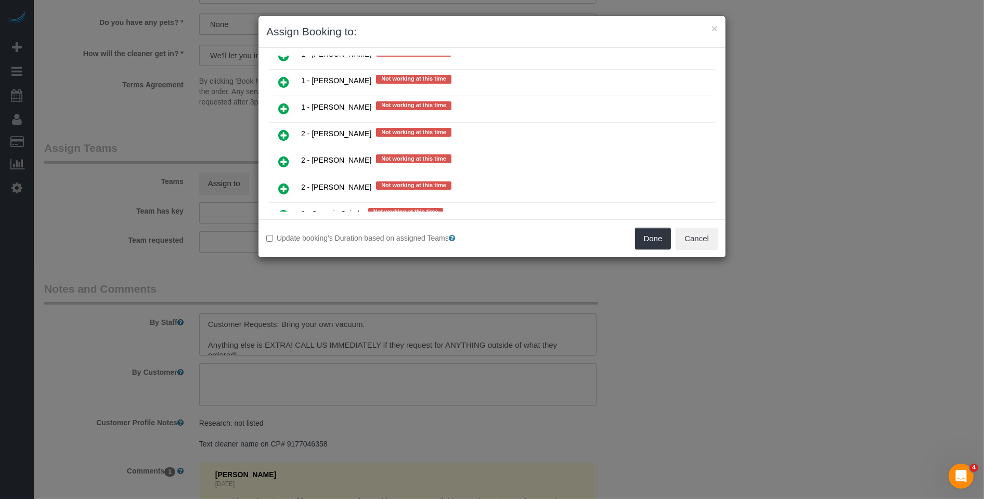
scroll to position [1614, 0]
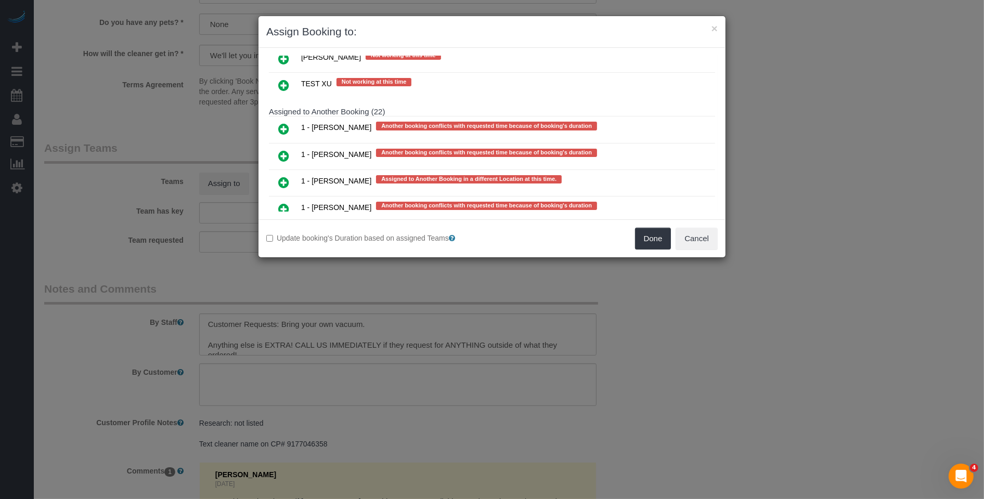
click at [278, 150] on icon at bounding box center [283, 156] width 11 height 12
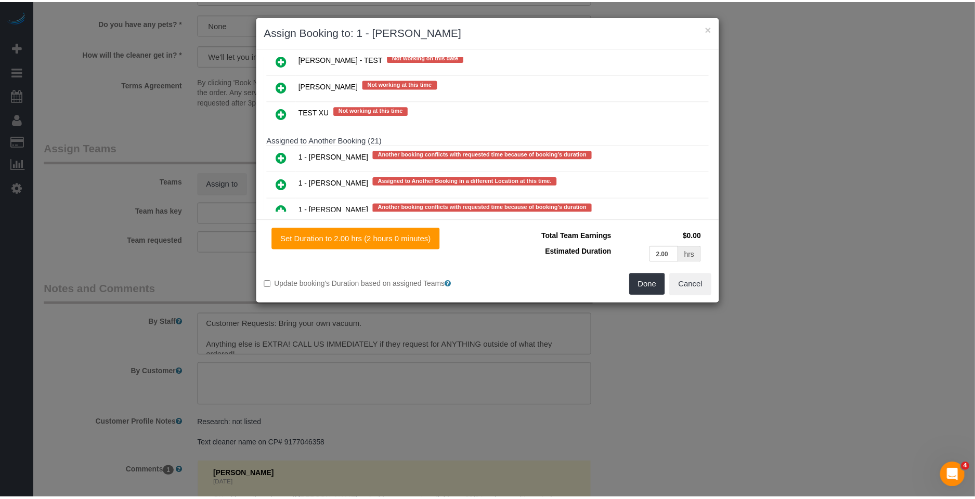
scroll to position [1579, 0]
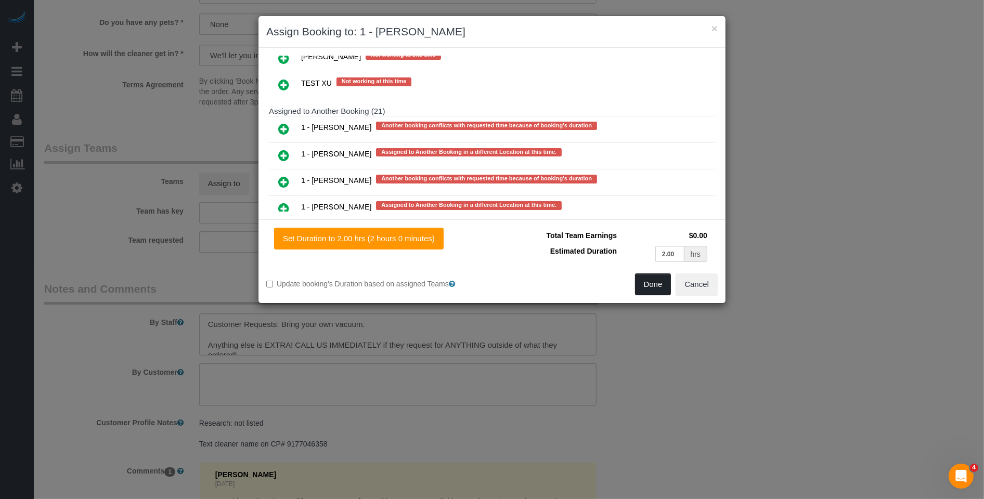
click at [649, 288] on button "Done" at bounding box center [653, 285] width 36 height 22
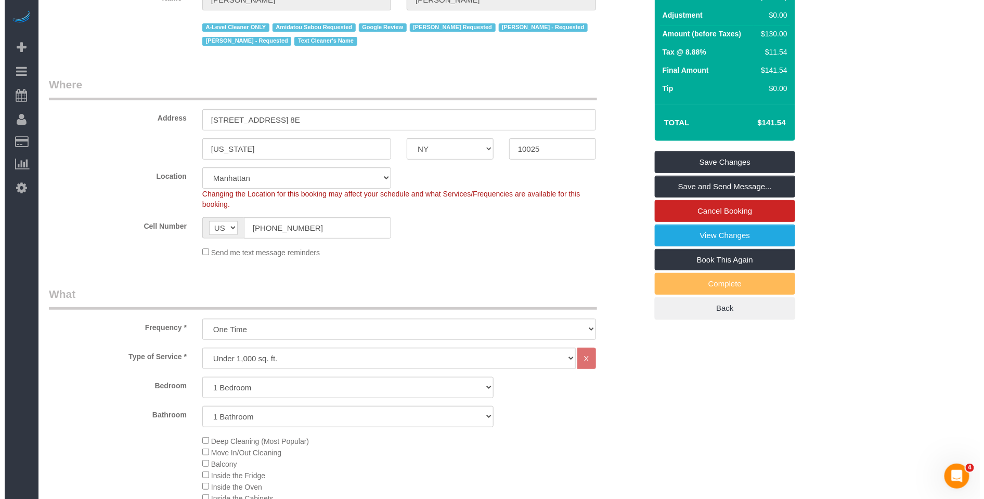
scroll to position [0, 0]
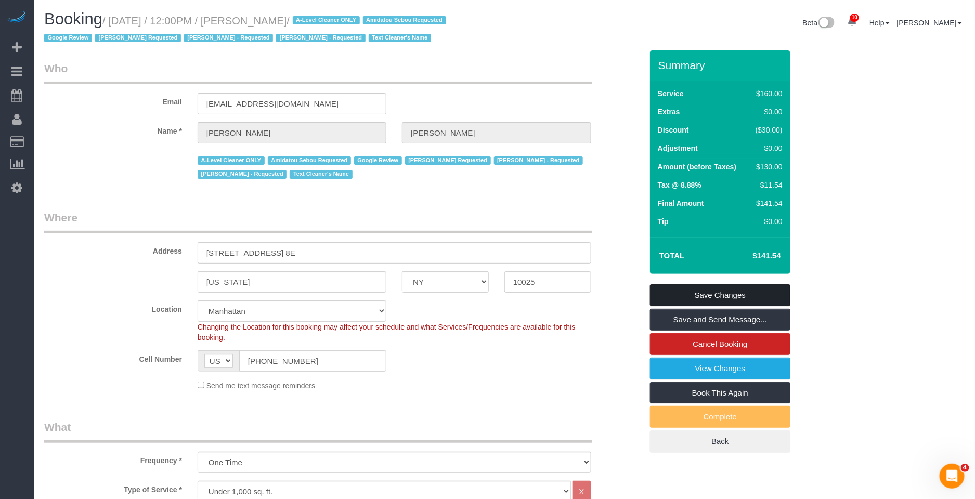
click at [726, 306] on link "Save Changes" at bounding box center [720, 296] width 140 height 22
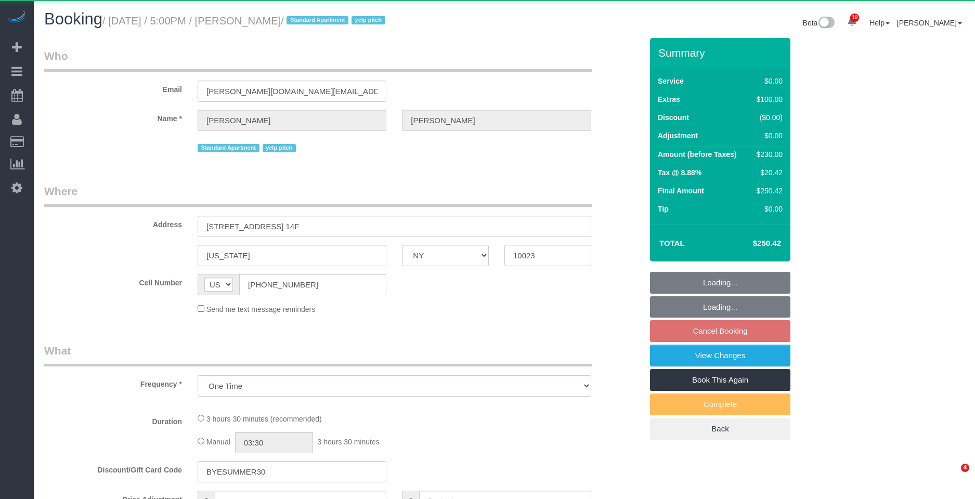
select select "NY"
select select "object:823"
select select "string:stripe-pm_1KbQnT4VGloSiKo7F2EDWFpX"
select select "1"
select select "spot6"
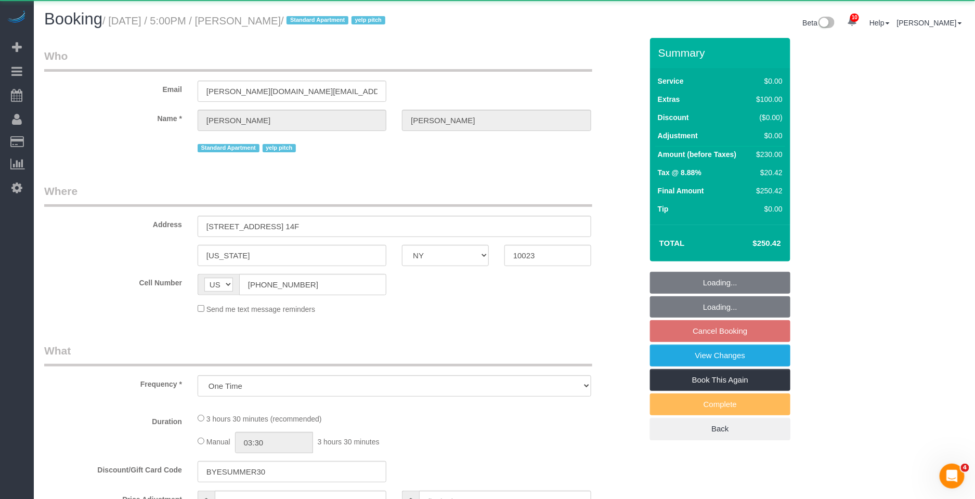
select select "number:89"
select select "number:78"
select select "number:13"
select select "number:5"
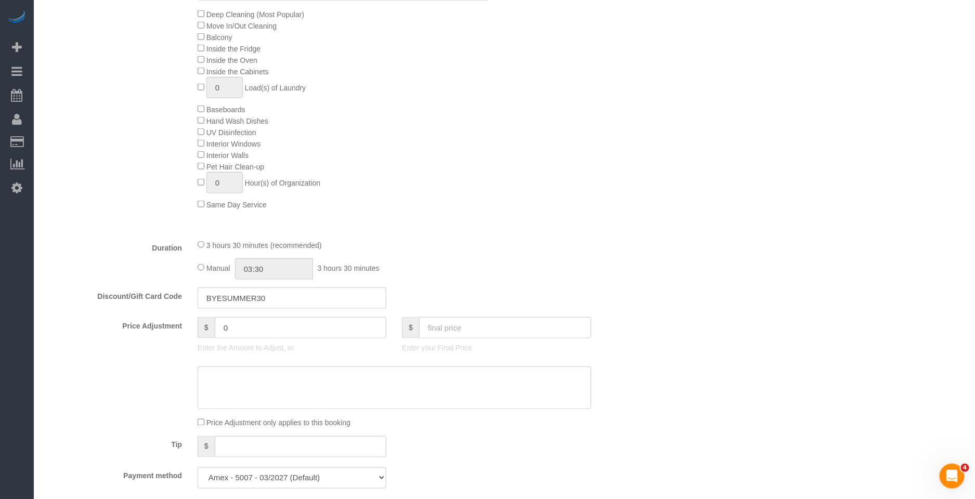
scroll to position [754, 0]
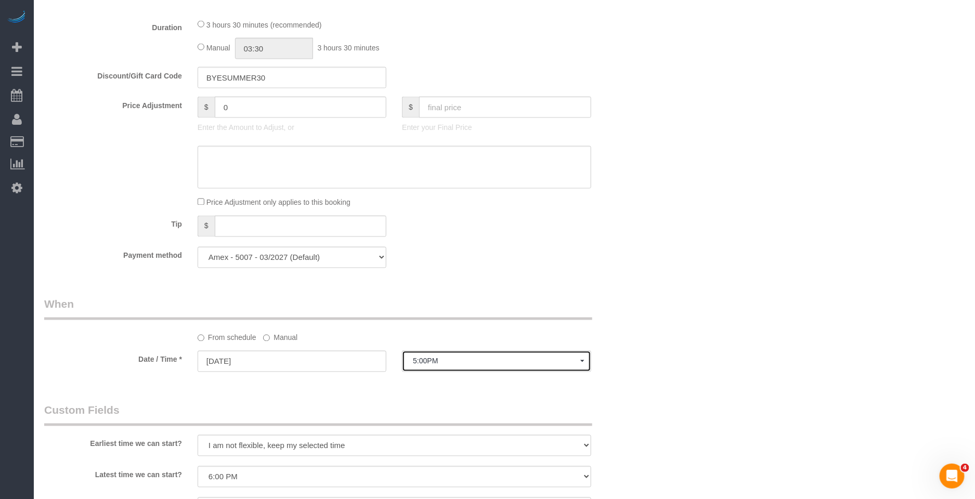
click at [433, 366] on span "5:00PM" at bounding box center [496, 361] width 167 height 8
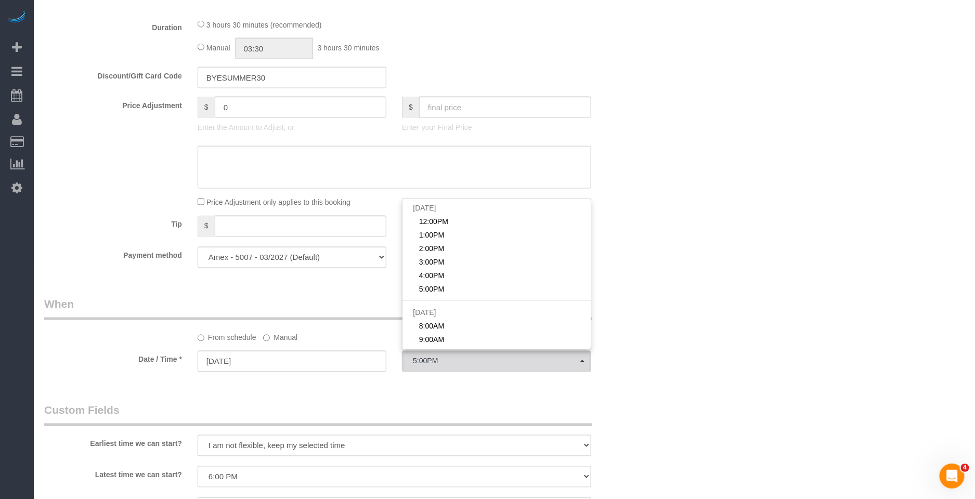
drag, startPoint x: 292, startPoint y: 341, endPoint x: 282, endPoint y: 353, distance: 15.5
click at [292, 341] on label "Manual" at bounding box center [280, 336] width 34 height 14
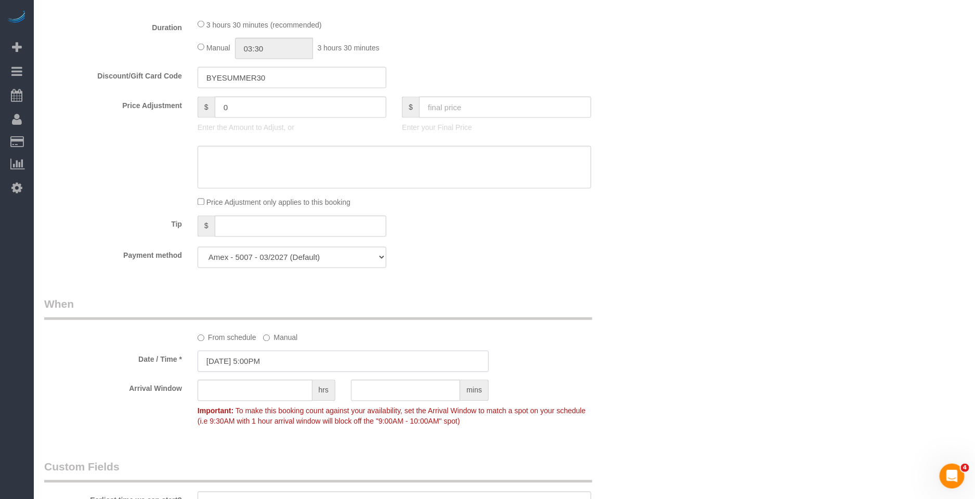
click at [272, 360] on input "09/04/2025 5:00PM" at bounding box center [343, 361] width 291 height 21
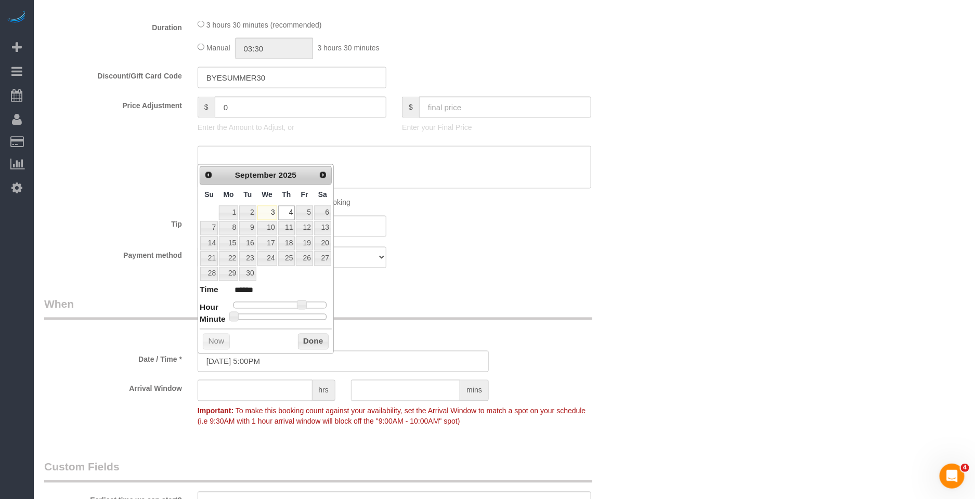
type input "09/04/2025 5:30PM"
type input "******"
click at [286, 319] on div at bounding box center [280, 317] width 93 height 6
click at [307, 345] on button "Done" at bounding box center [313, 342] width 31 height 17
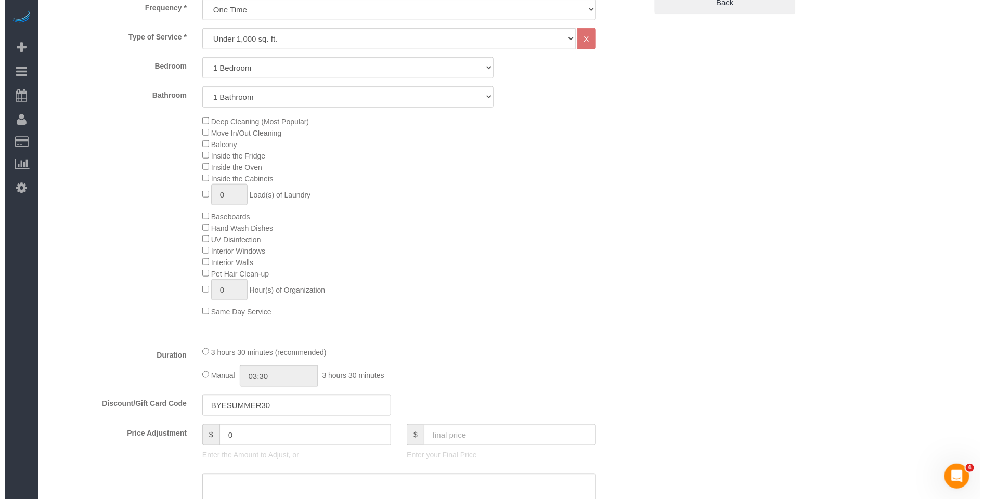
scroll to position [0, 0]
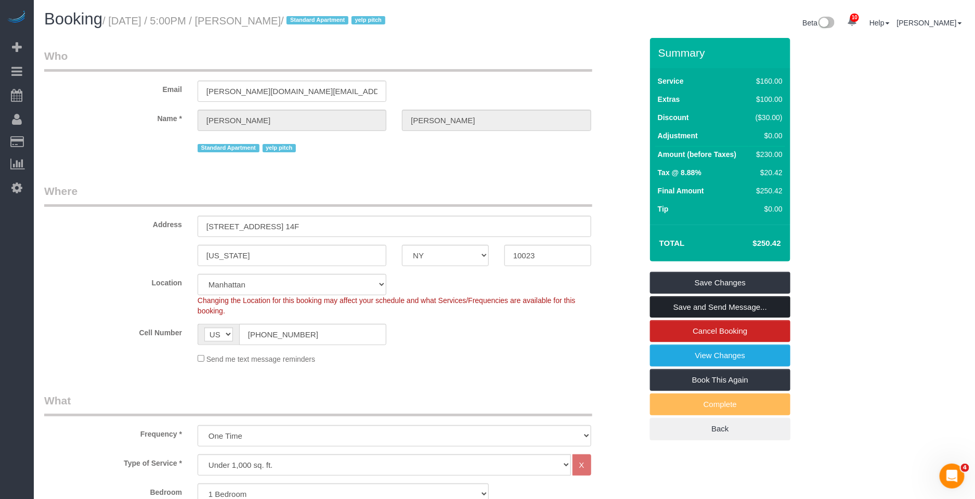
click at [745, 304] on link "Save and Send Message..." at bounding box center [720, 307] width 140 height 22
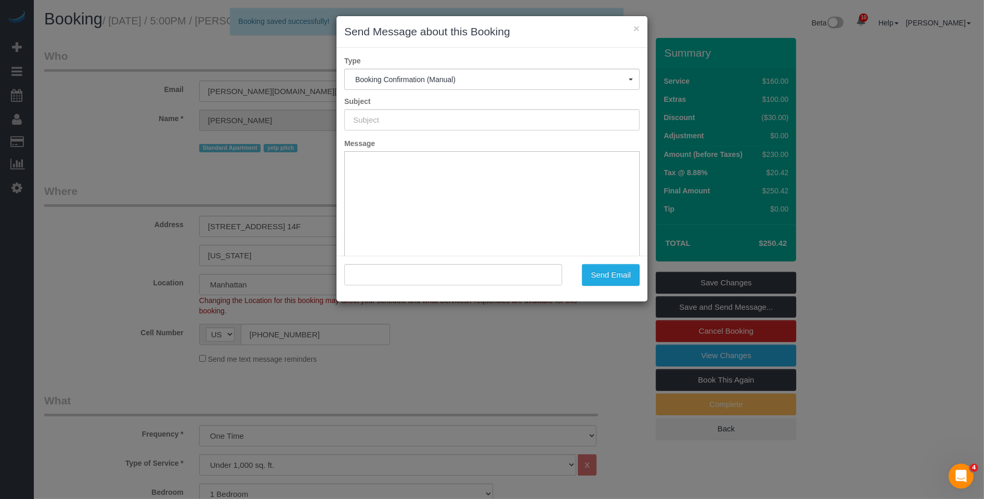
type input "Cleaning Confirmed for 09/04/2025 at 5:30pm"
type input ""Siobhan Rogers" <siobhan.rogers@icloud.com>"
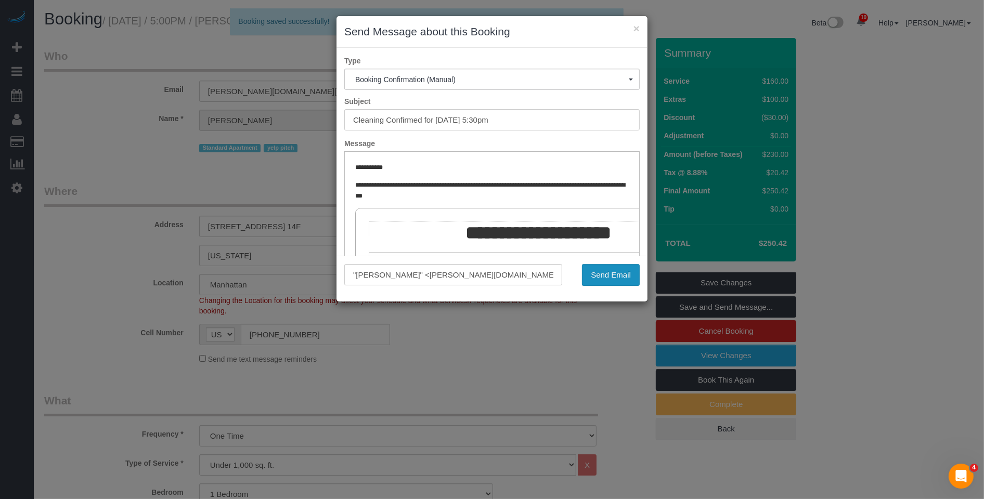
click at [622, 275] on button "Send Email" at bounding box center [611, 275] width 58 height 22
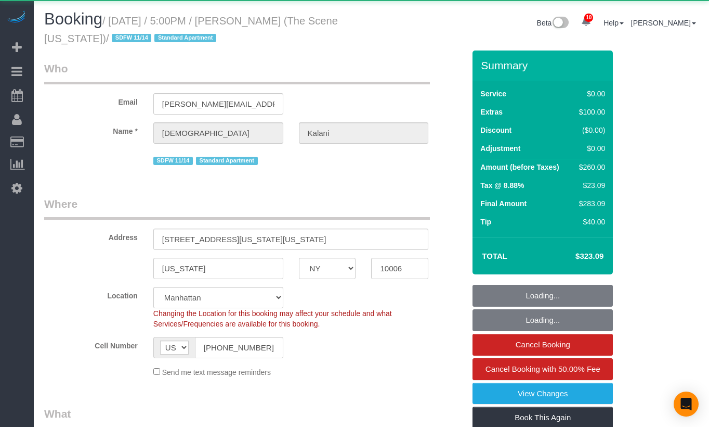
select select "NY"
select select "object:966"
select select "1"
select select "spot1"
select select "number:89"
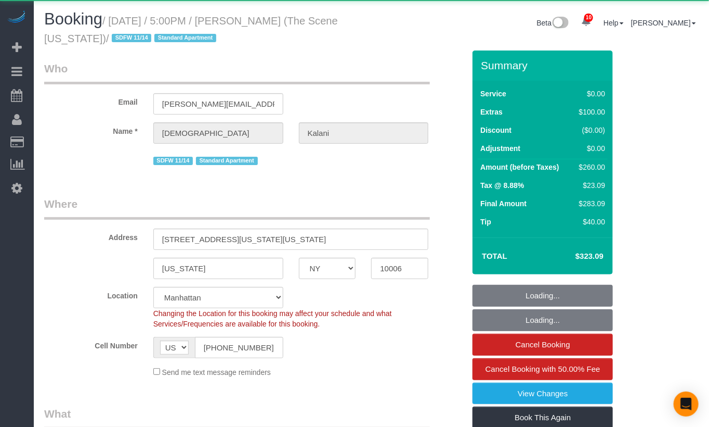
select select "number:78"
select select "number:15"
select select "number:5"
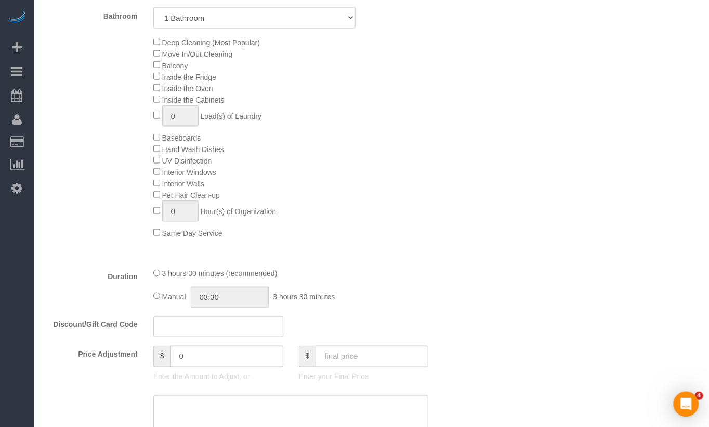
scroll to position [519, 0]
select select "string:stripe-pm_1S3HpX4VGloSiKo7WzVla3Fj"
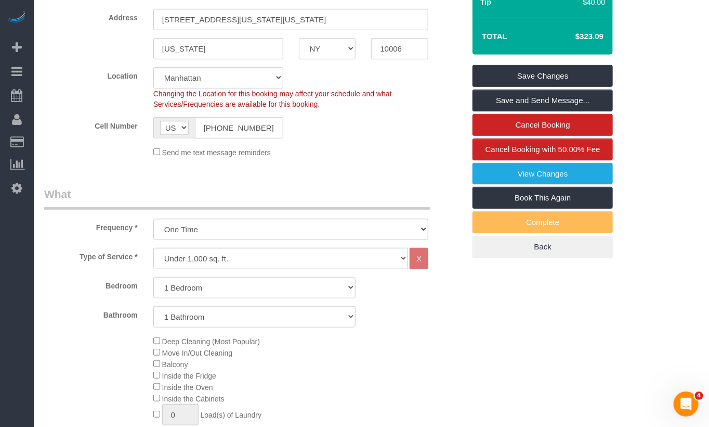
scroll to position [37, 0]
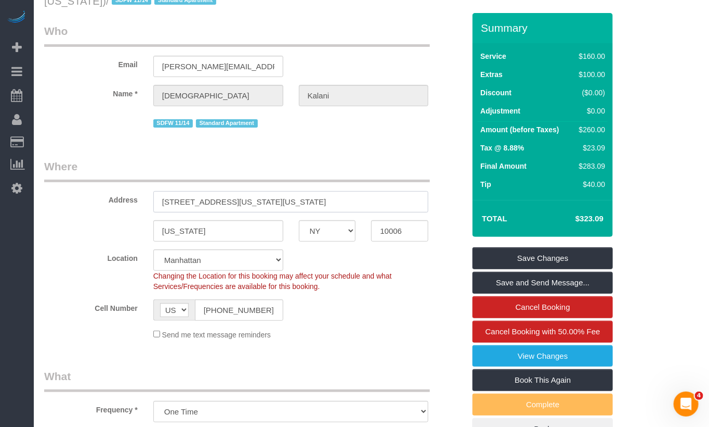
click at [247, 203] on input "123 washington street, Apt 55G, New York, NY 10006, 55G" at bounding box center [291, 201] width 276 height 21
drag, startPoint x: 280, startPoint y: 201, endPoint x: 422, endPoint y: 212, distance: 142.4
click at [422, 212] on sui-booking-address "Address 123 washington street, Apt 55G, New York, NY 10006, 55G New York AK AL …" at bounding box center [254, 200] width 421 height 83
drag, startPoint x: 386, startPoint y: 200, endPoint x: 280, endPoint y: 204, distance: 106.2
click at [276, 200] on input "123 washington street, Apt 55G, New York, NY 10006, 55G" at bounding box center [291, 201] width 276 height 21
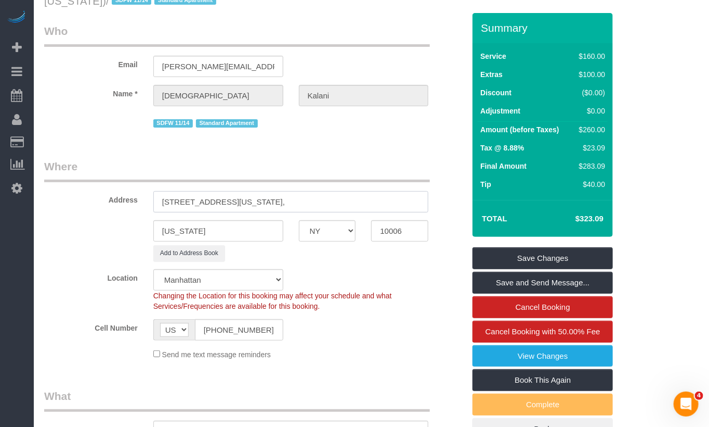
click at [183, 203] on input "123 washington street, Apt 55G," at bounding box center [291, 201] width 276 height 21
click at [224, 203] on input "123 Washington street, Apt 55G," at bounding box center [291, 201] width 276 height 21
type input "123 Washington Street, Apt 55G,"
click at [526, 259] on link "Save Changes" at bounding box center [543, 258] width 140 height 22
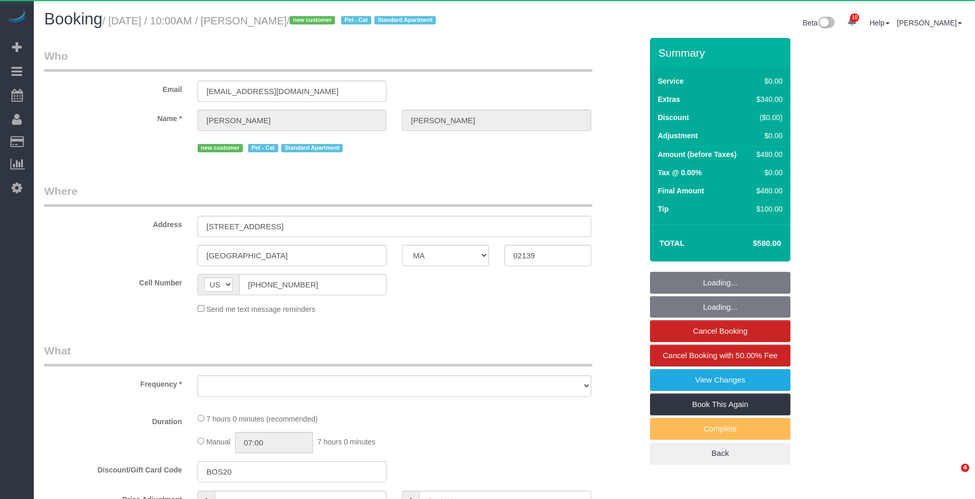
select select "MA"
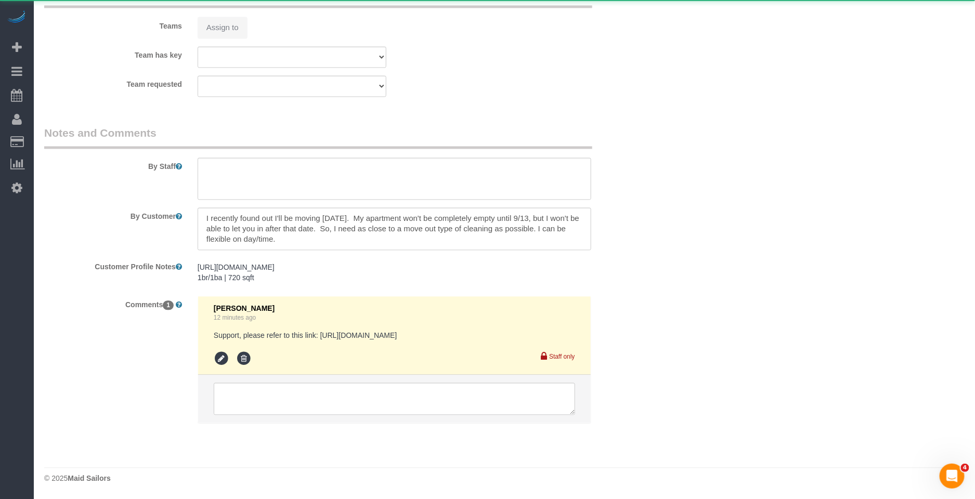
select select "object:737"
select select "1"
select select "spot1"
select select "number:56"
select select "number:71"
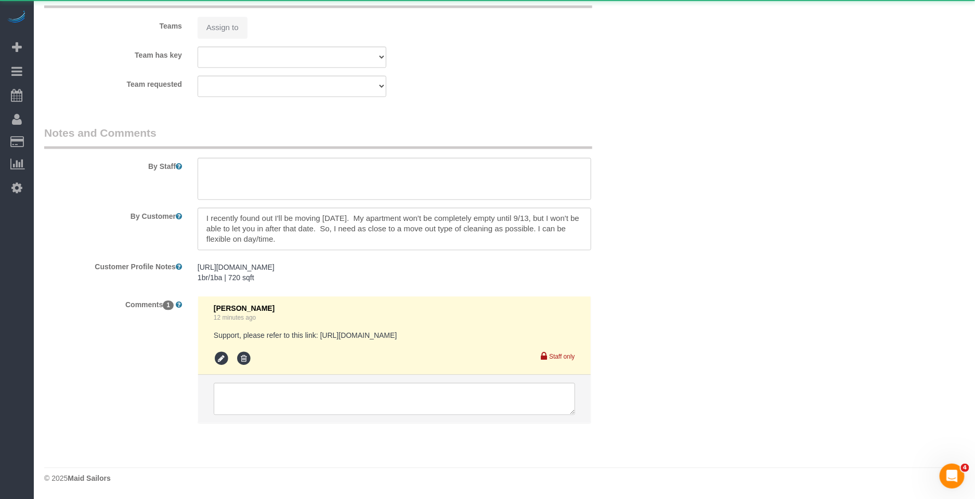
select select "number:14"
select select "number:7"
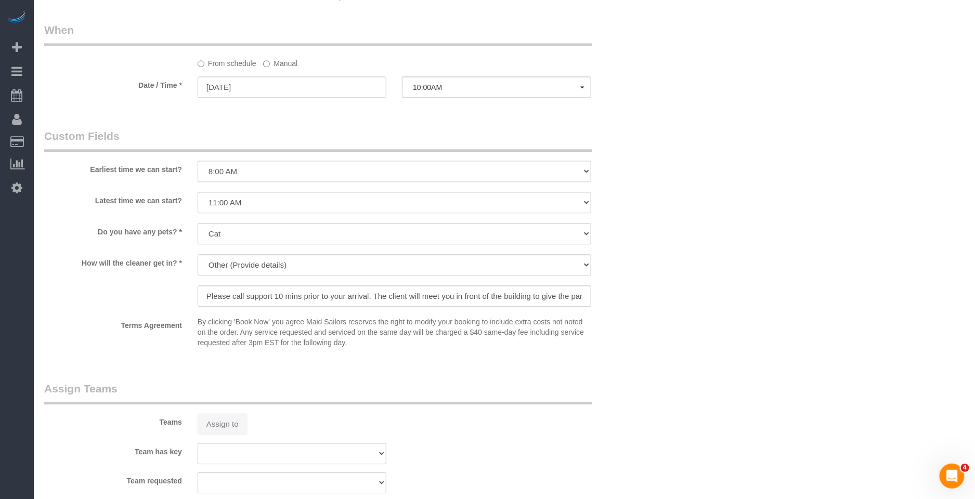
select select "object:996"
select select "spot50"
select select "string:stripe-pm_1RzJko4VGloSiKo7Oy7MFwF8"
select select "1"
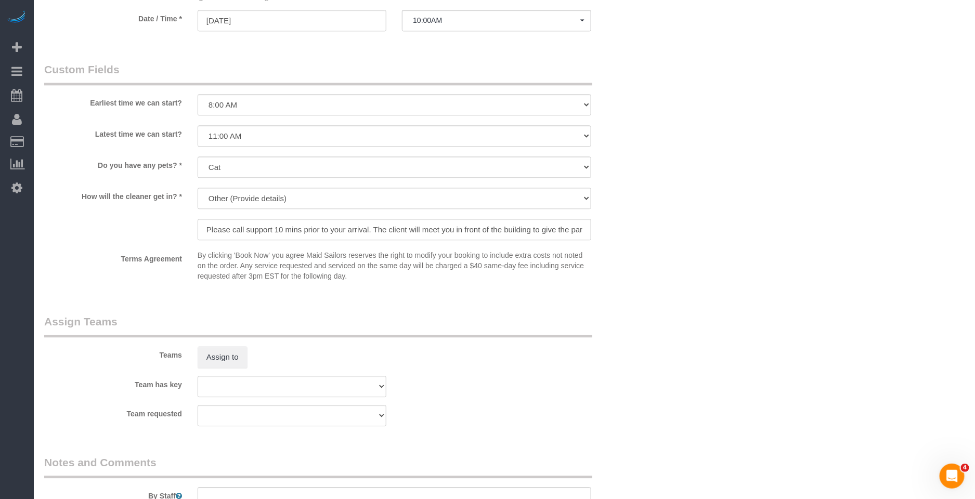
scroll to position [1428, 0]
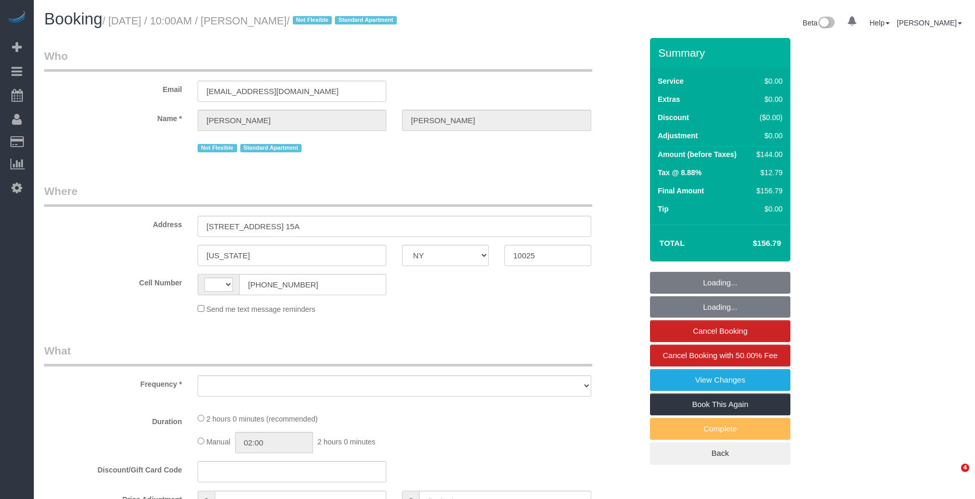
select select "NY"
select select "string:[GEOGRAPHIC_DATA]"
select select "object:718"
select select "string:stripe-pm_1QW6m64VGloSiKo7rt7J6XTz"
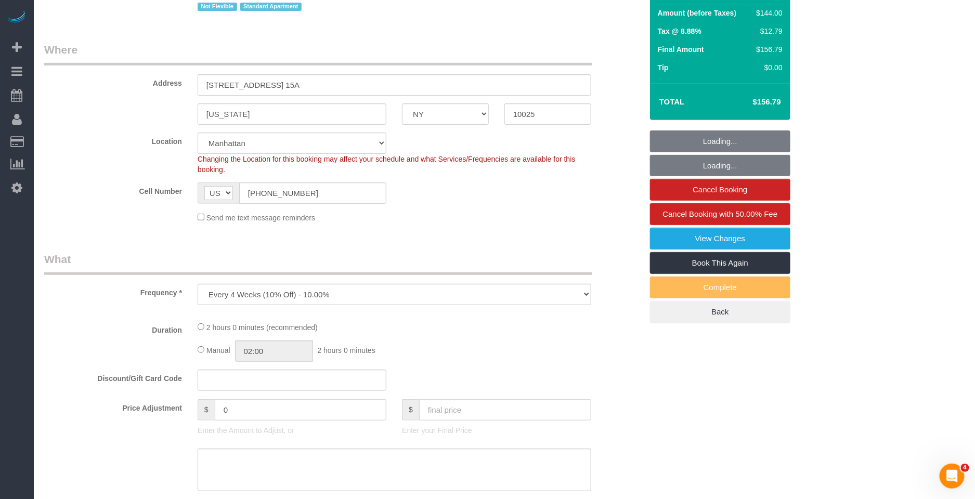
select select "object:724"
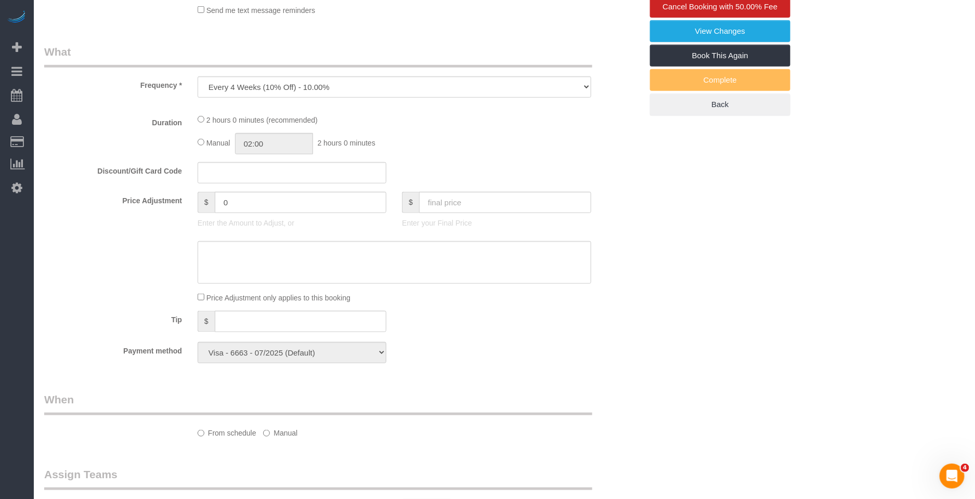
select select "1"
select select "spot1"
select select "number:89"
select select "number:70"
select select "number:15"
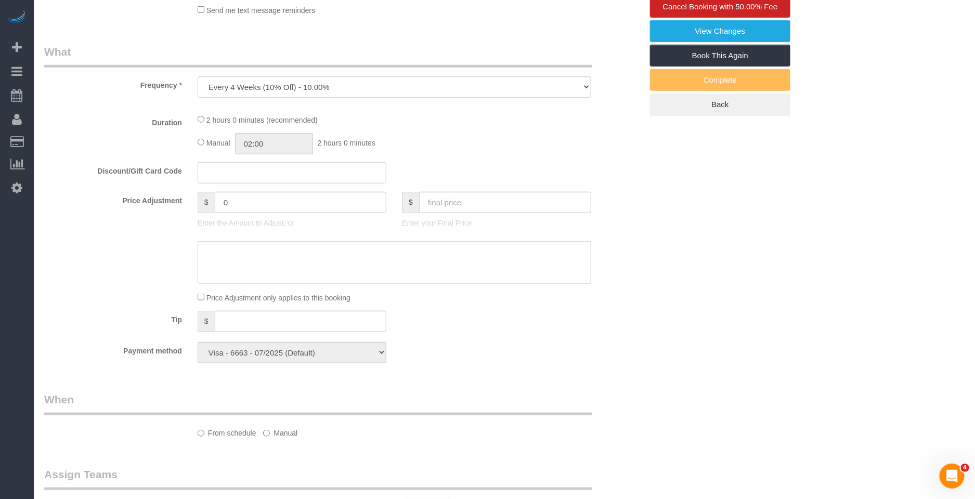
select select "number:6"
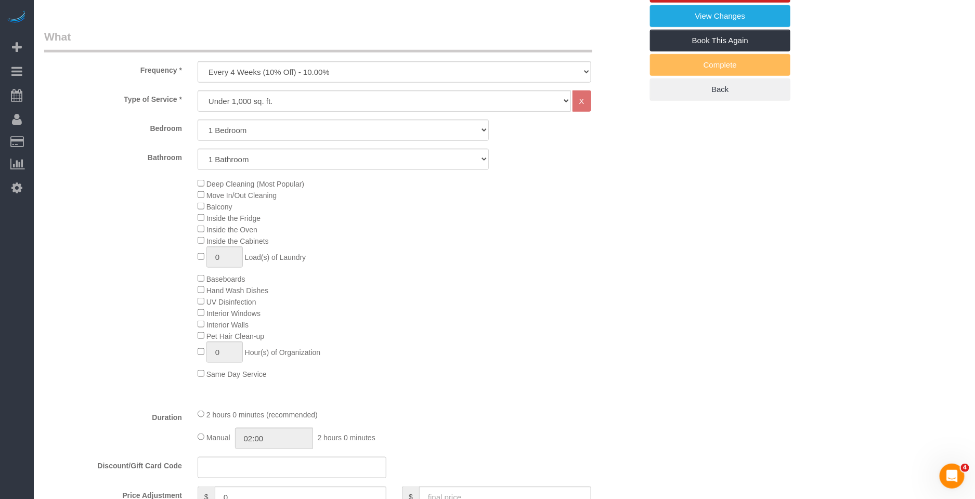
select select "1"
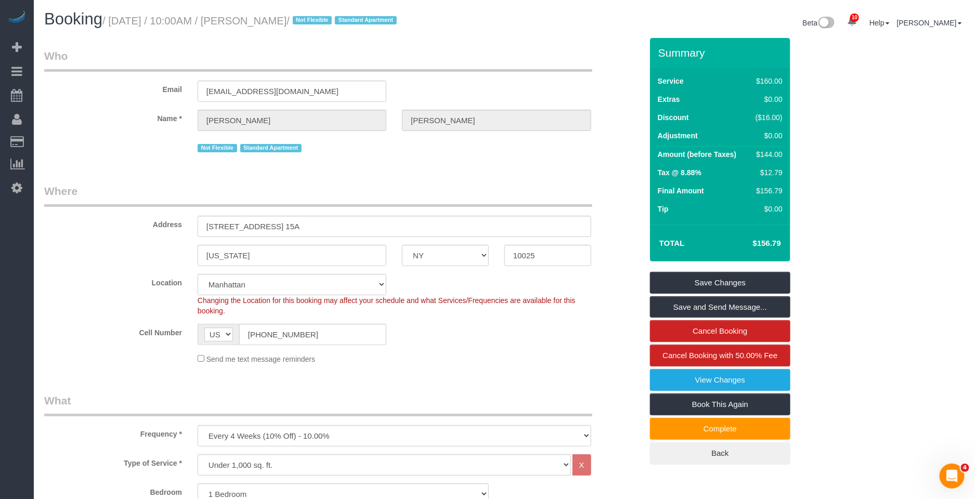
scroll to position [21, 0]
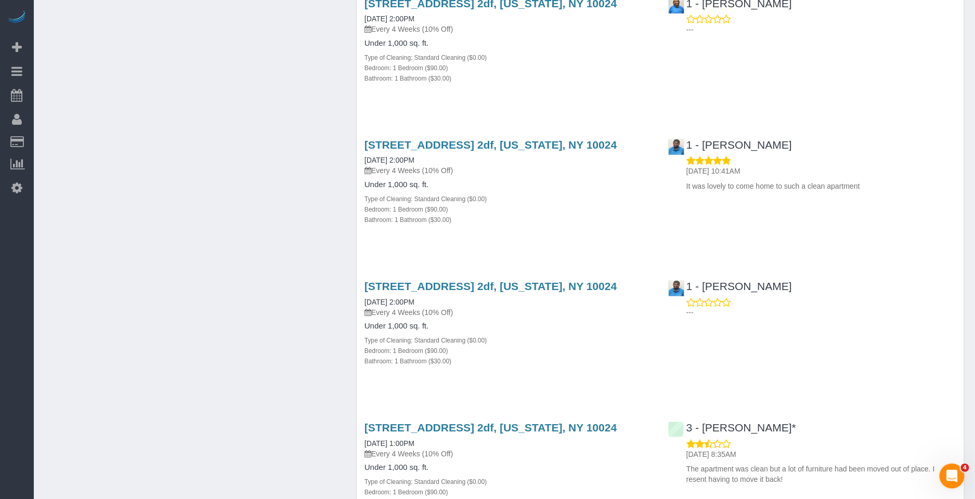
scroll to position [5297, 0]
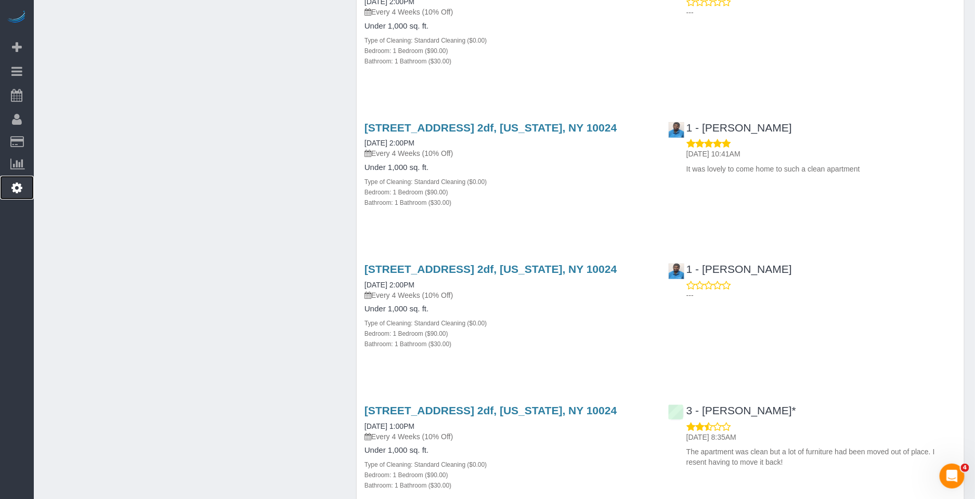
click at [17, 198] on link "Settings" at bounding box center [17, 188] width 34 height 24
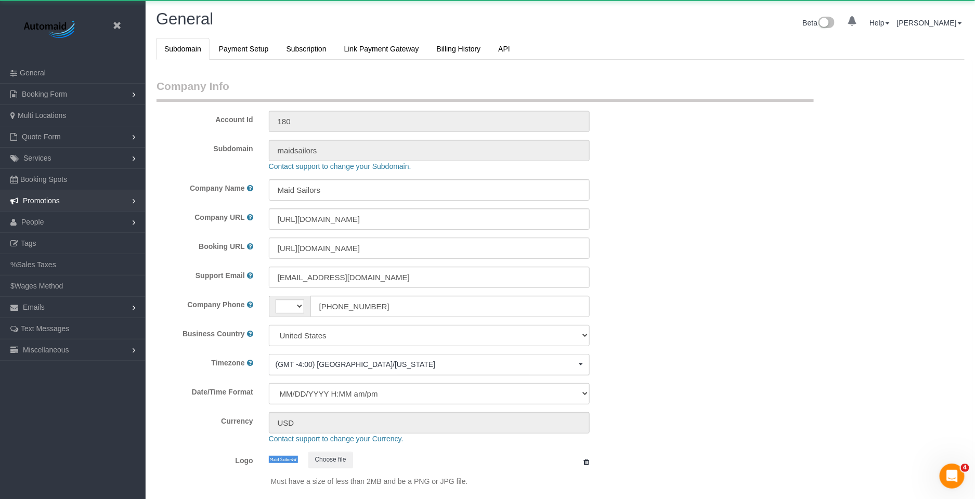
select select "string:[GEOGRAPHIC_DATA]"
select select "425"
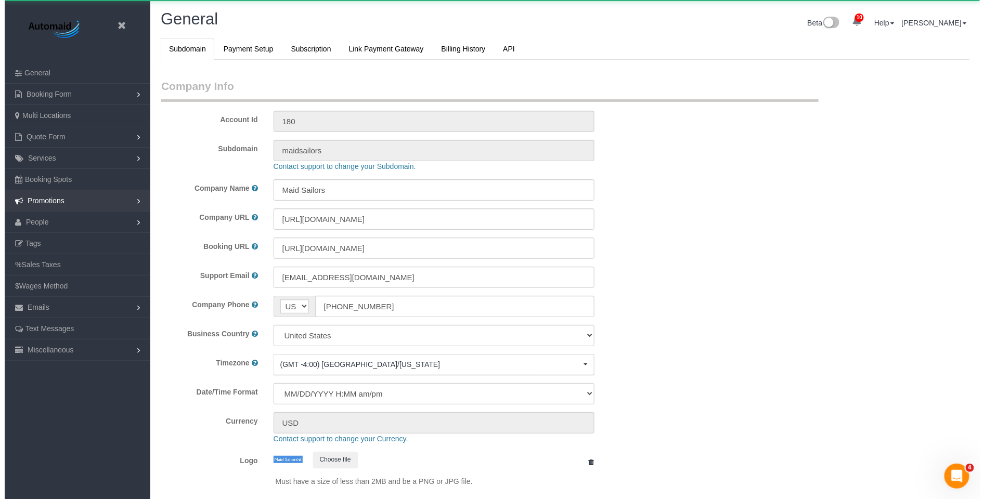
scroll to position [2191, 975]
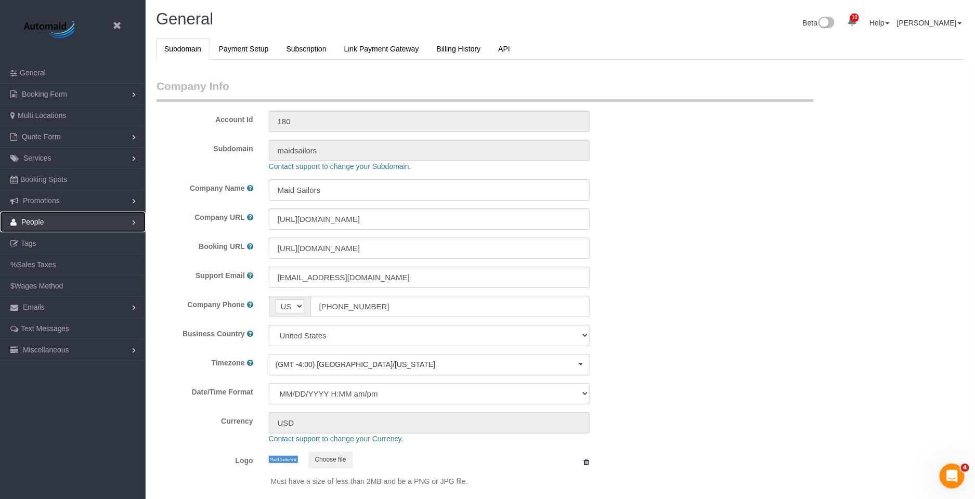
click at [67, 218] on link "People" at bounding box center [73, 222] width 146 height 21
click at [62, 237] on link "Teams" at bounding box center [73, 243] width 146 height 21
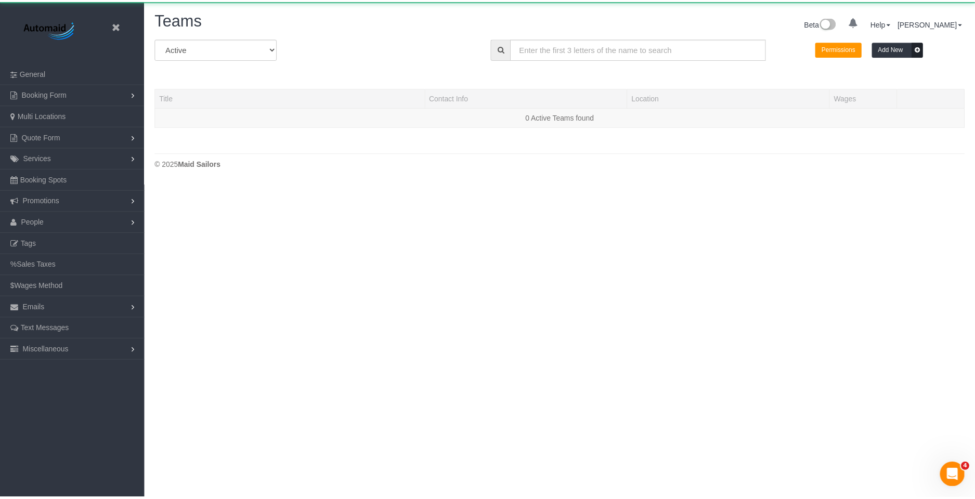
scroll to position [220, 984]
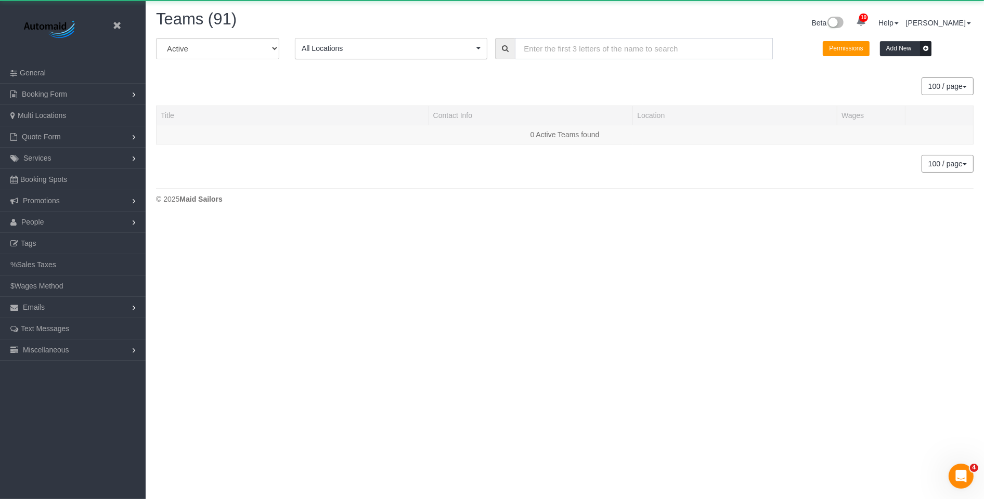
click at [638, 49] on input "text" at bounding box center [644, 48] width 258 height 21
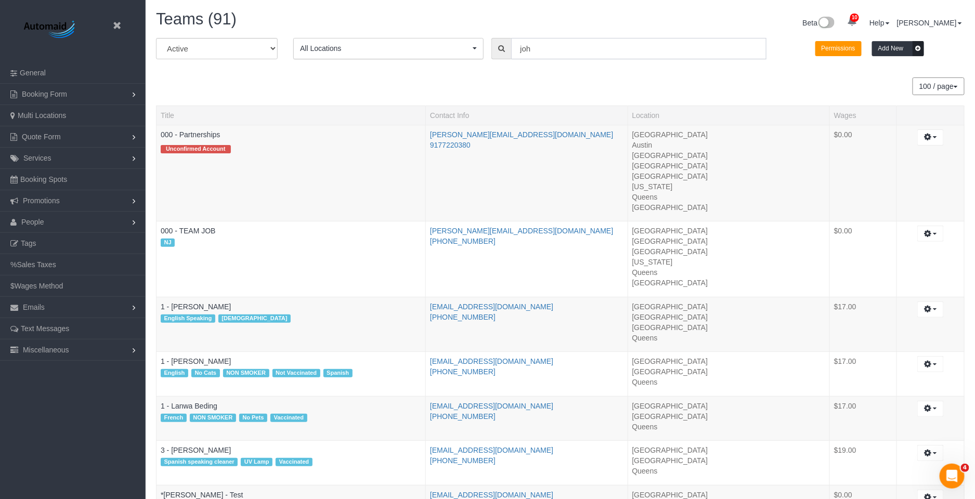
scroll to position [51726, 51031]
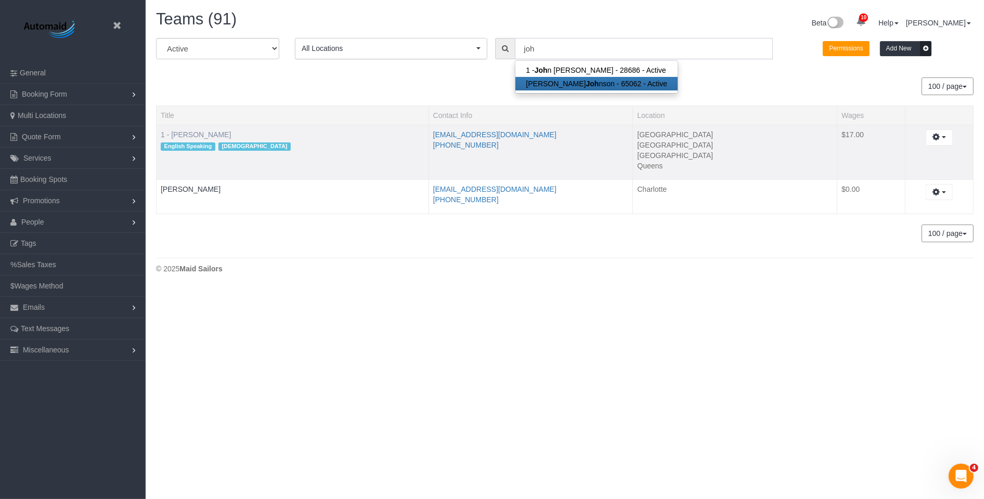
type input "joh"
click at [189, 136] on link "1 - [PERSON_NAME]" at bounding box center [196, 135] width 70 height 8
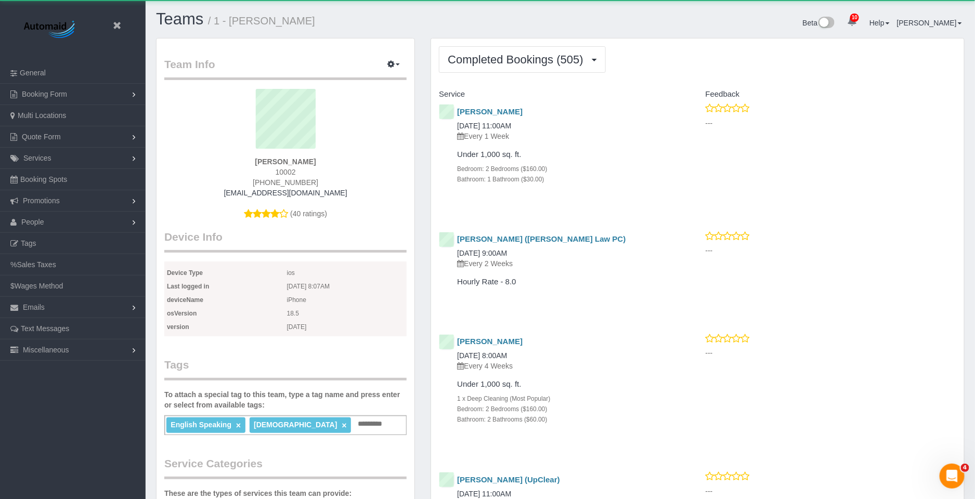
scroll to position [3190, 975]
